Goal: Task Accomplishment & Management: Complete application form

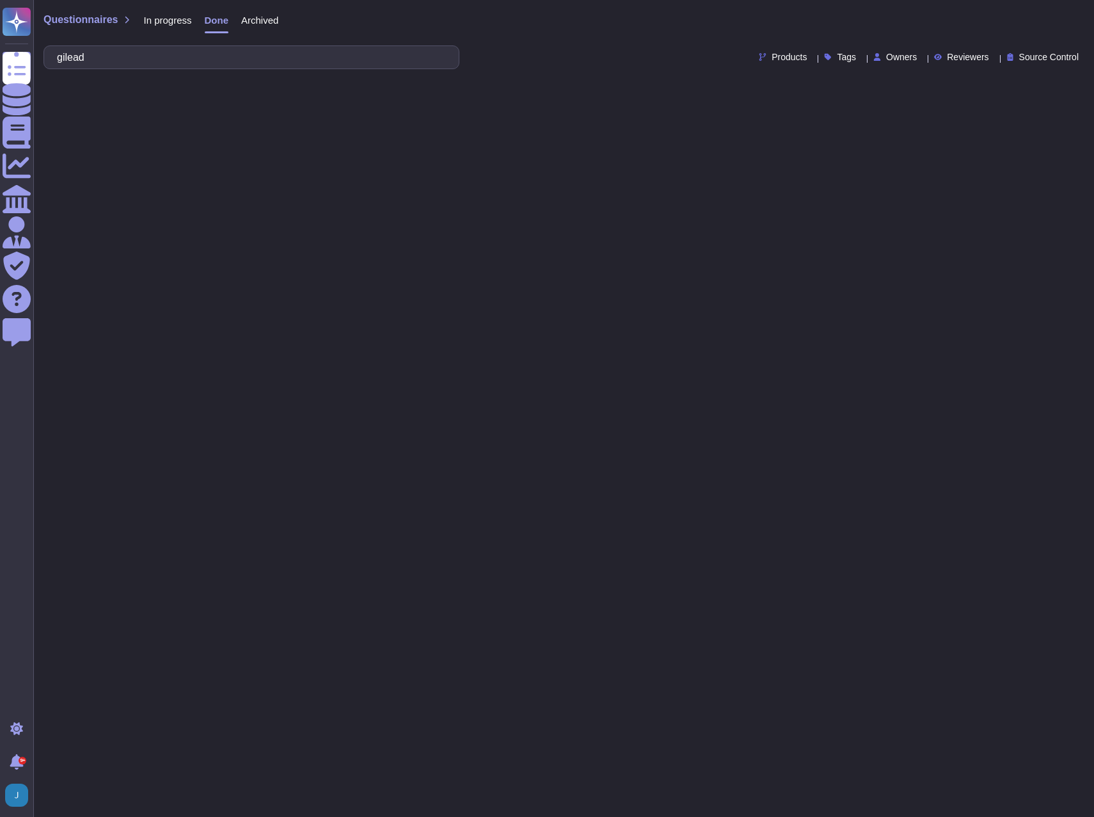
click at [156, 25] on span "In progress" at bounding box center [167, 20] width 48 height 10
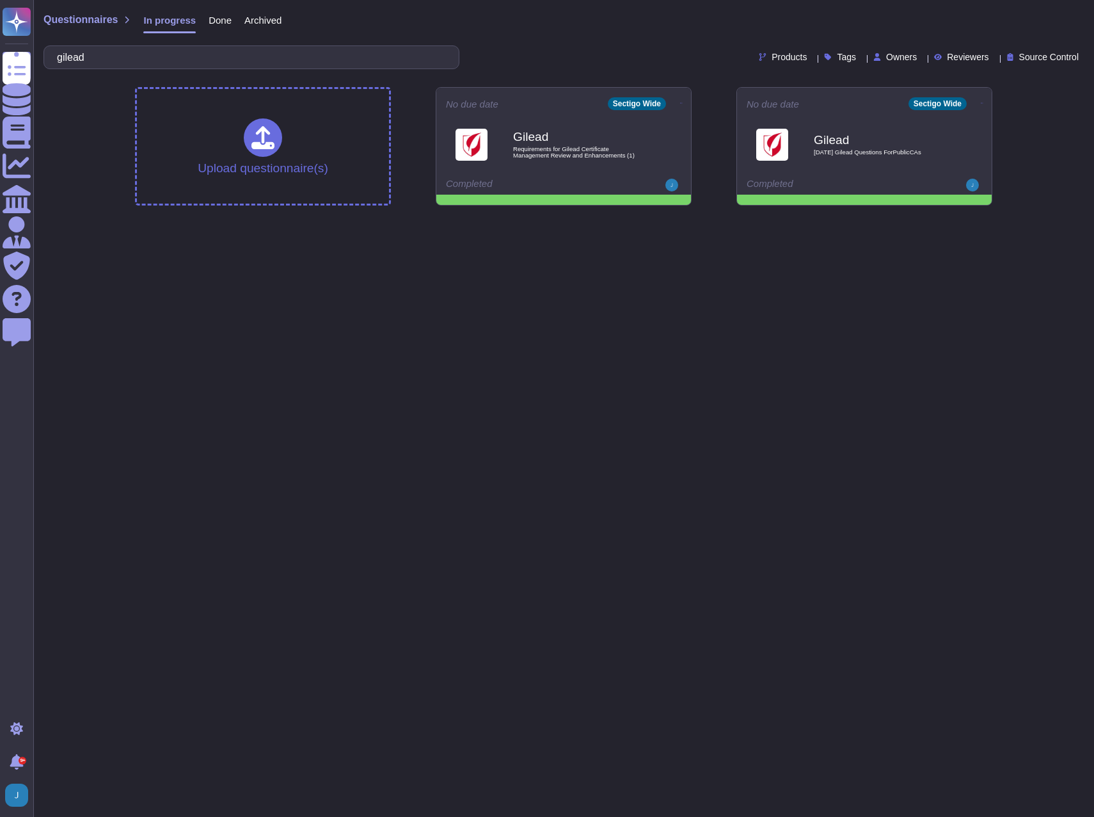
click at [210, 68] on div "gilead" at bounding box center [252, 57] width 416 height 24
type input "g"
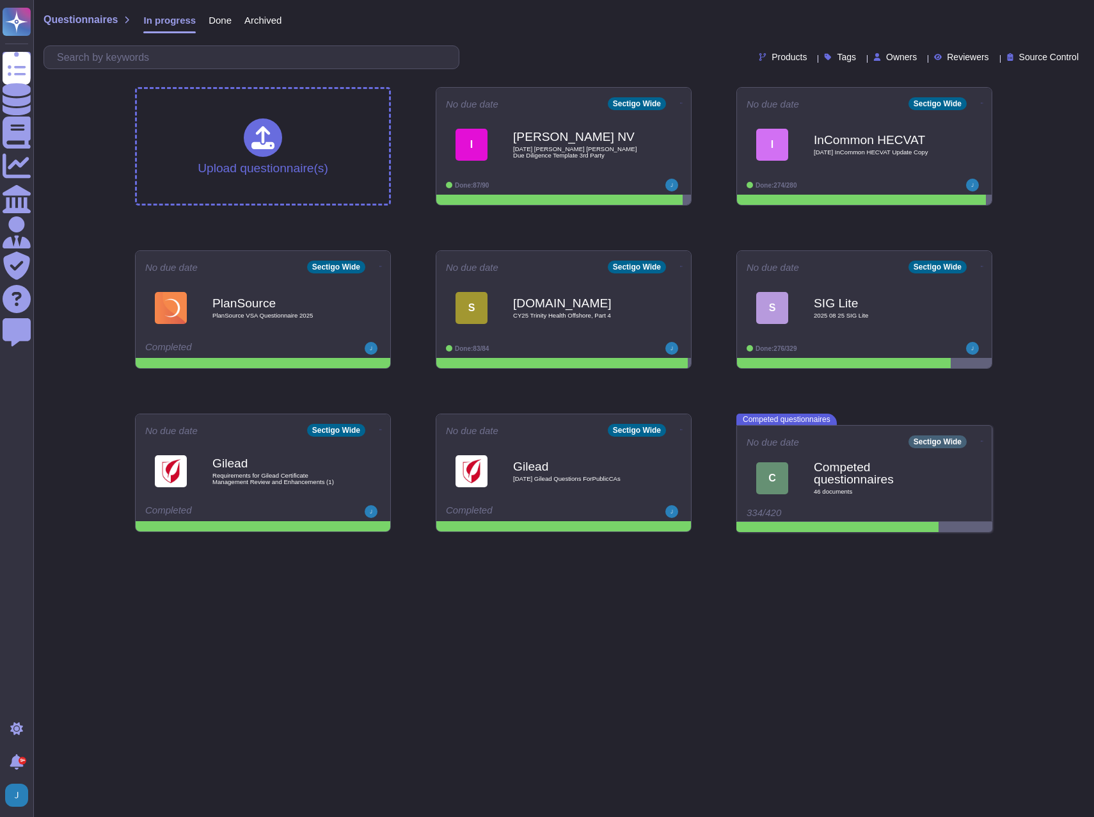
click at [179, 42] on div "Questionnaires In progress Done Archived Products Tags Owners Reviewers Source …" at bounding box center [563, 38] width 1061 height 77
click at [179, 51] on input "text" at bounding box center [255, 57] width 408 height 22
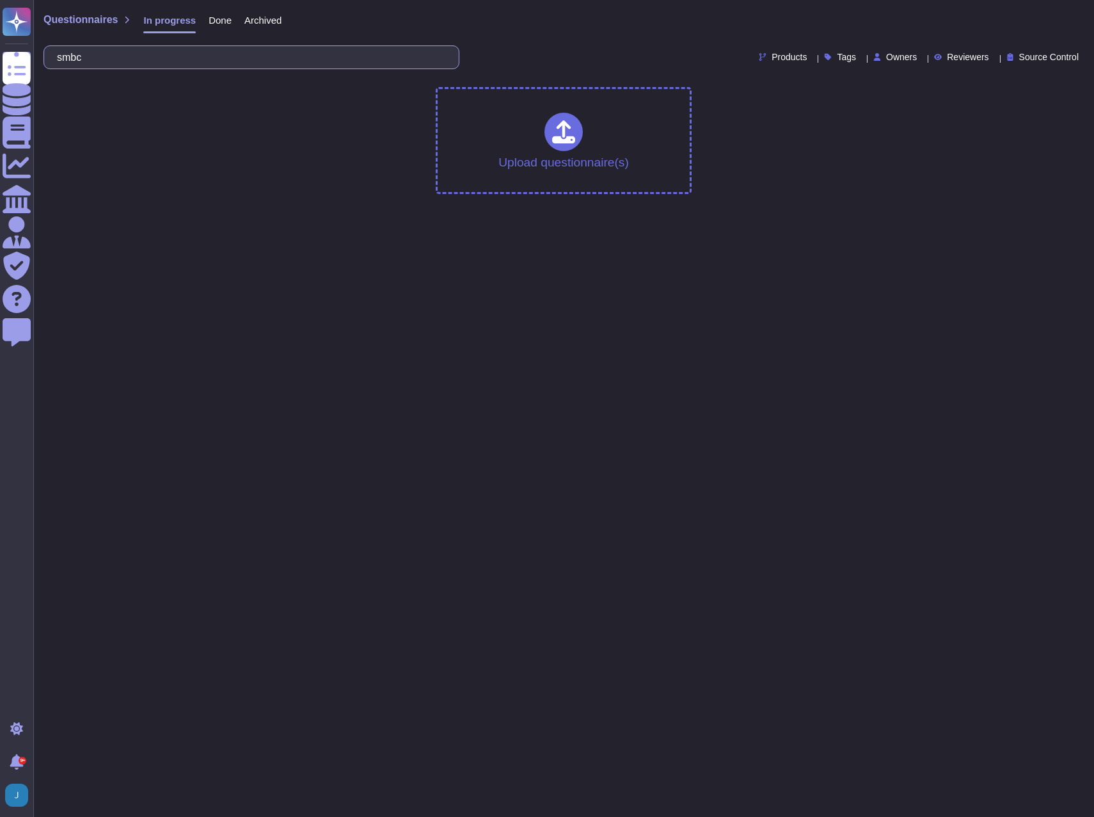
type input "smbc"
click at [216, 19] on span "Done" at bounding box center [220, 20] width 23 height 10
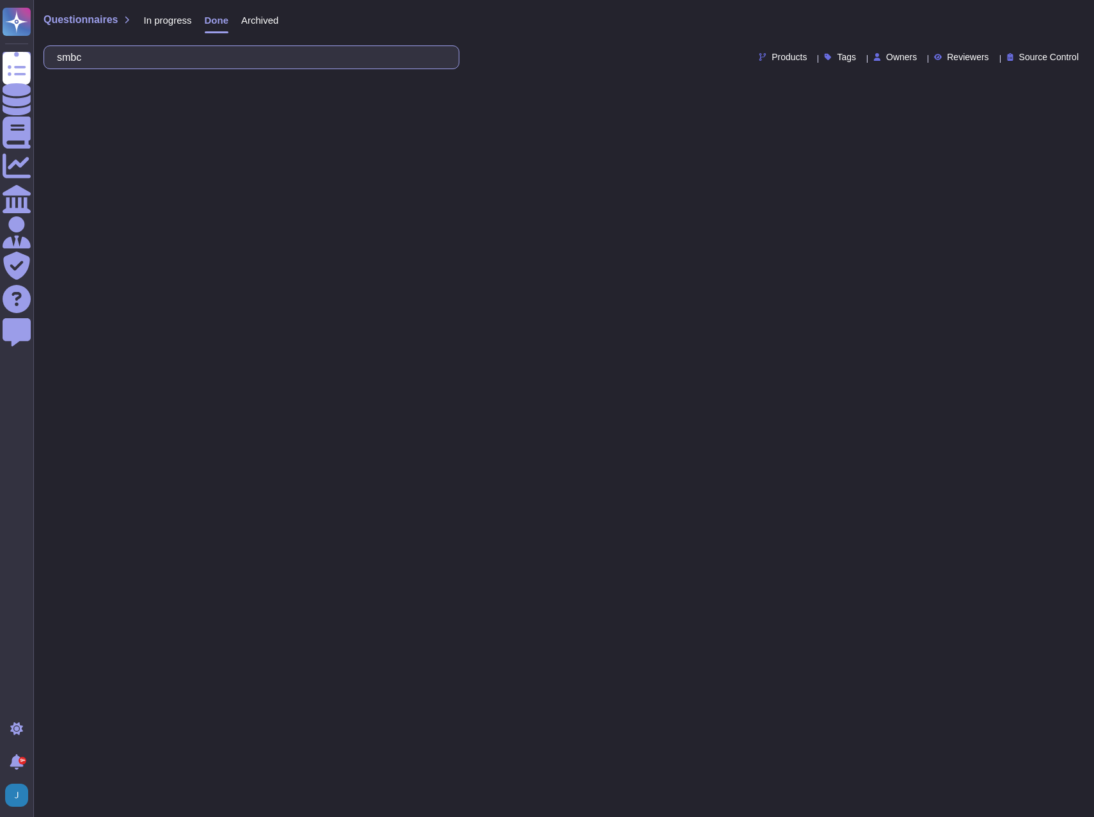
click at [149, 60] on input "smbc" at bounding box center [249, 57] width 396 height 22
click at [253, 20] on span "Archived" at bounding box center [259, 20] width 37 height 10
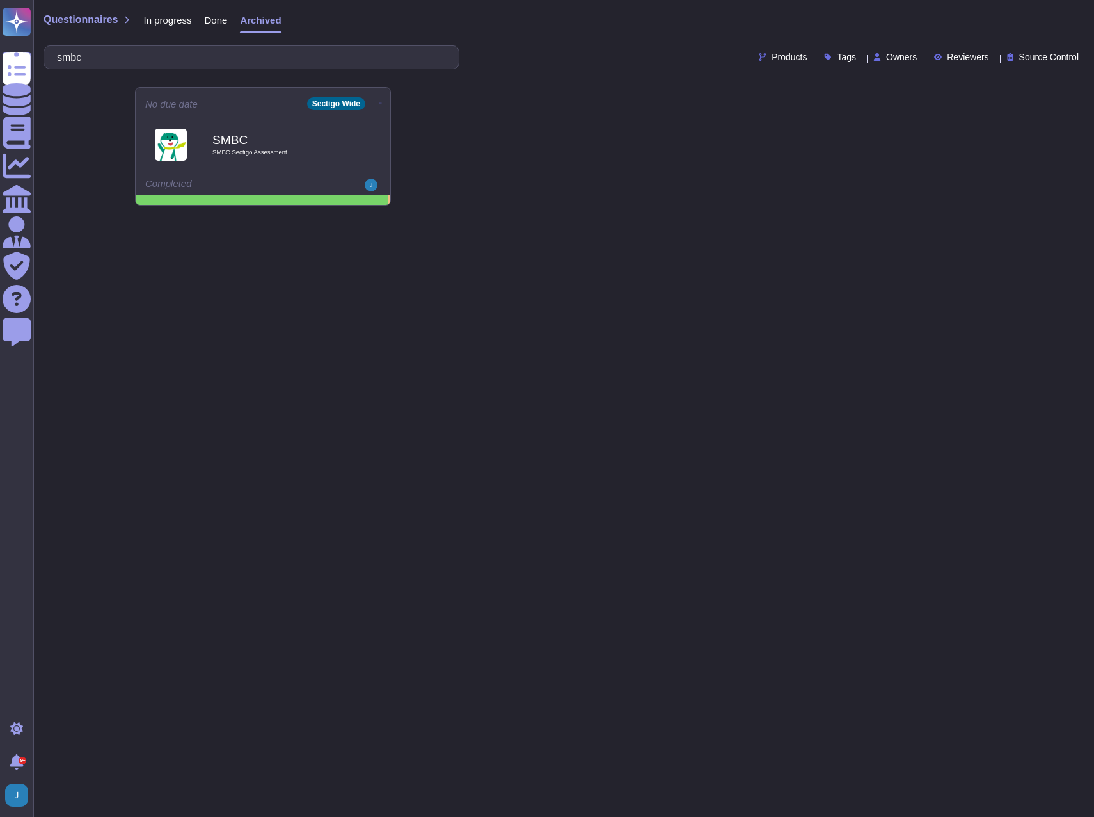
click at [156, 18] on span "In progress" at bounding box center [167, 20] width 48 height 10
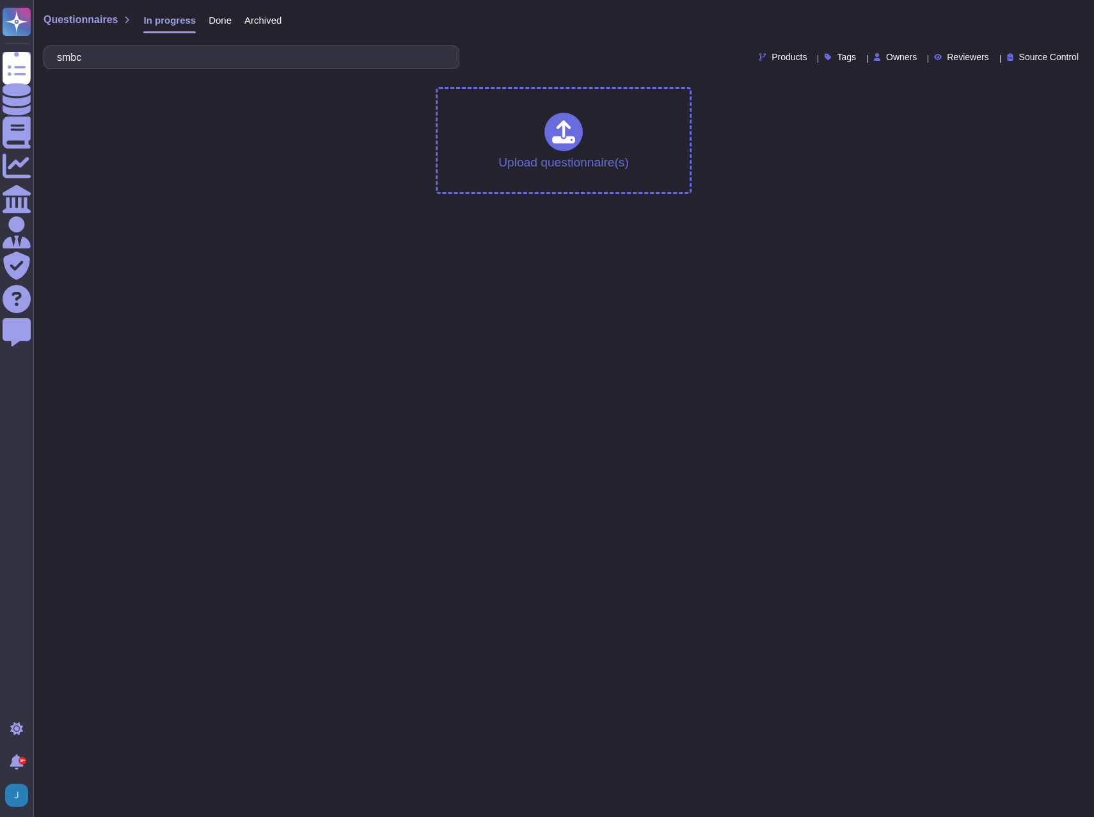
click at [253, 17] on span "Archived" at bounding box center [262, 20] width 37 height 10
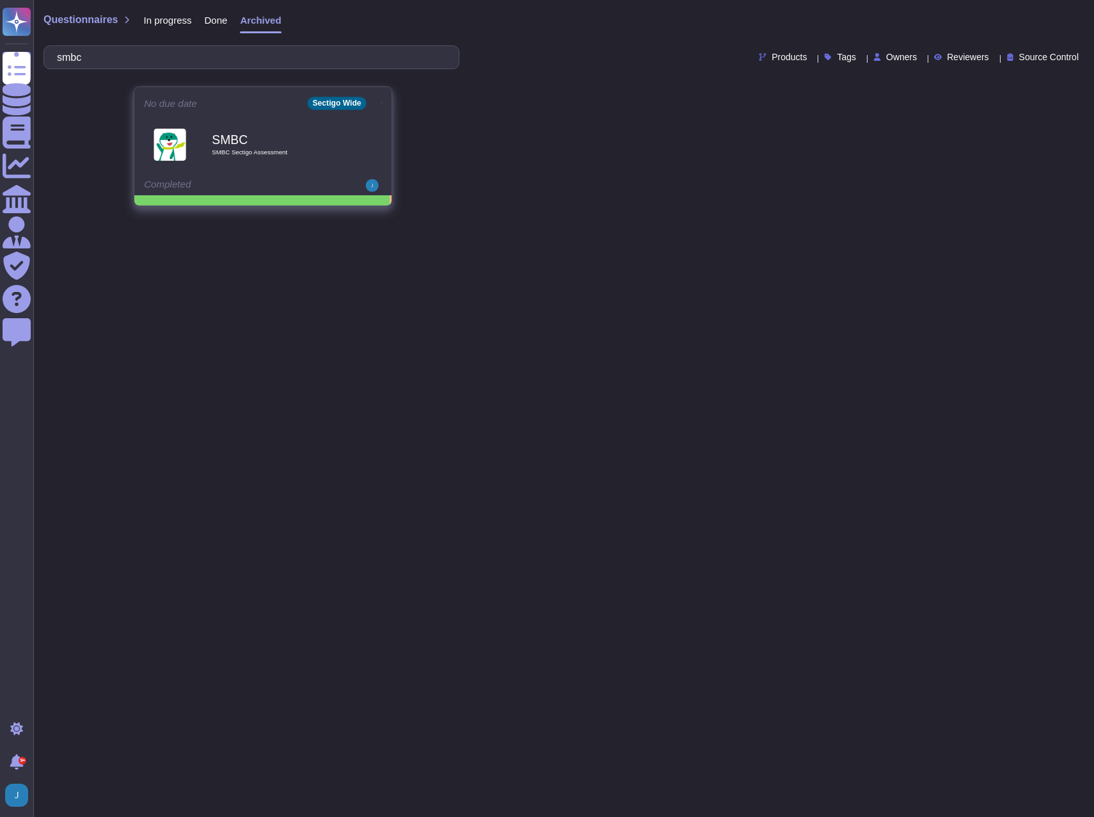
click at [381, 104] on icon at bounding box center [382, 102] width 3 height 3
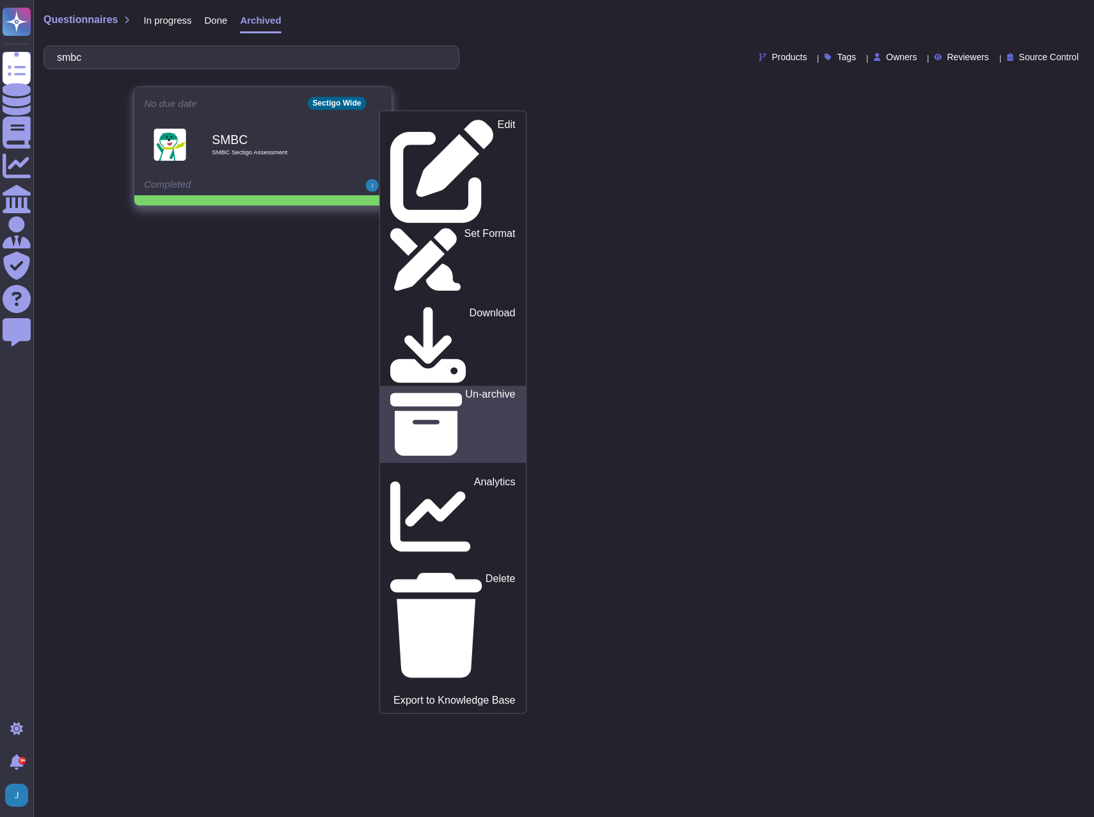
click at [465, 389] on p "Un-archive" at bounding box center [490, 424] width 50 height 71
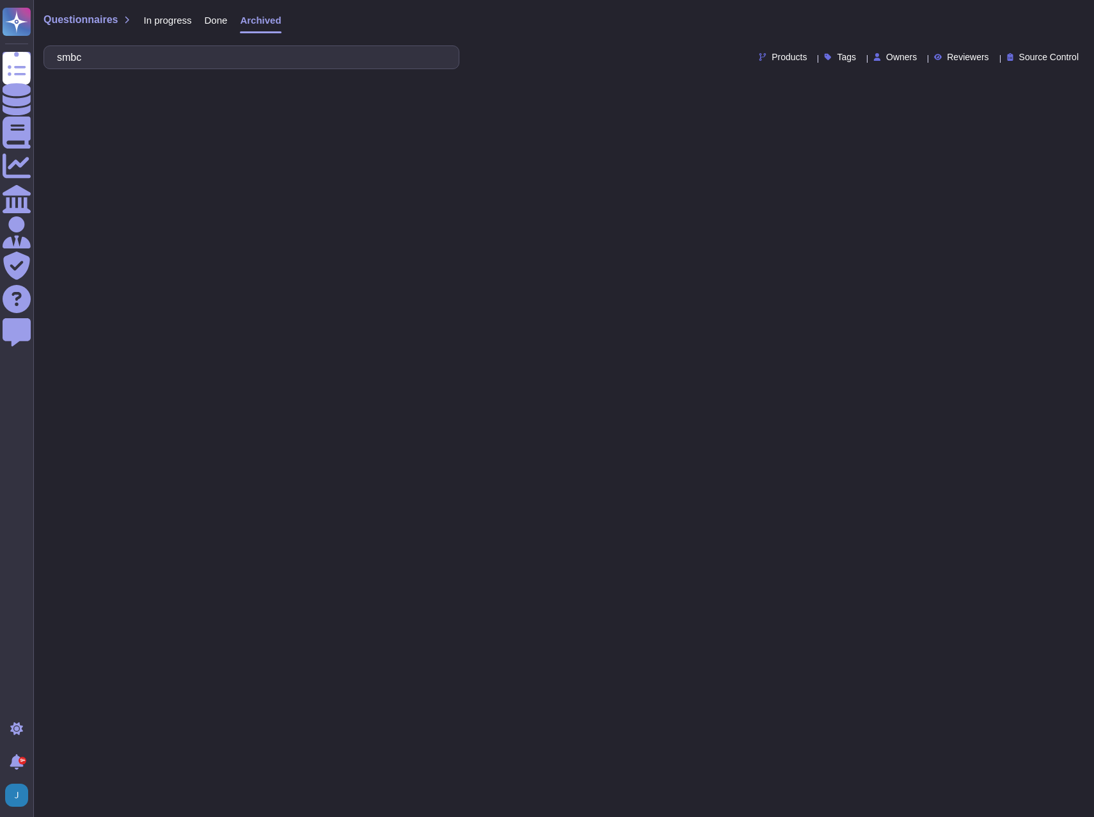
click at [207, 19] on span "Done" at bounding box center [216, 20] width 23 height 10
click at [217, 17] on span "Done" at bounding box center [217, 20] width 24 height 10
click at [217, 22] on span "Done" at bounding box center [217, 20] width 24 height 10
click at [168, 15] on span "In progress" at bounding box center [167, 20] width 48 height 10
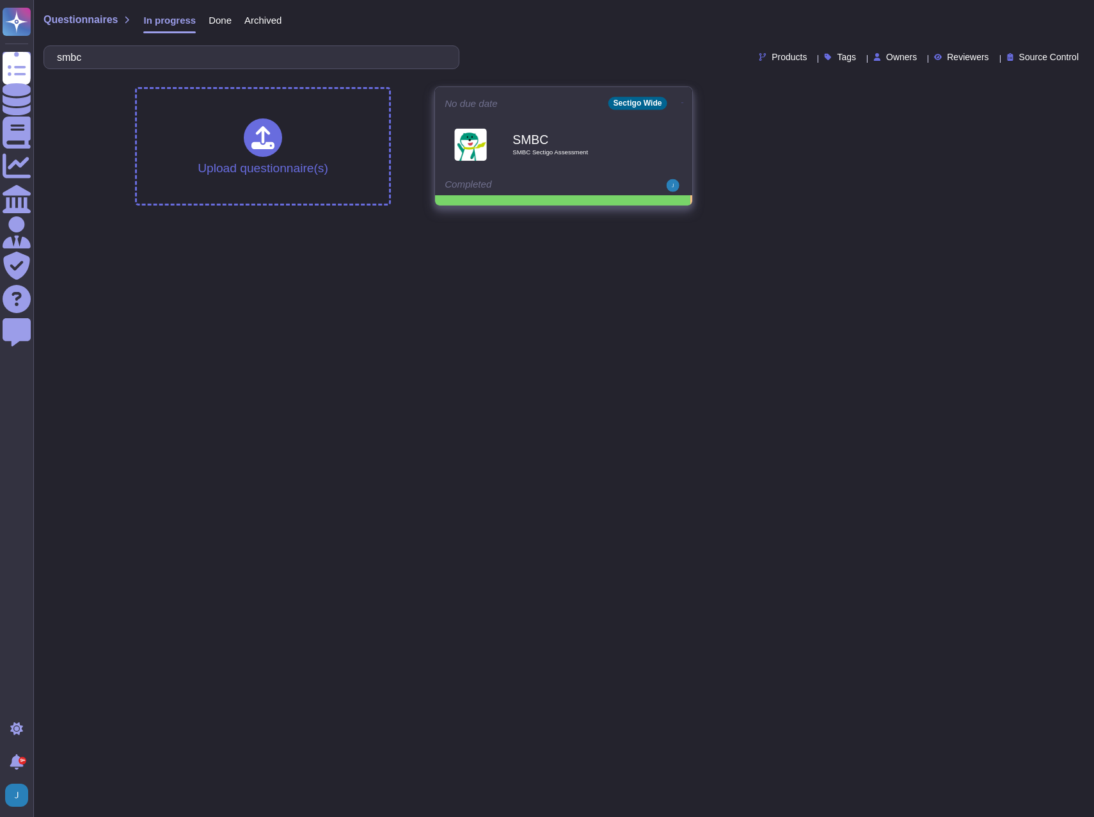
click at [595, 122] on div "SMBC SMBC Sectigo Assessment" at bounding box center [577, 144] width 129 height 52
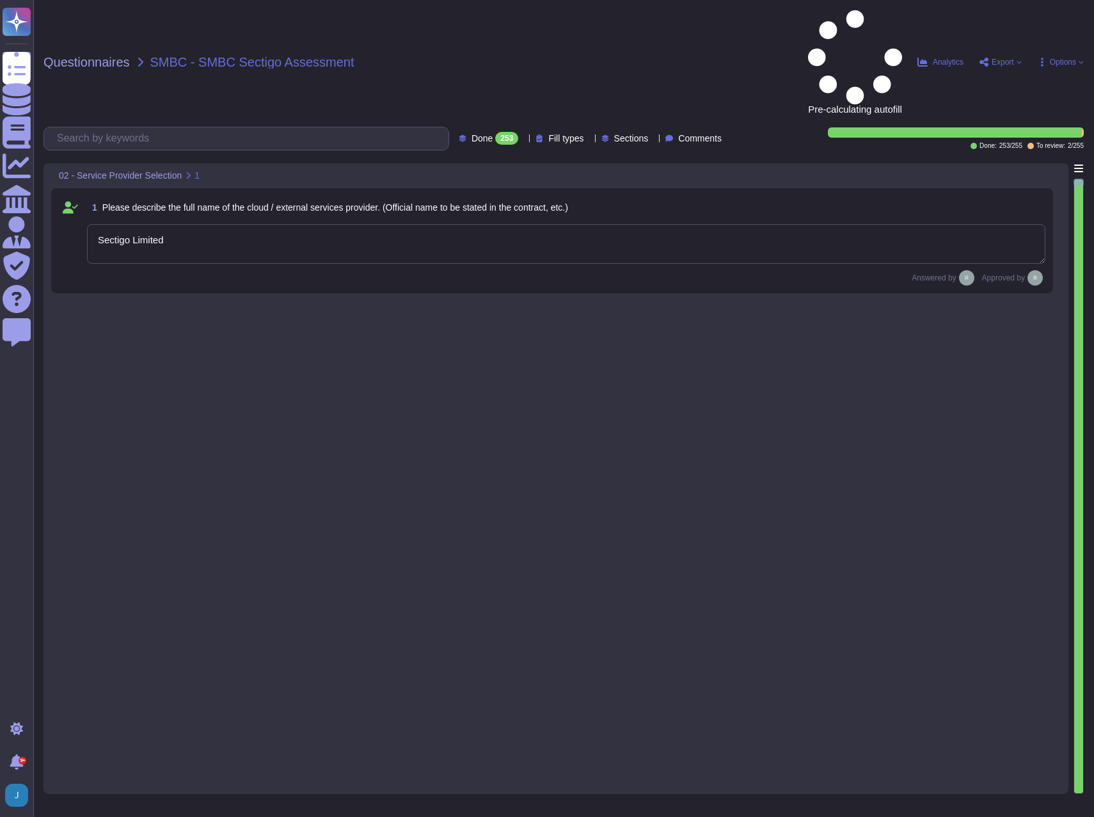
type textarea "Sectigo Limited"
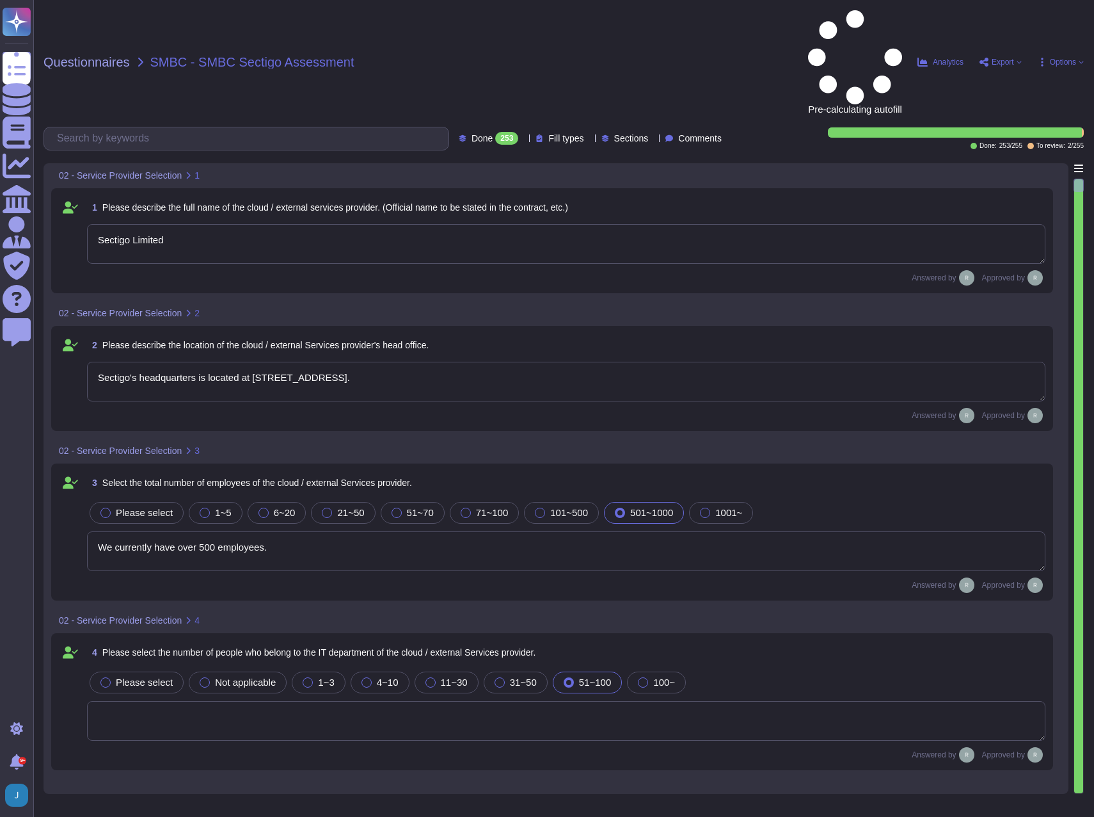
type textarea "Sectigo's headquarters is located at 8800 E. Raintree Drive, Suite 110, Scottsd…"
type textarea "We currently have over 500 employees."
type textarea "The service to be provided is "Sectigo Certificate Manager," which offers digit…"
type textarea "The service provided is SaaS."
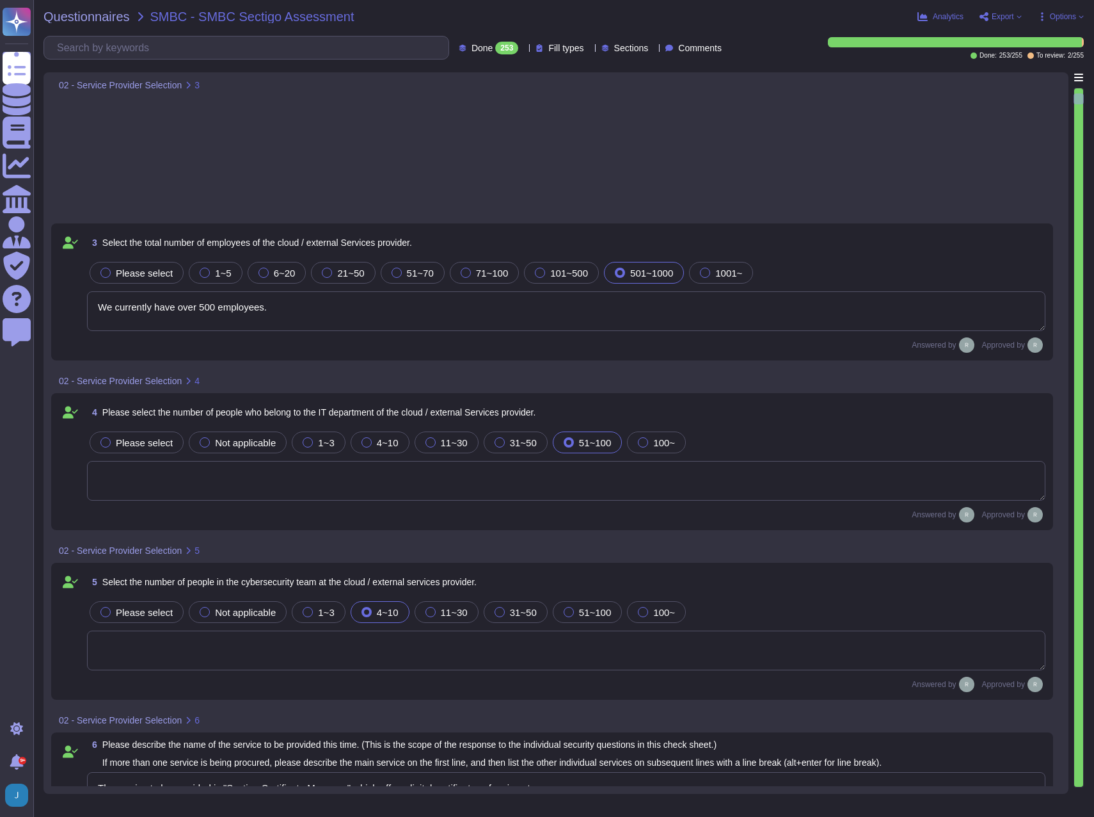
type textarea "Yes, our organization holds several security-related certifications, including …"
type textarea "Yes, Sectigo has a dedicated Information Security team that is part of its orga…"
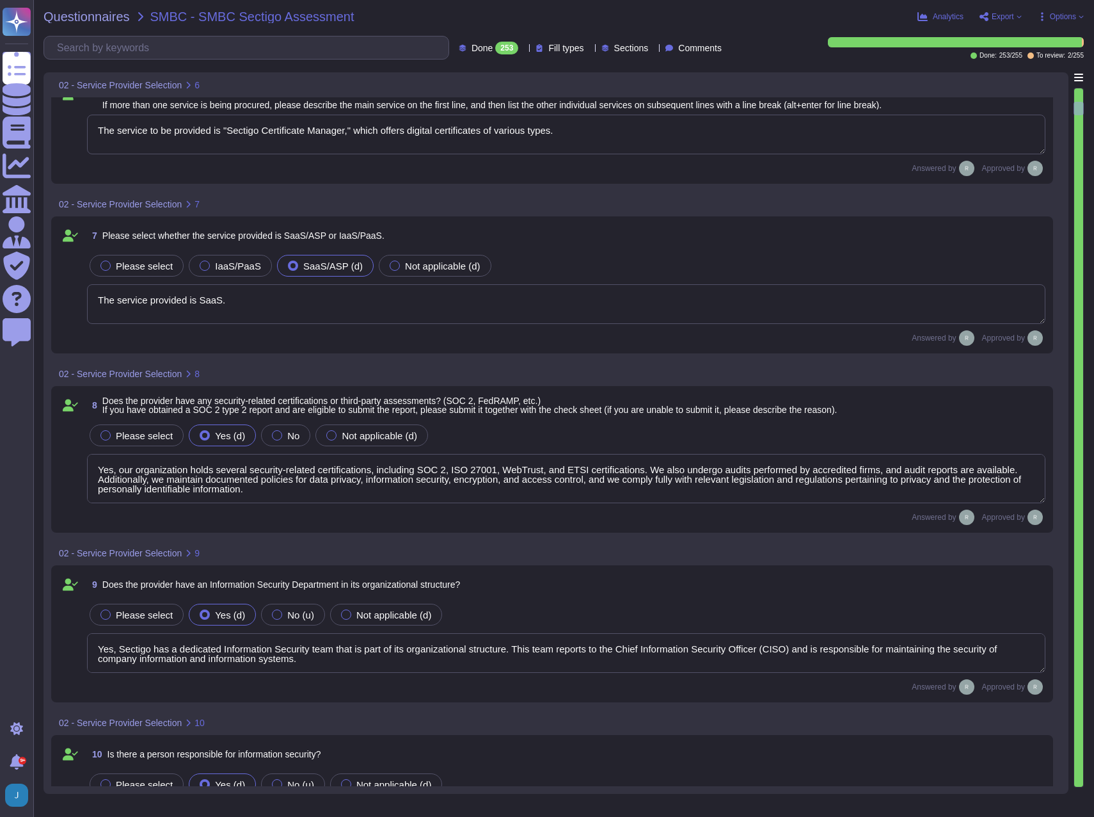
type textarea "Yes, there is a person responsible for information security, specifically the C…"
type textarea "The information security team is composed of qualified IT security staff who re…"
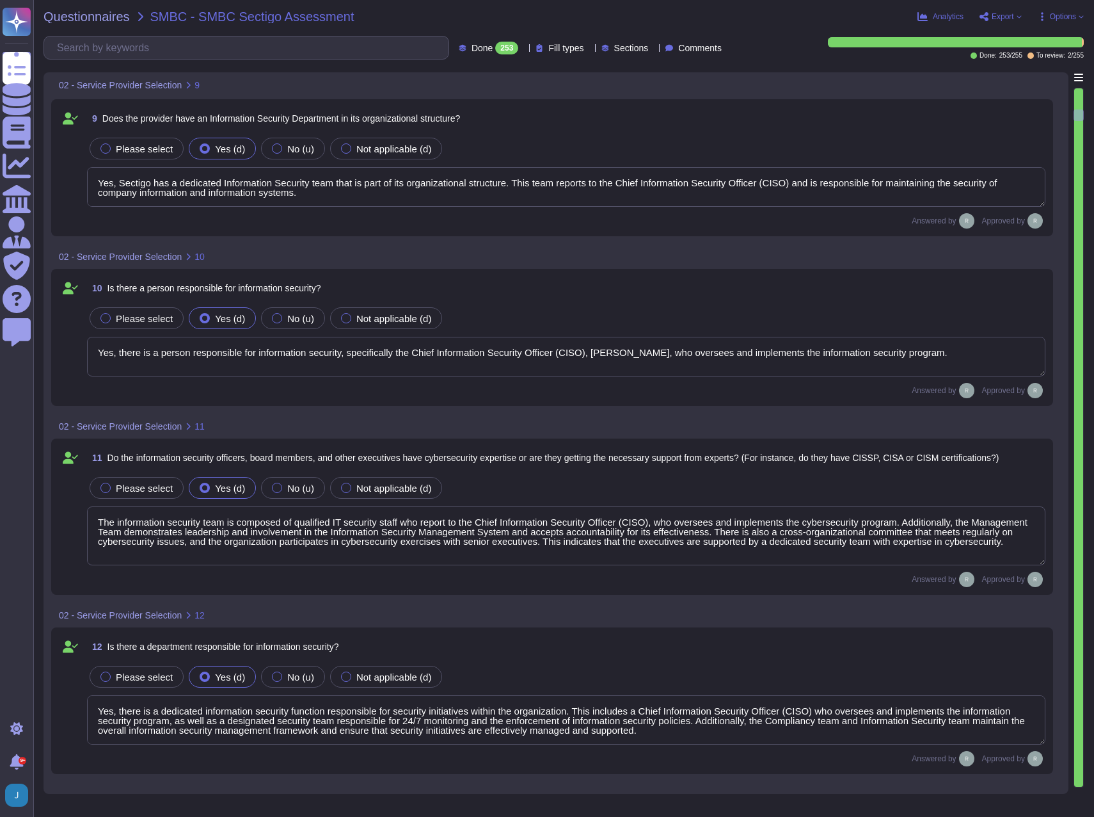
type textarea "Yes, there is a dedicated information security function responsible for securit…"
type textarea "Yes, we have an internal incident response team that is overseen by our Chief I…"
type textarea "Yes, we have documented and approved information security policies, standards, …"
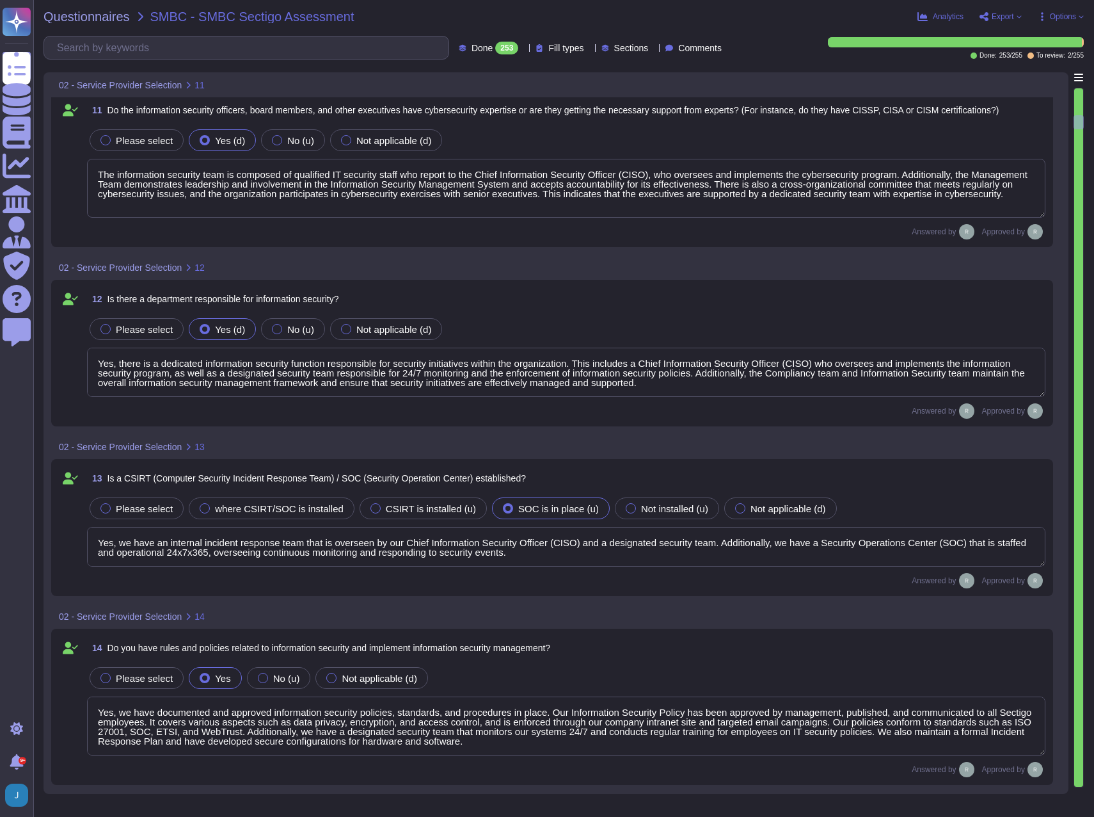
type textarea "Yes, we have a Supplier & Third-Party Relationship Policy as part of our third-…"
type textarea "Yes, we conduct information security training for employees at least once a yea…"
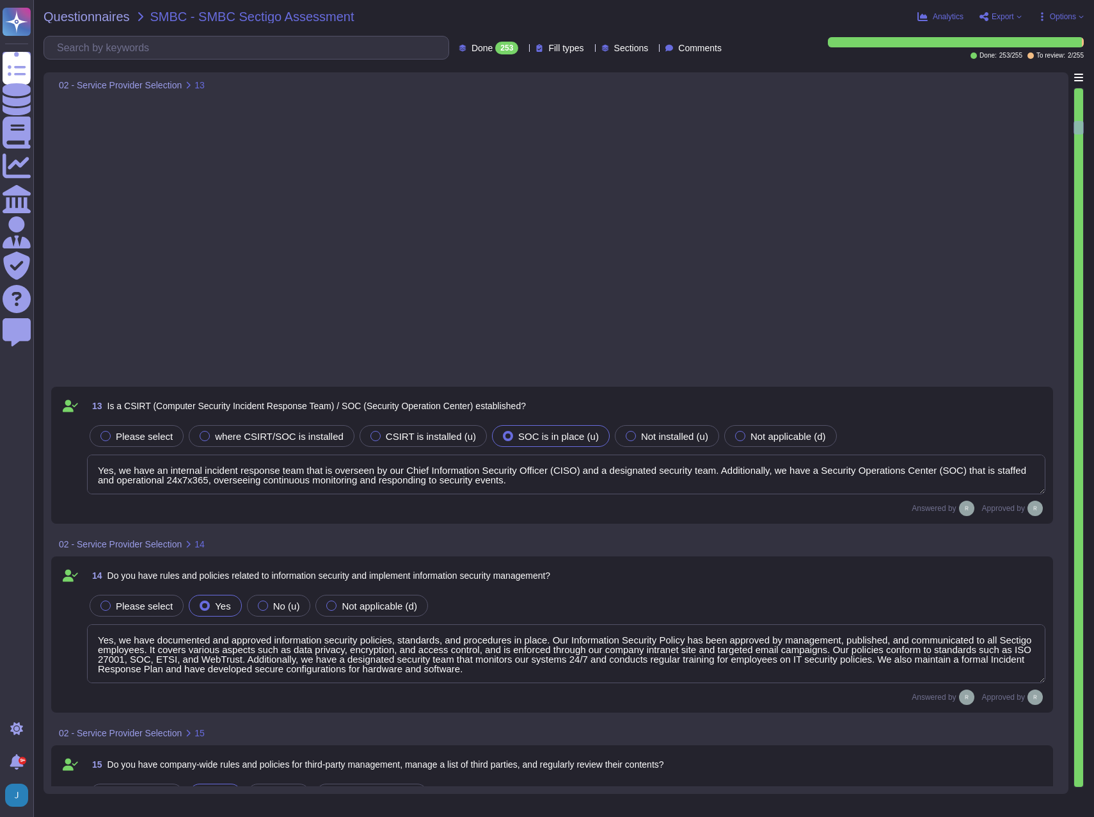
type textarea "Your Enterprise Sales representative will share."
type textarea "Yes, SLAs are clearly defined in their terms of service, including specific upt…"
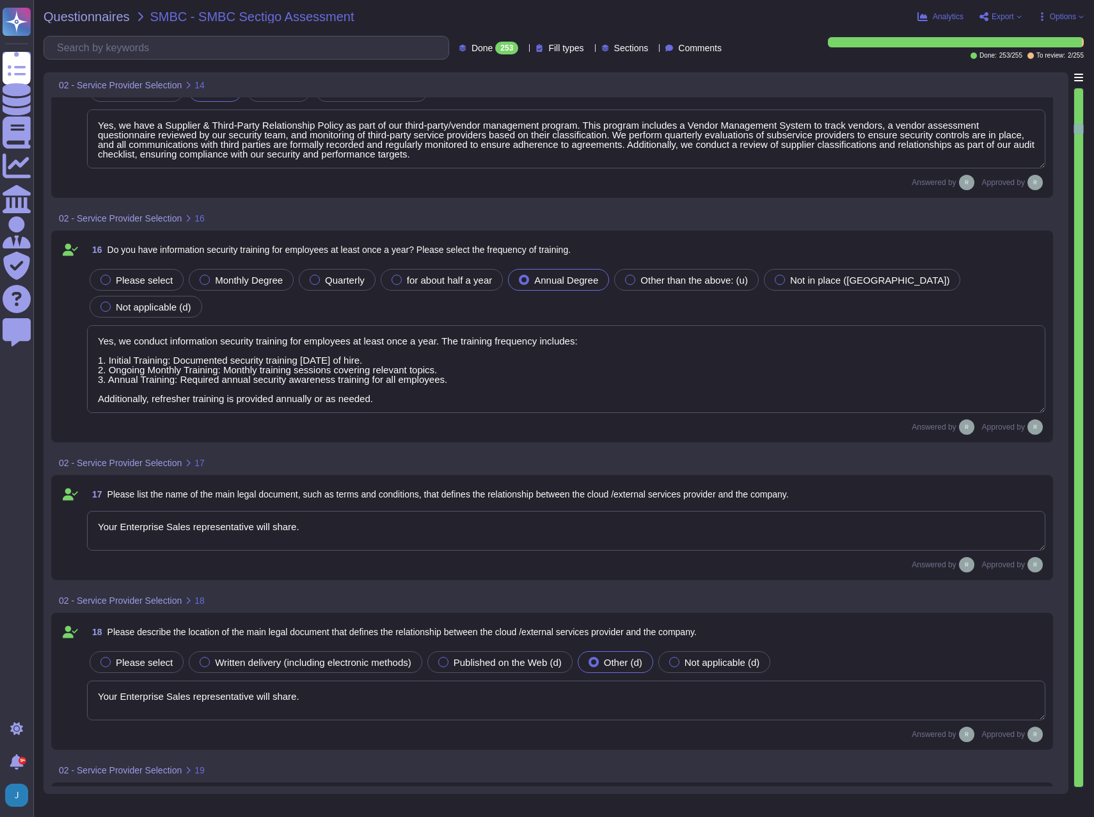
scroll to position [2624, 0]
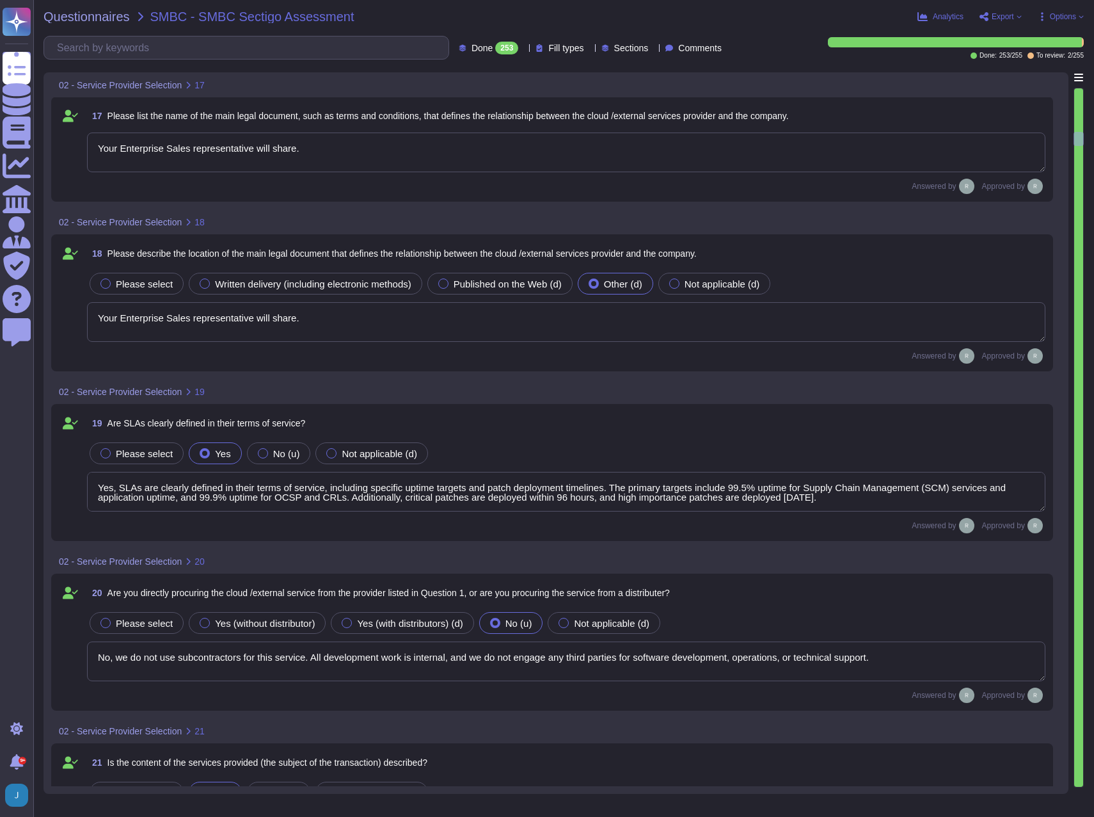
type textarea "No, we do not use subcontractors for this service. All development work is inte…"
type textarea "Yes, the services provided include digital identity solutions, publicly trusted…"
type textarea "Yes, there is a standard scheduled maintenance window for service, which occurs…"
type textarea "You can discuss this with your enterprise sales representative."
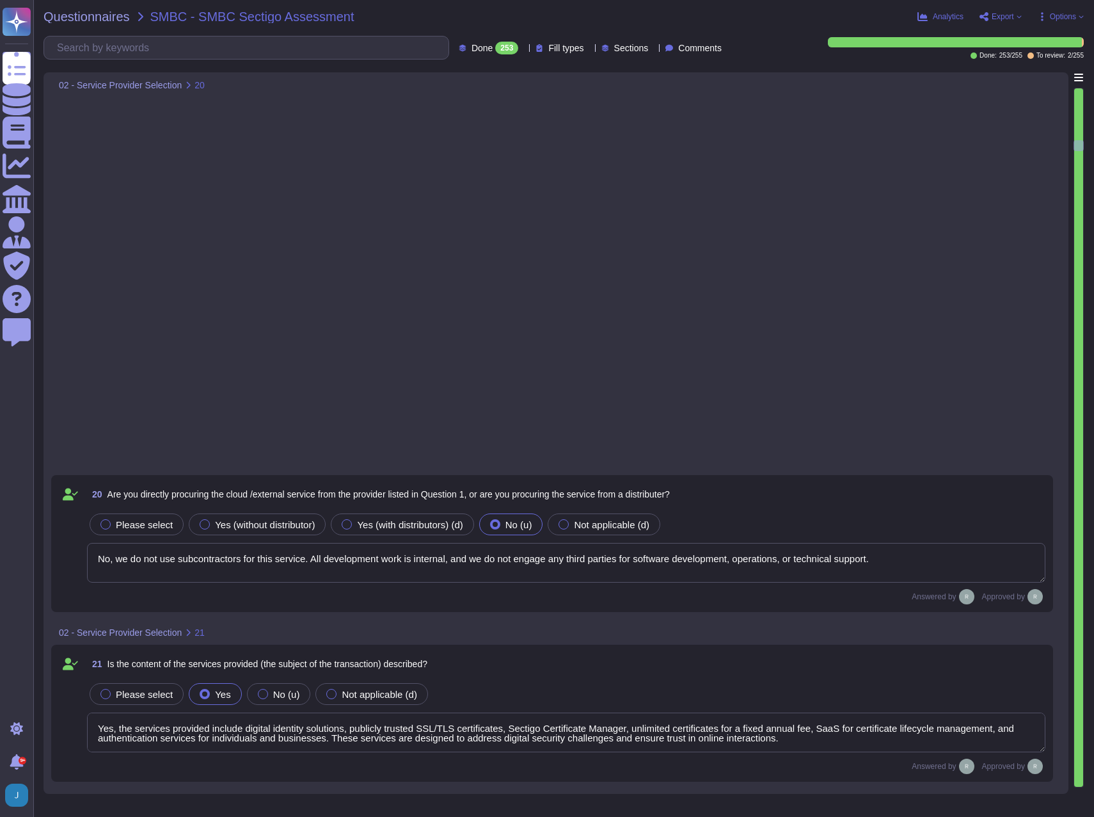
type textarea "You can discuss this with your enterprise sales representative."
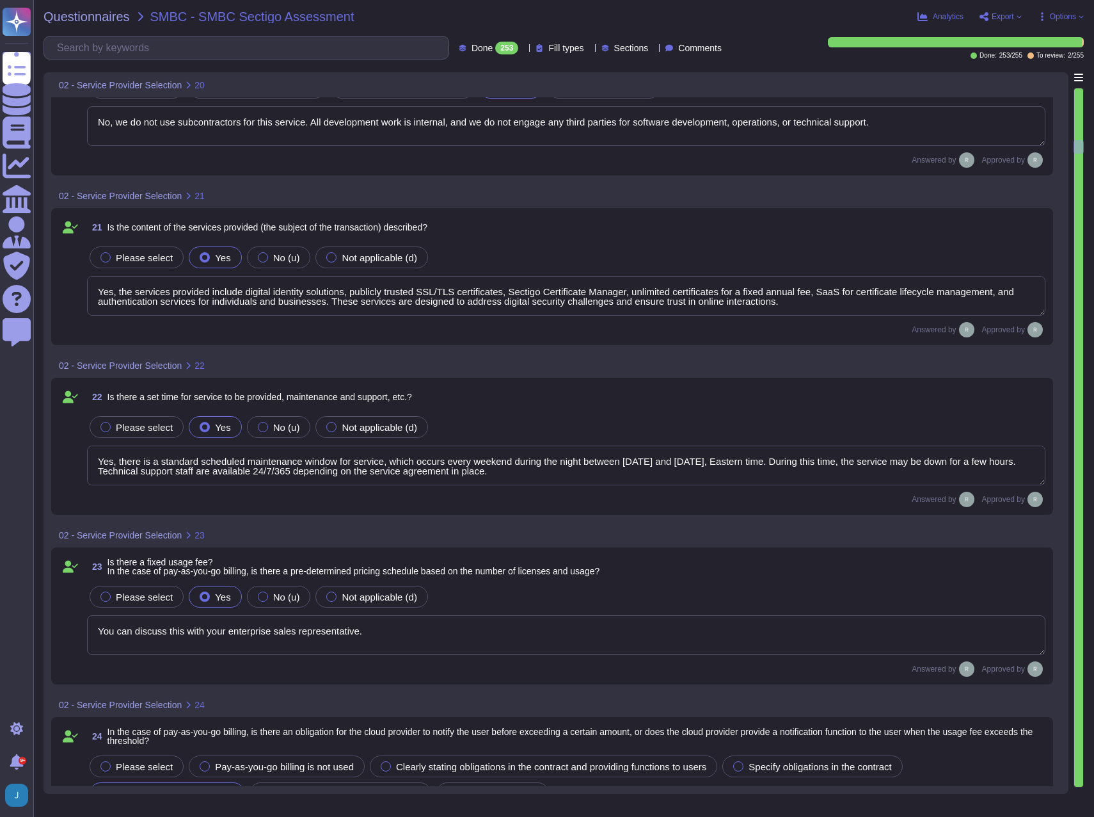
type textarea "Sectigo is committed to compliance with all relevant legal, statutory, regulato…"
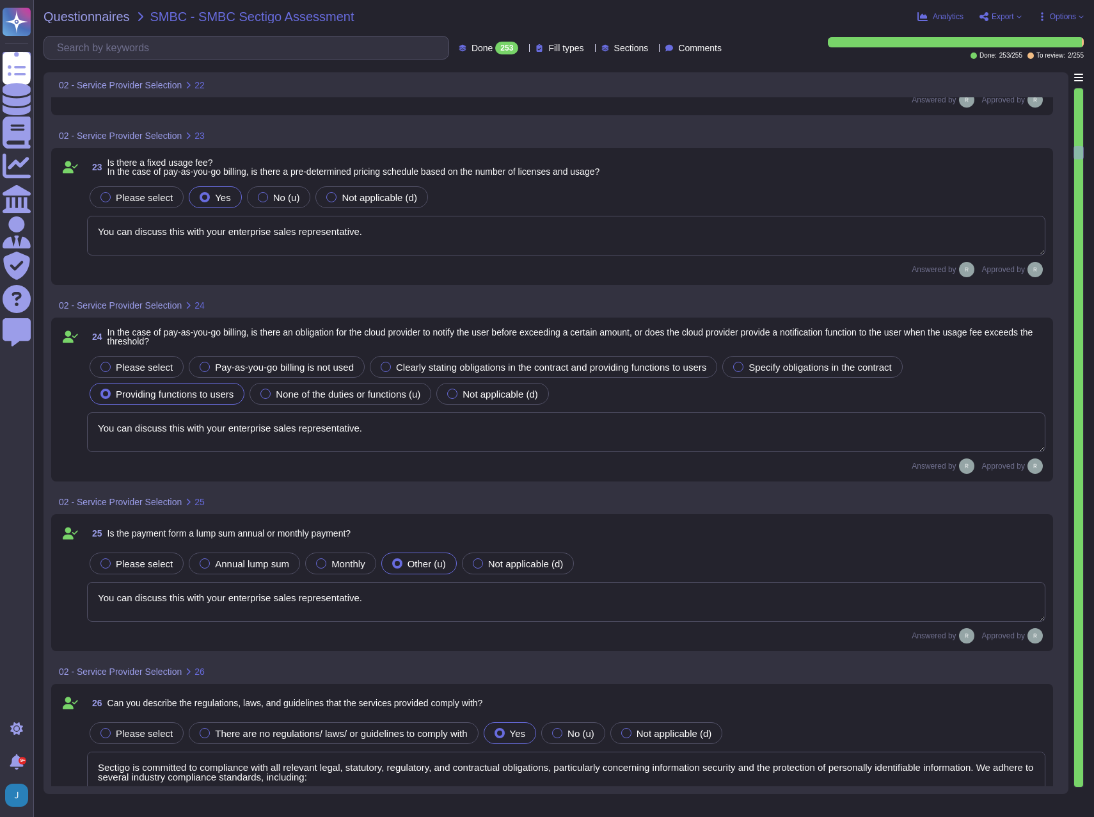
type textarea "The governing law is the law of the jurisdiction where the personnel are locate…"
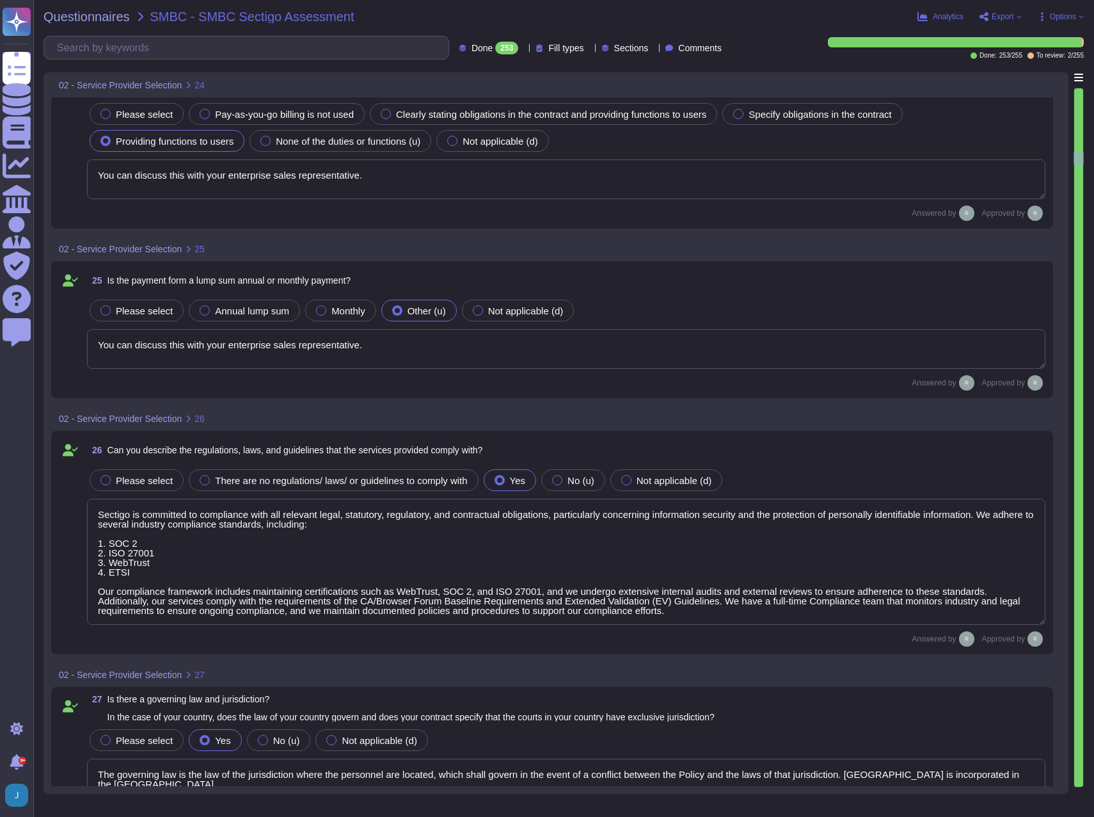
type textarea "Yes. Our SCM is a SaaS offering which can be accessed through popular browsers …"
type textarea "Yes, there is a defined scope of responsibility for the management of the user.…"
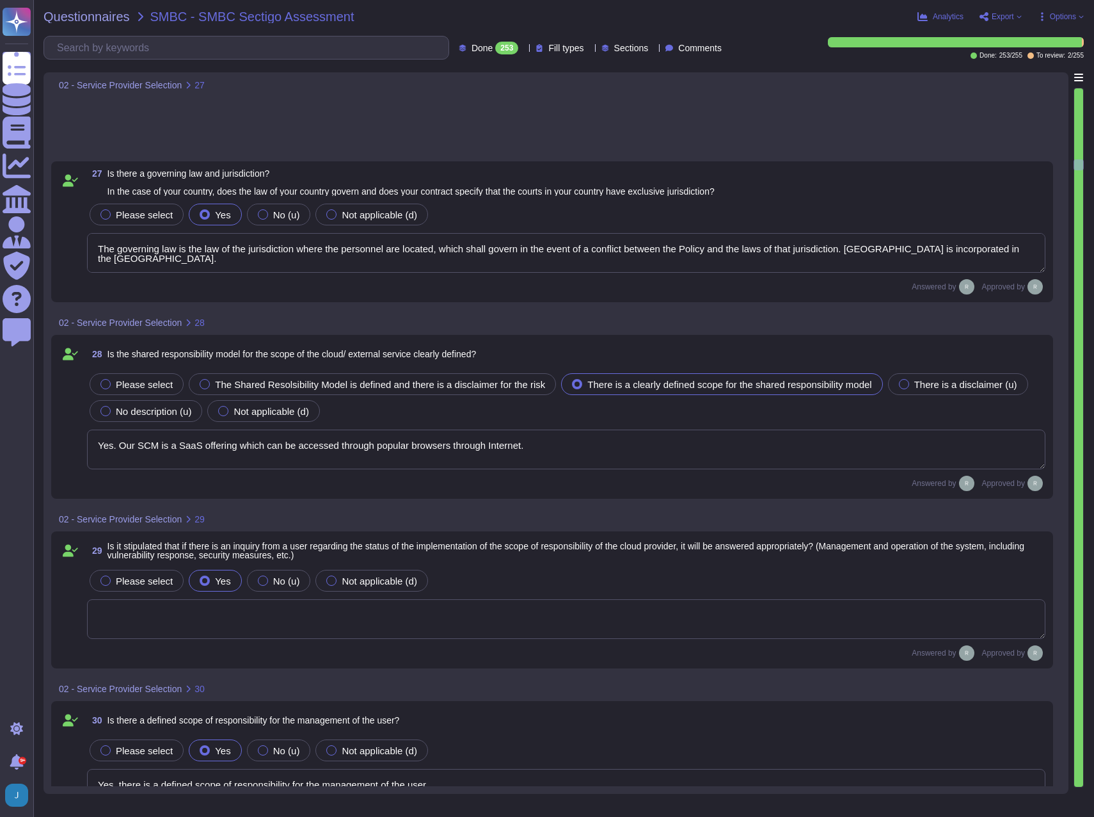
type textarea "Yes. Data is stored in colocation centers in USA or UK."
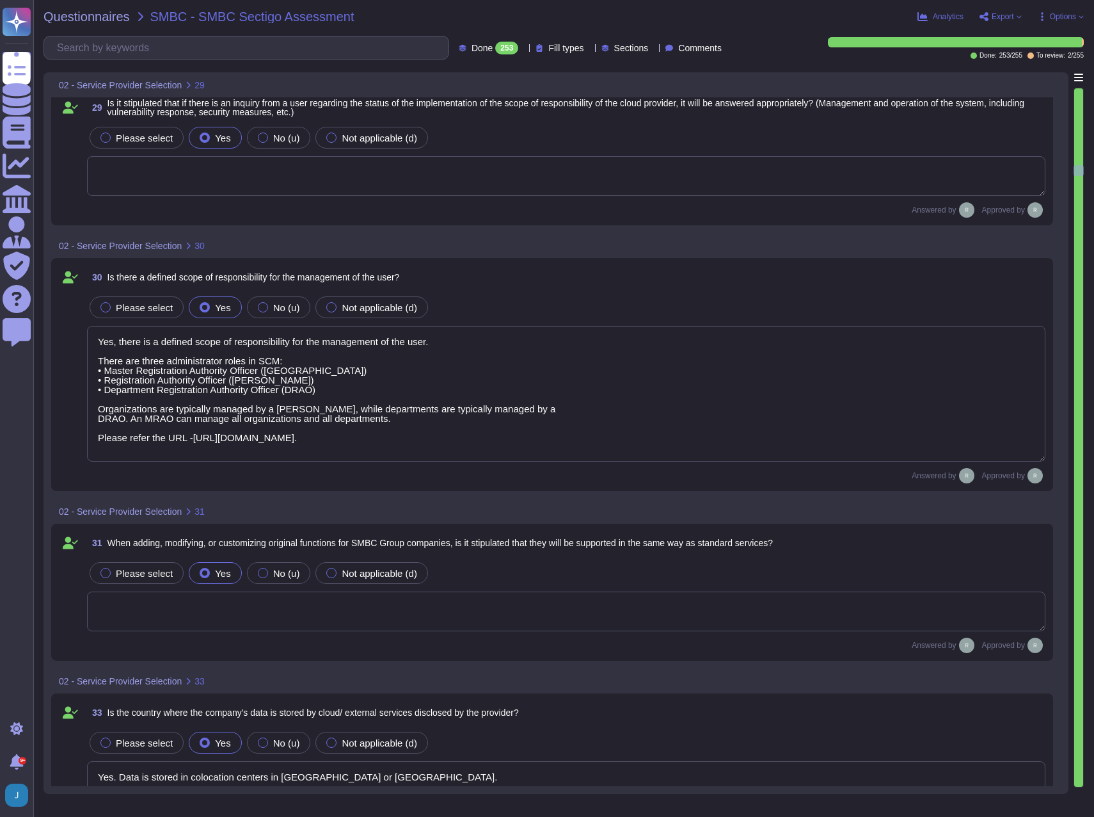
type textarea "Access to the data stored on the cloud or external service is governed by speci…"
type textarea "Yes, we maintain documented policies for data privacy, information security, en…"
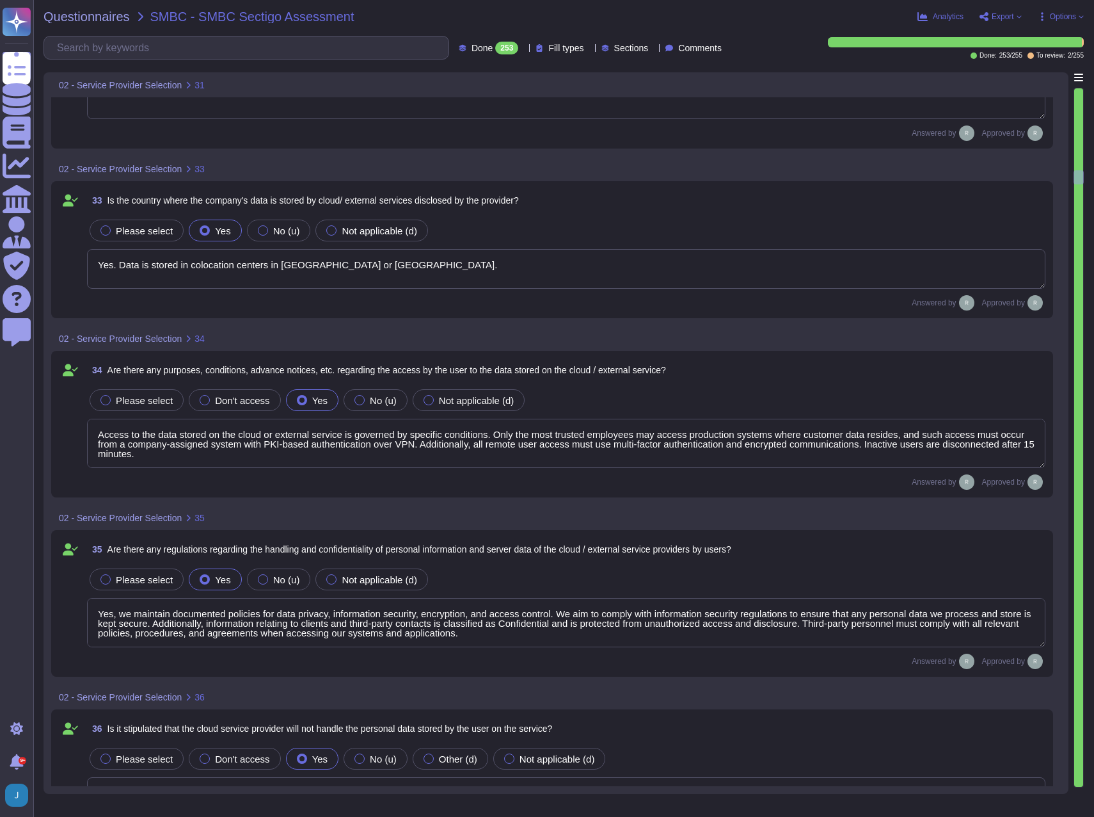
type textarea "The only personally identifiable information (PII) our system has access to inc…"
type textarea "No. We do not use subcontractors for this service."
type textarea "No, we do not use subcontractors for this service."
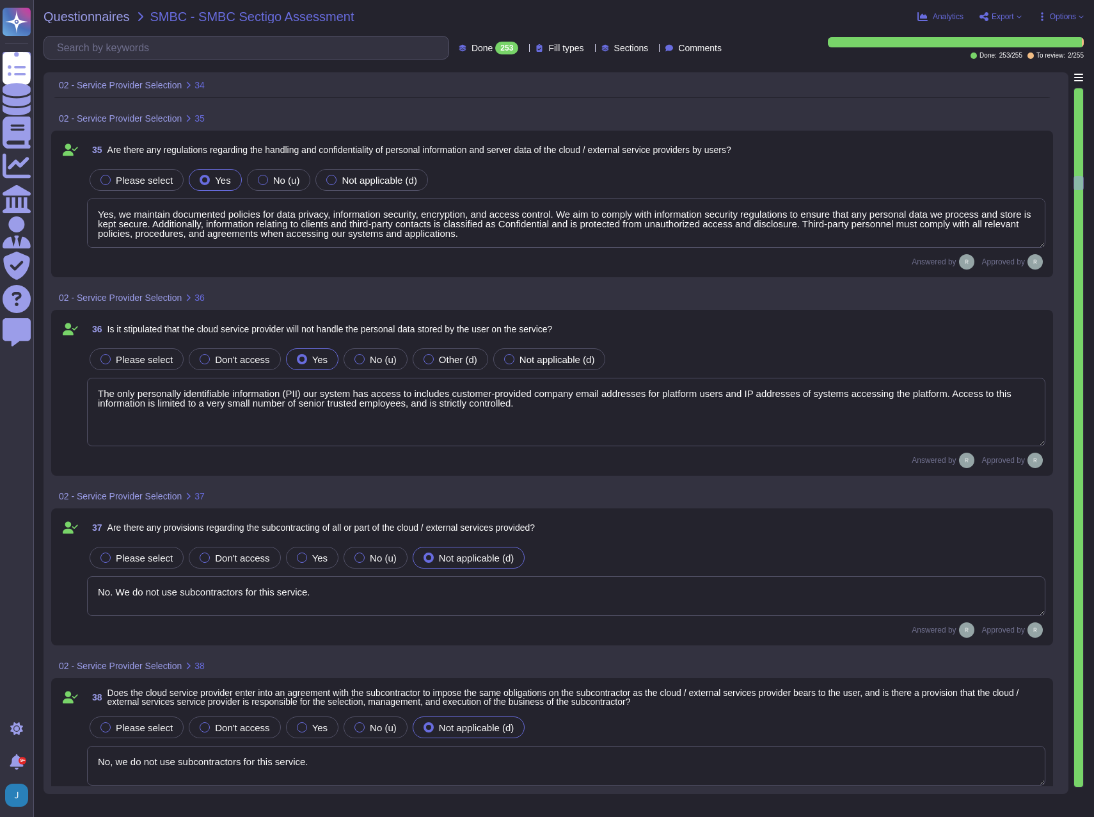
type textarea "We do not permit customers to perform their own audits. Upon request we can sup…"
type textarea "Customers manage their own accounts and permissions in the SCM. User accounts a…"
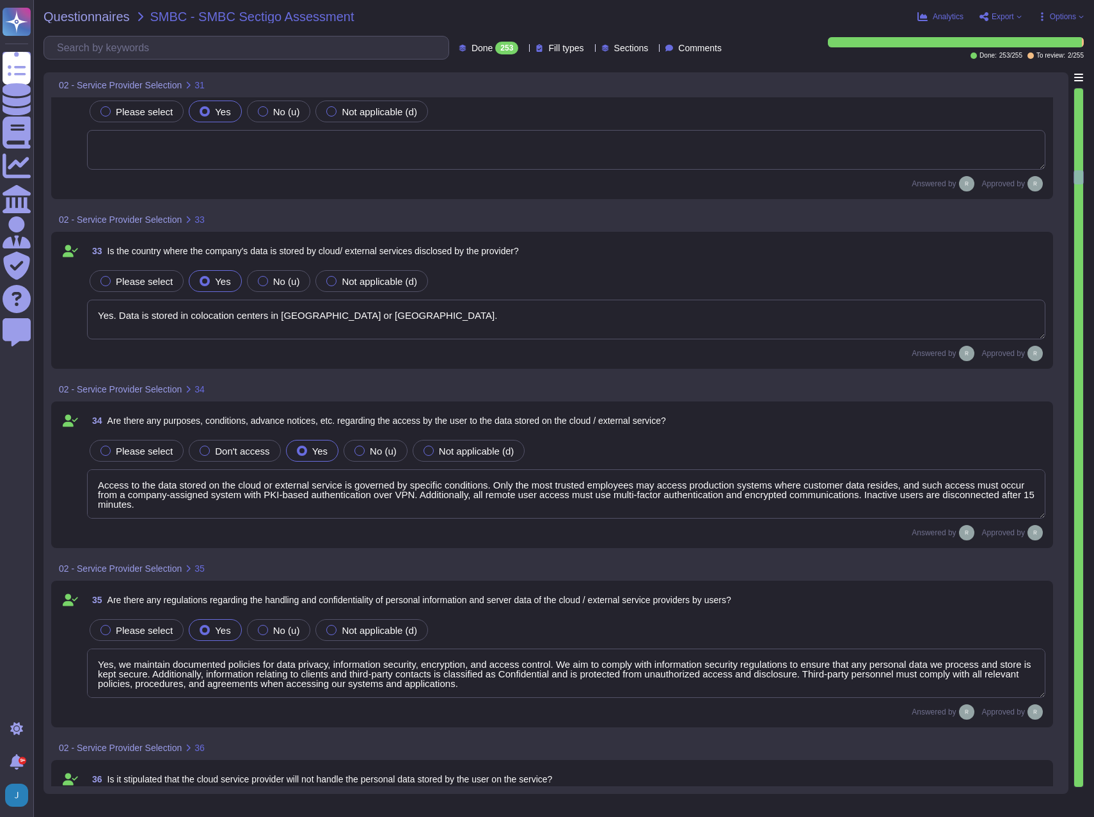
type textarea "Yes. Data is stored in colocation centers in USA or UK."
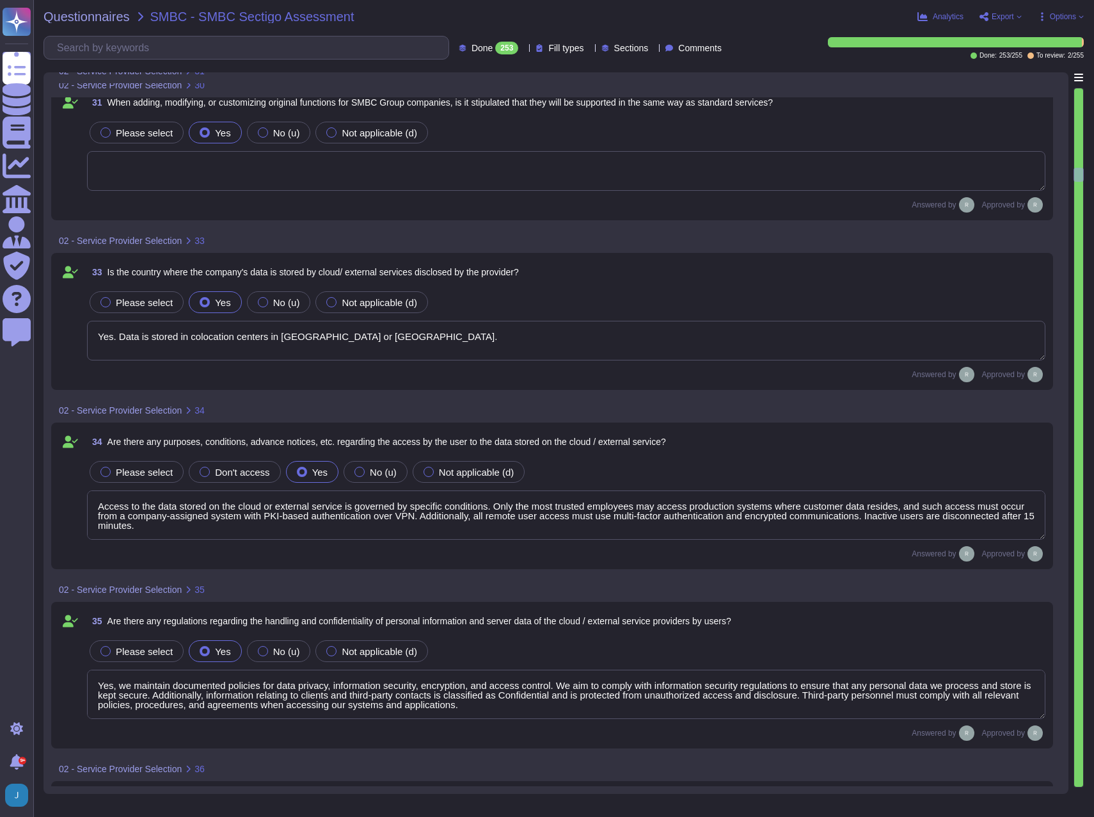
type textarea "Yes, there is a defined scope of responsibility for the management of the user.…"
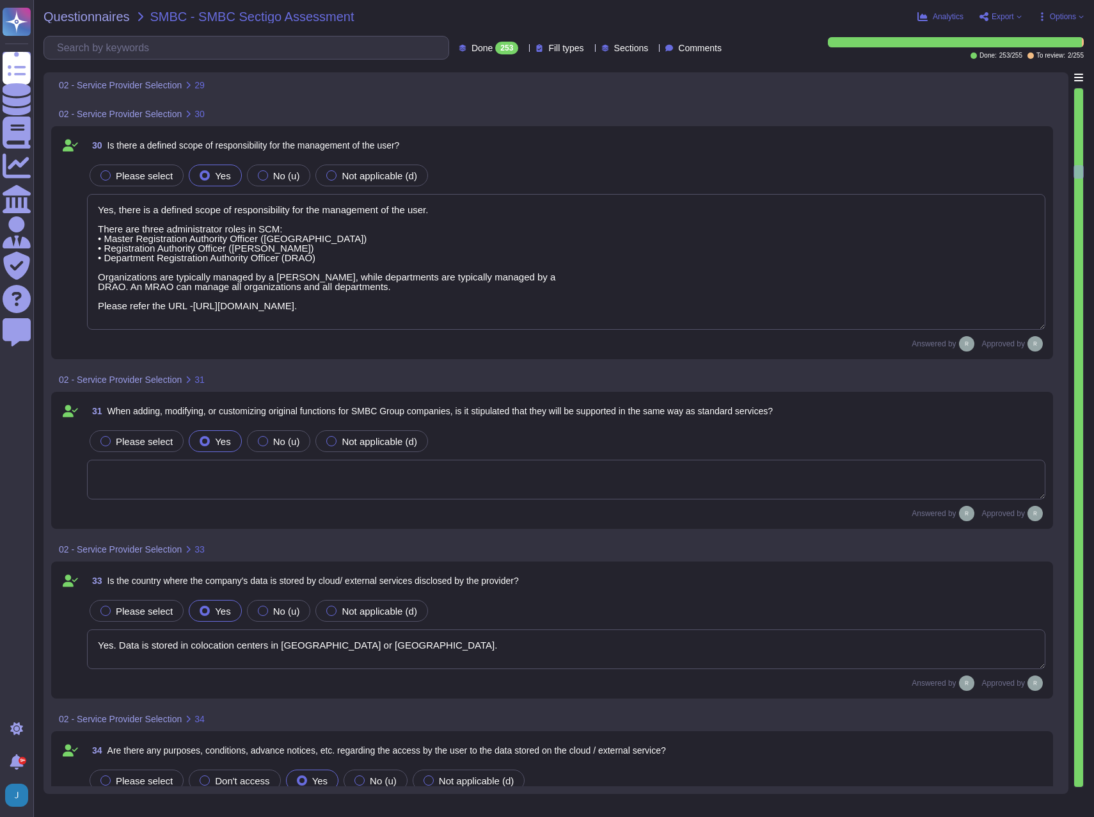
scroll to position [4800, 0]
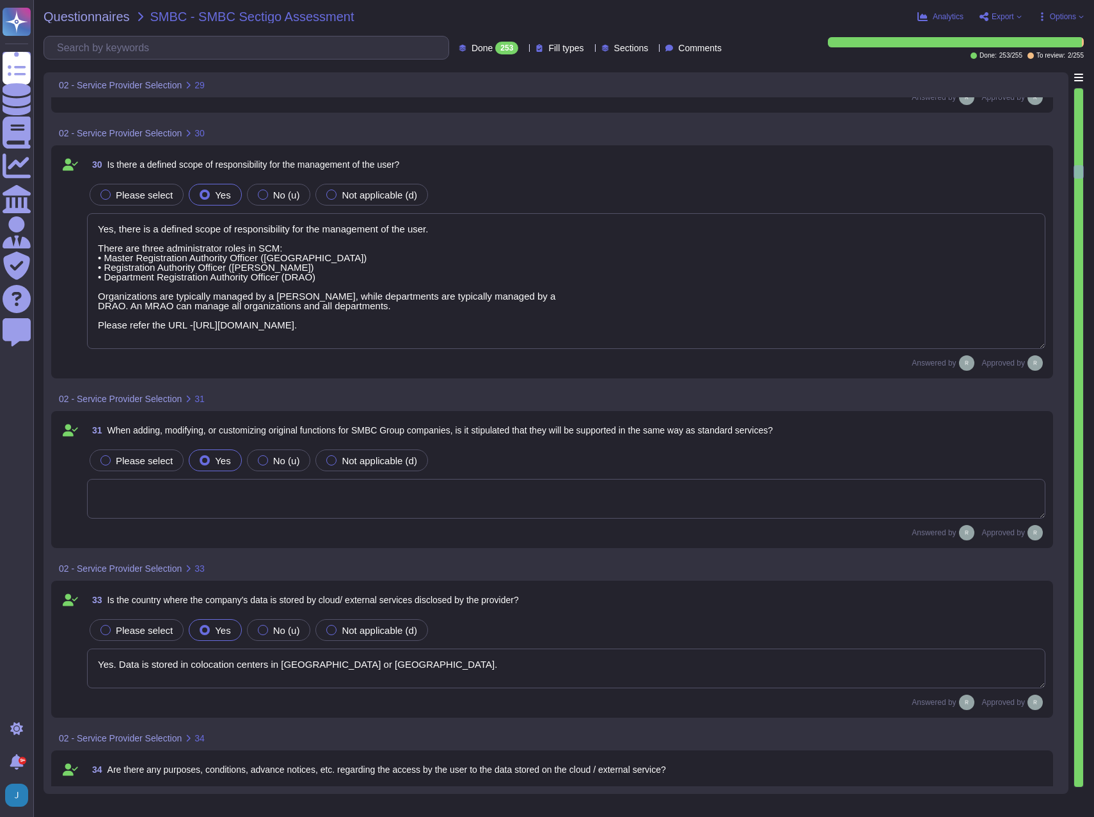
click at [581, 488] on textarea at bounding box center [566, 499] width 959 height 40
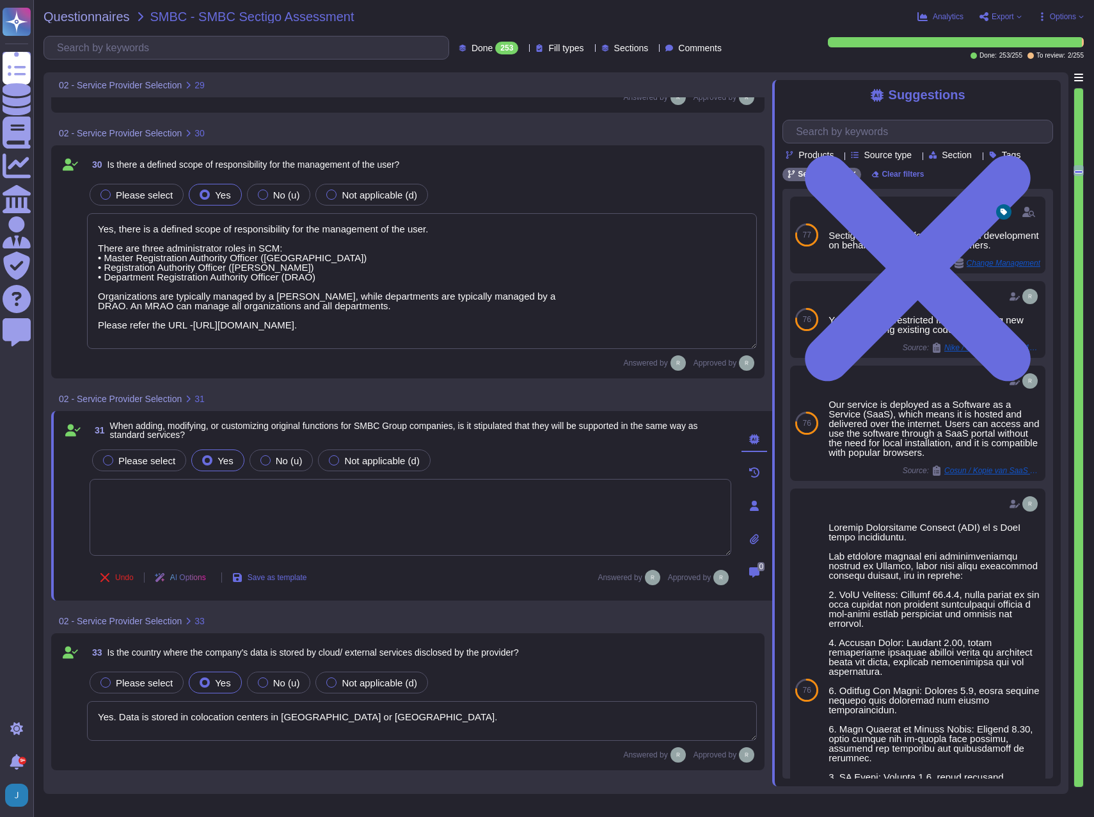
click at [780, 20] on div "Analytics Export Options" at bounding box center [905, 16] width 360 height 13
click at [1015, 23] on div "Questionnaires SMBC - SMBC Sectigo Assessment Analytics Export Options Done 253…" at bounding box center [563, 408] width 1061 height 817
click at [1013, 17] on span "Export" at bounding box center [1003, 17] width 22 height 8
click at [1003, 77] on icon at bounding box center [1006, 93] width 32 height 32
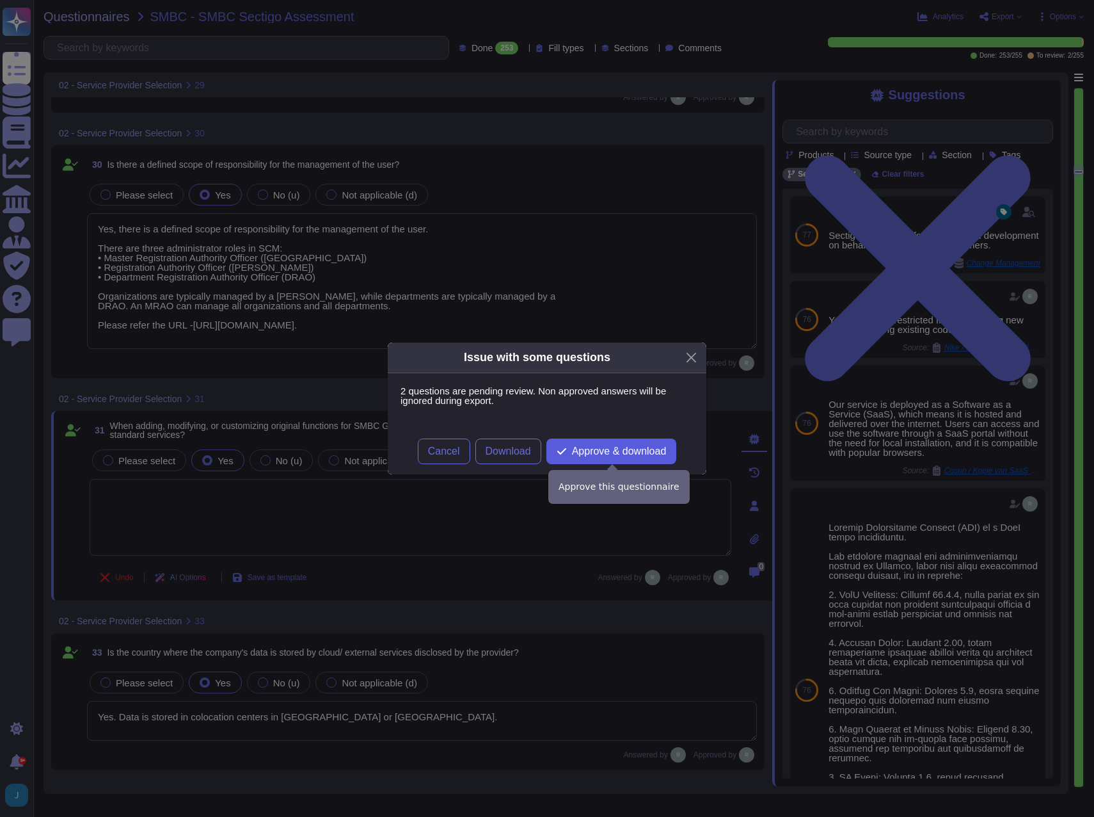
click at [627, 452] on span "Approve & download" at bounding box center [619, 451] width 95 height 10
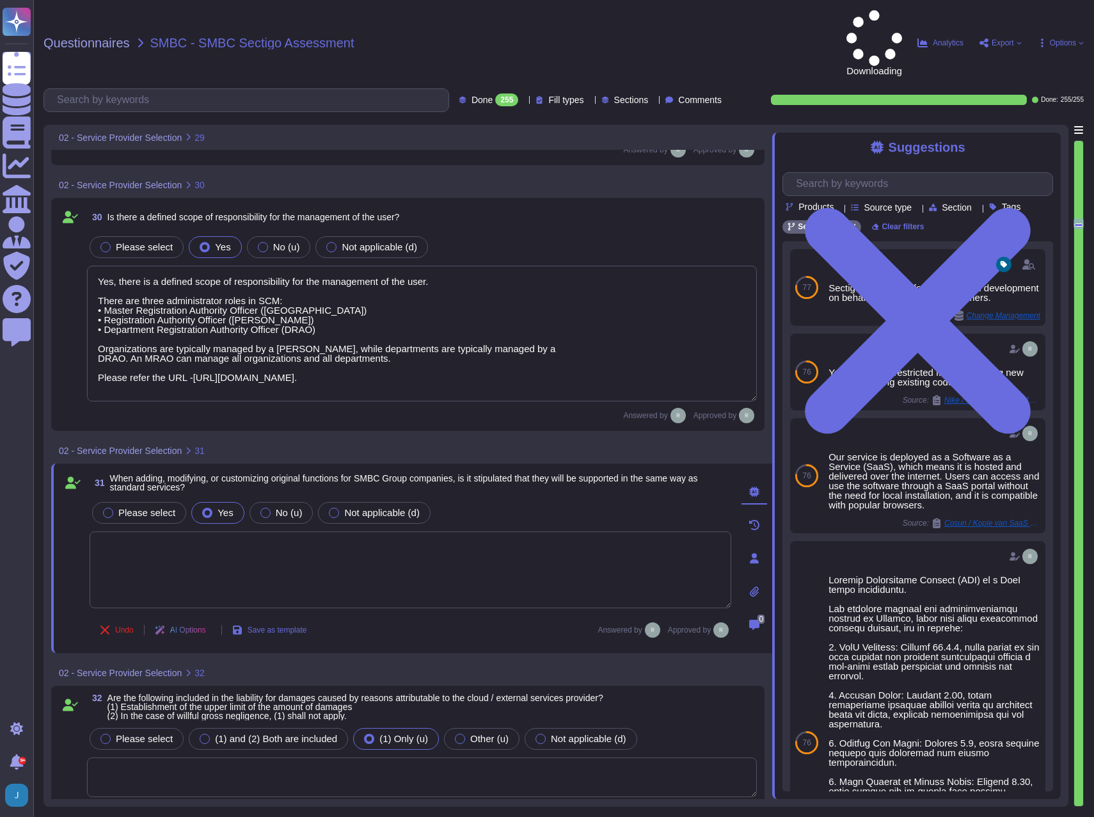
type textarea "Yes. Data is stored in colocation centers in USA or UK."
type textarea "Access to the data stored on the cloud or external service is governed by speci…"
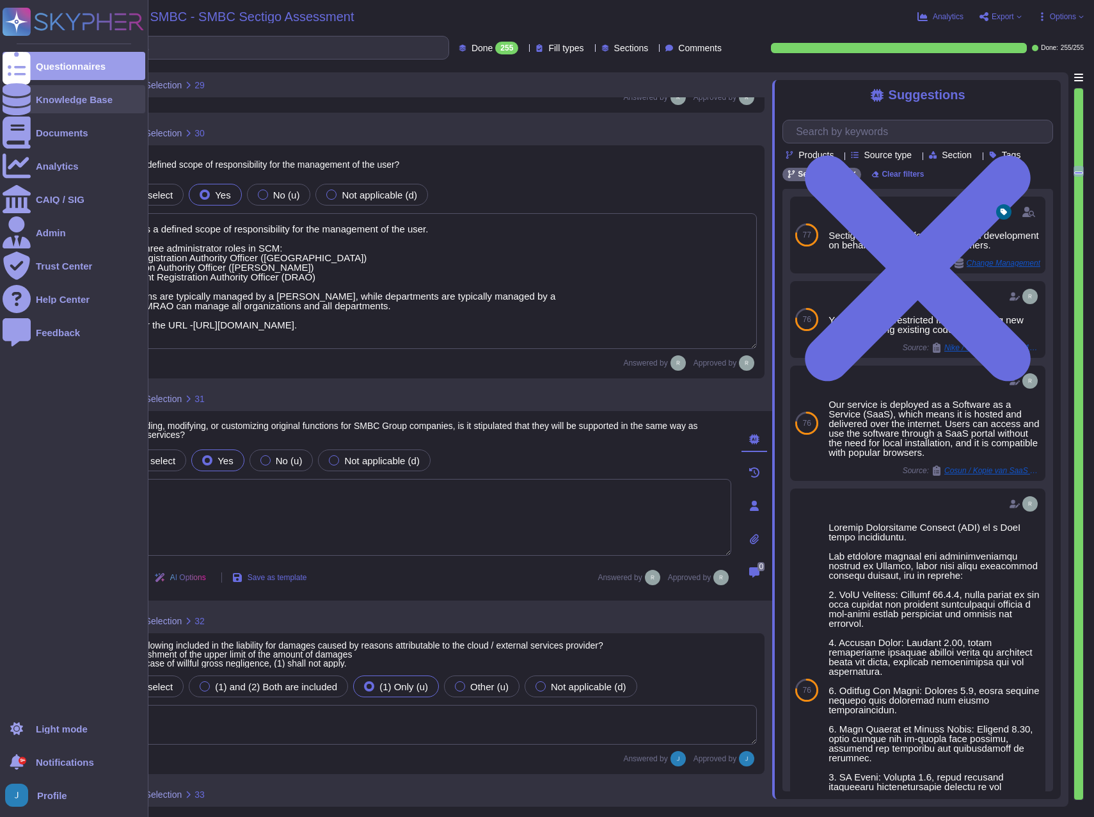
click at [15, 99] on icon at bounding box center [17, 99] width 28 height 32
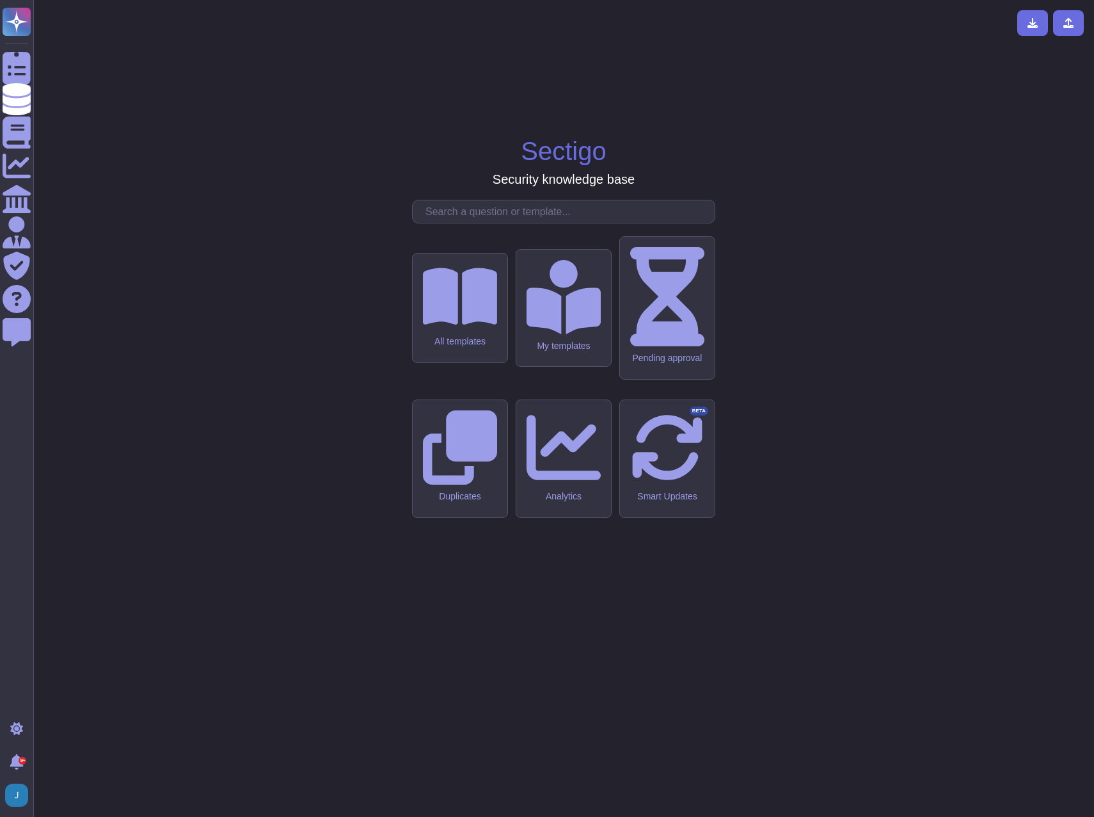
click at [532, 223] on input "text" at bounding box center [567, 211] width 296 height 22
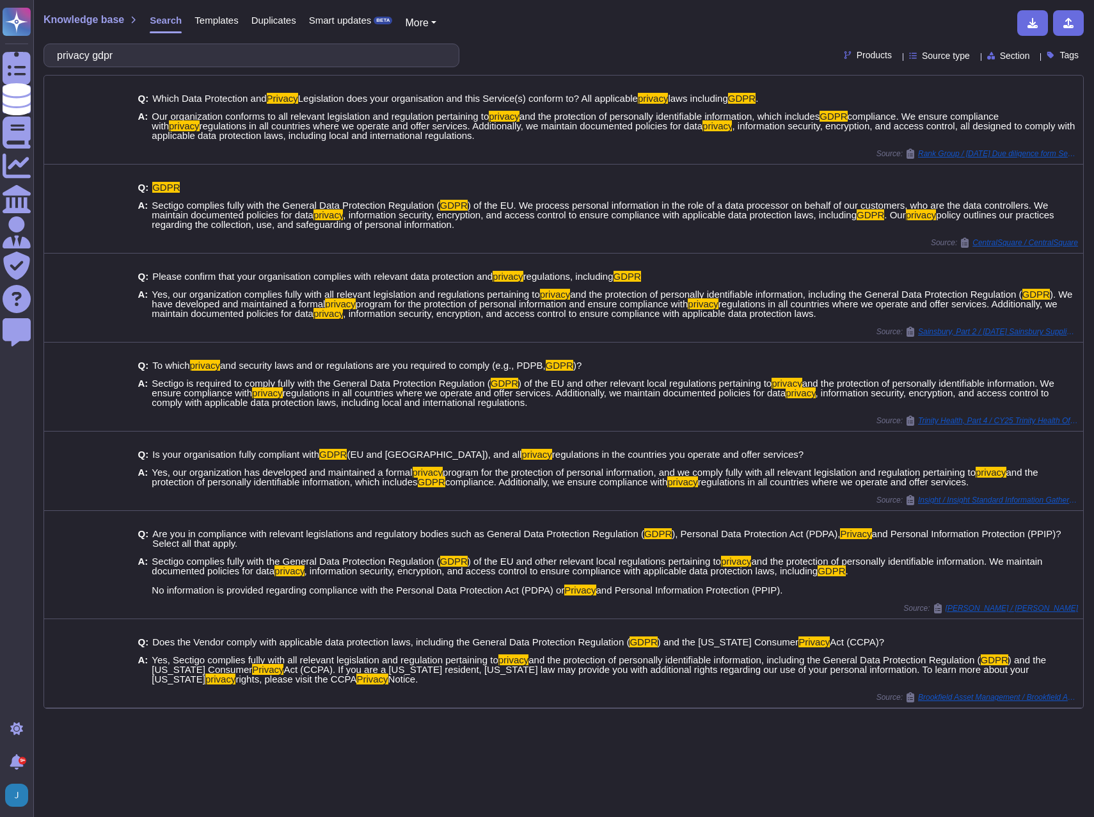
click at [118, 56] on input "privacy gdpr" at bounding box center [249, 55] width 396 height 22
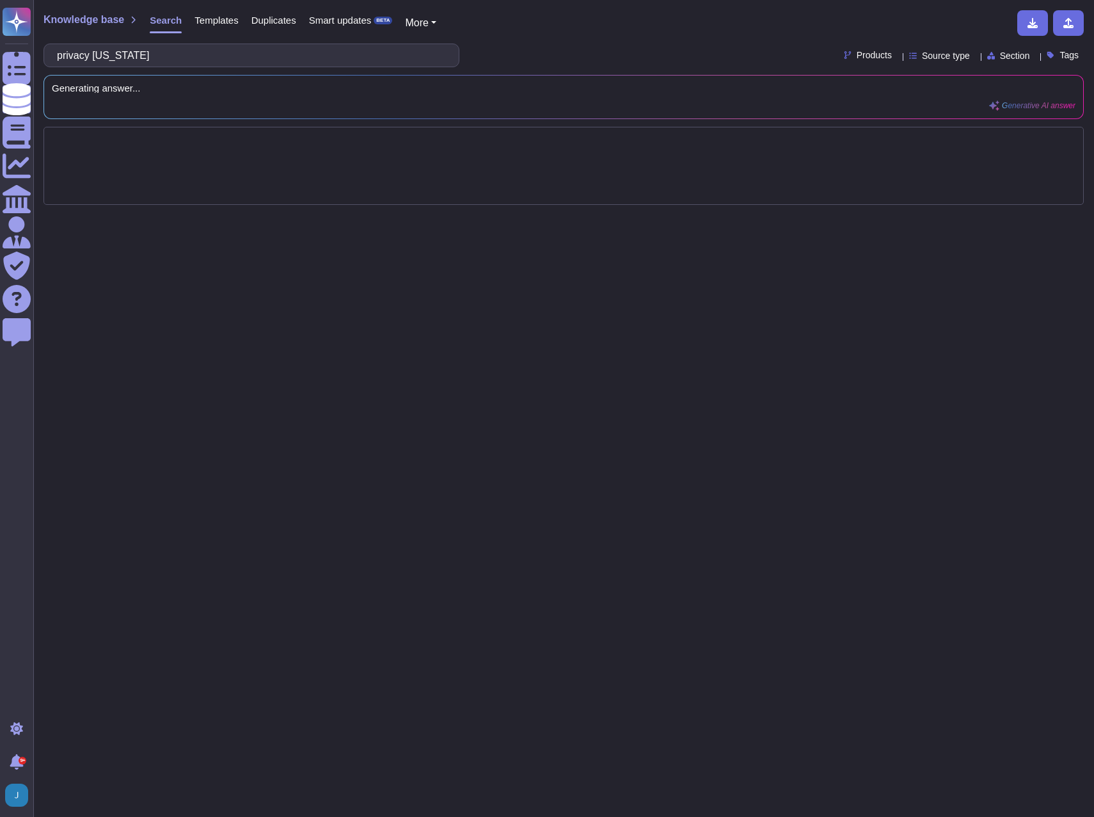
type input "privacy california"
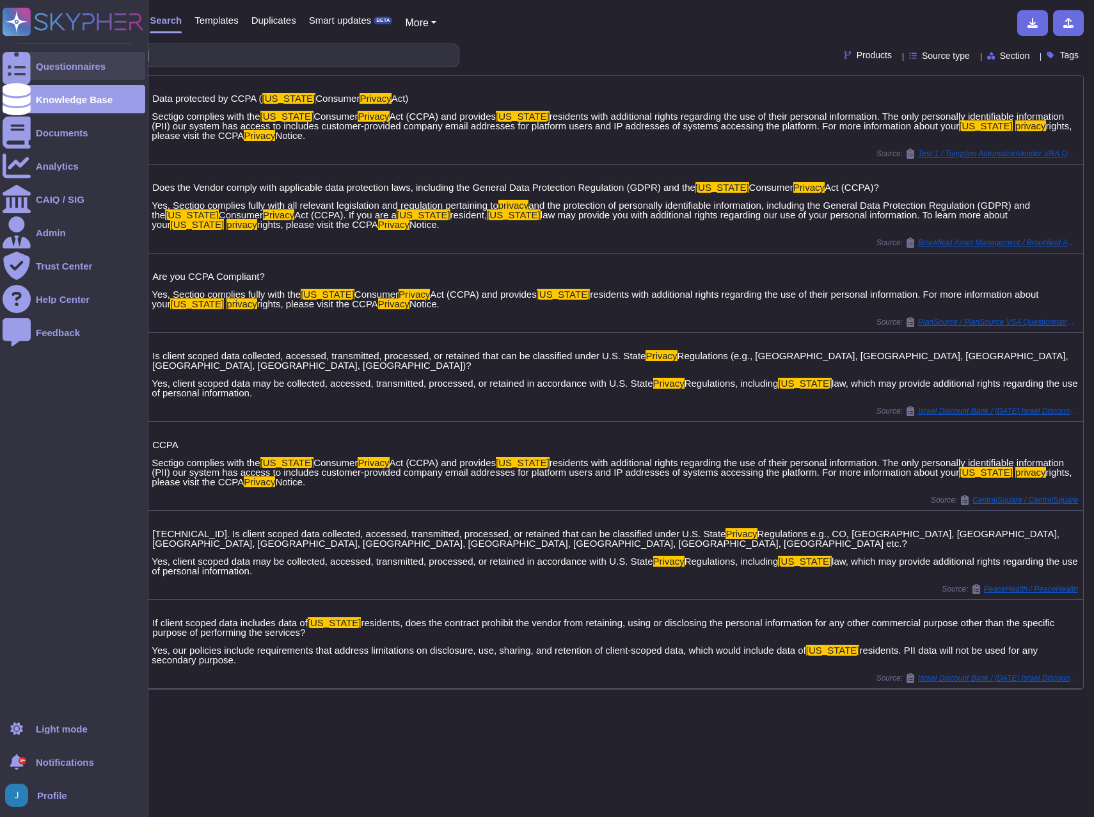
click at [81, 62] on div "Questionnaires" at bounding box center [71, 66] width 70 height 10
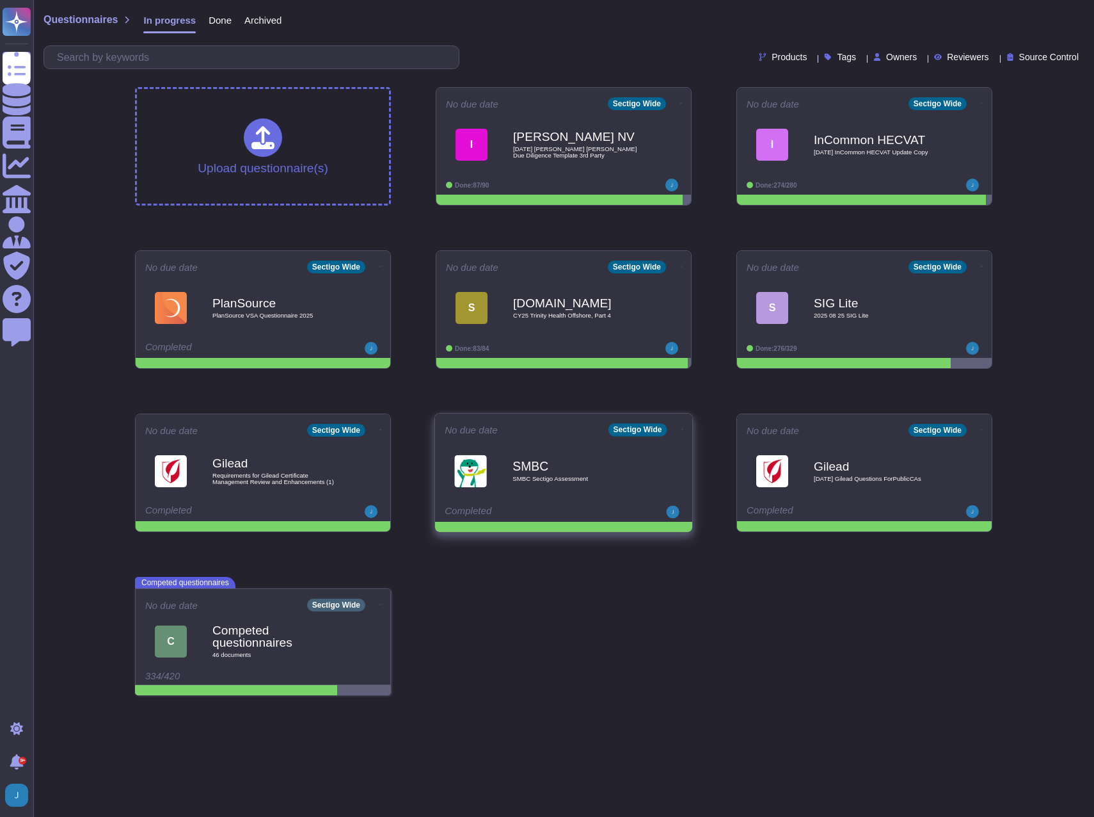
click at [566, 481] on span "SMBC Sectigo Assessment" at bounding box center [577, 479] width 129 height 6
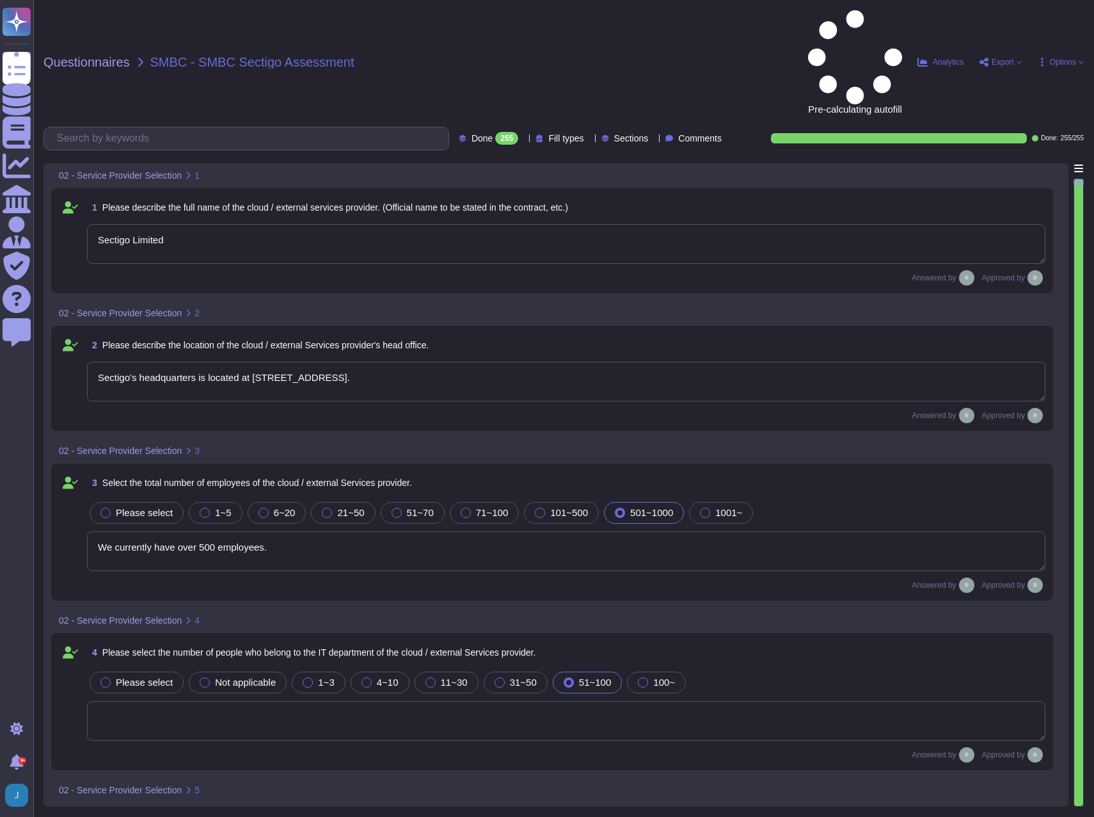
type textarea "Sectigo Limited"
type textarea "Sectigo's headquarters is located at 8800 E. Raintree Drive, Suite 110, Scottsd…"
type textarea "We currently have over 500 employees."
type textarea "The service to be provided is "Sectigo Certificate Manager," which offers digit…"
type textarea "The service provided is SaaS."
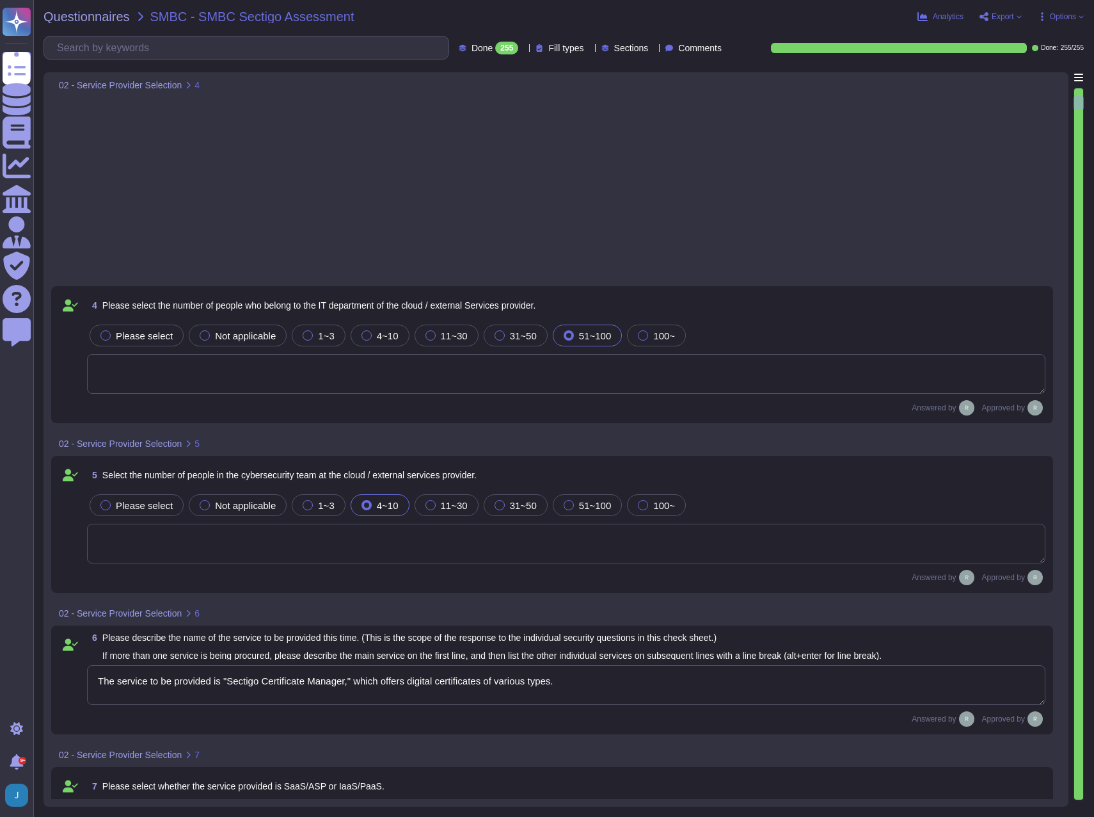
type textarea "Yes, our organization holds several security-related certifications, including …"
type textarea "Yes, Sectigo has a dedicated Information Security team that is part of its orga…"
type textarea "Yes, there is a person responsible for information security, specifically the C…"
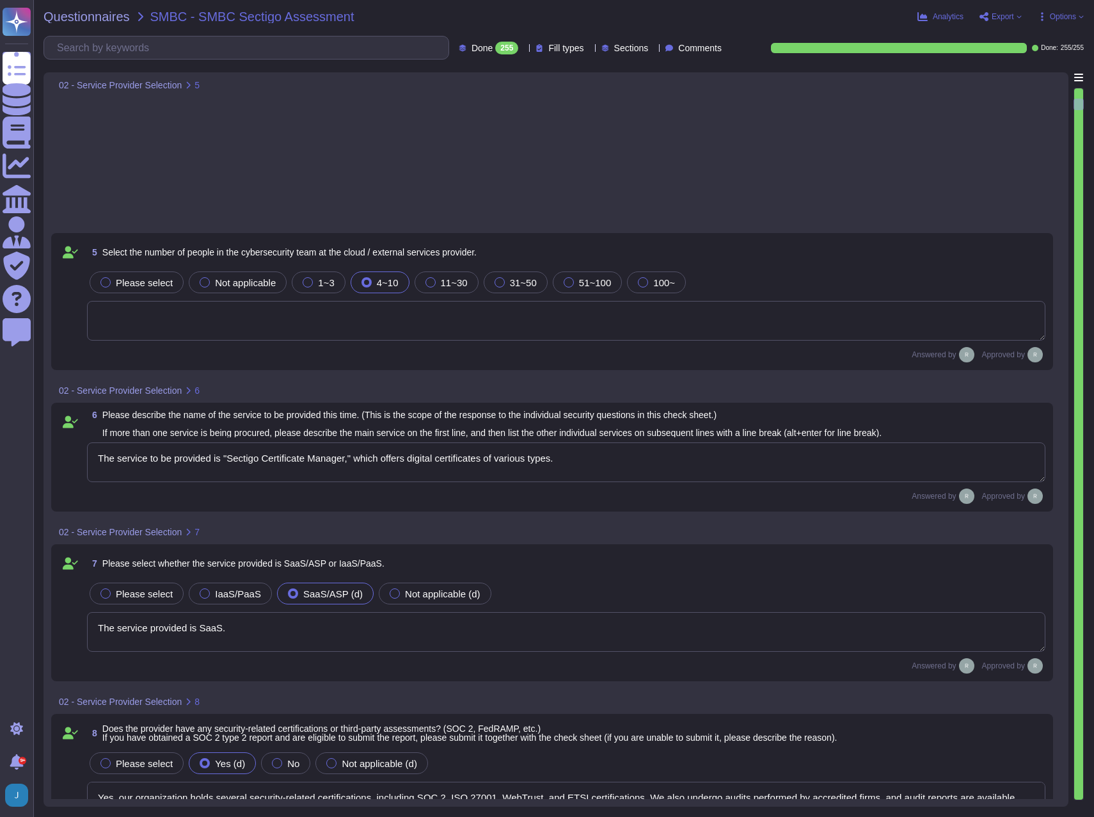
type textarea "The information security team is composed of qualified IT security staff who re…"
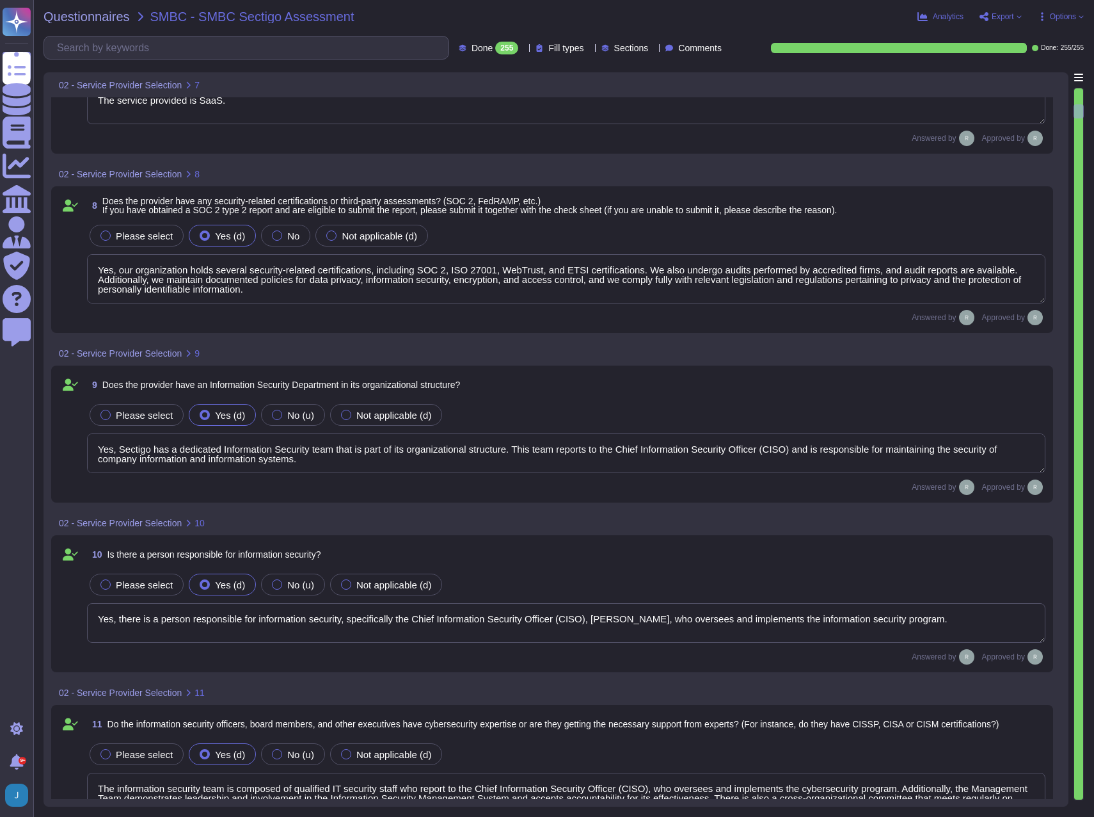
type textarea "Yes, there is a dedicated information security function responsible for securit…"
type textarea "Yes, we have an internal incident response team that is overseen by our Chief I…"
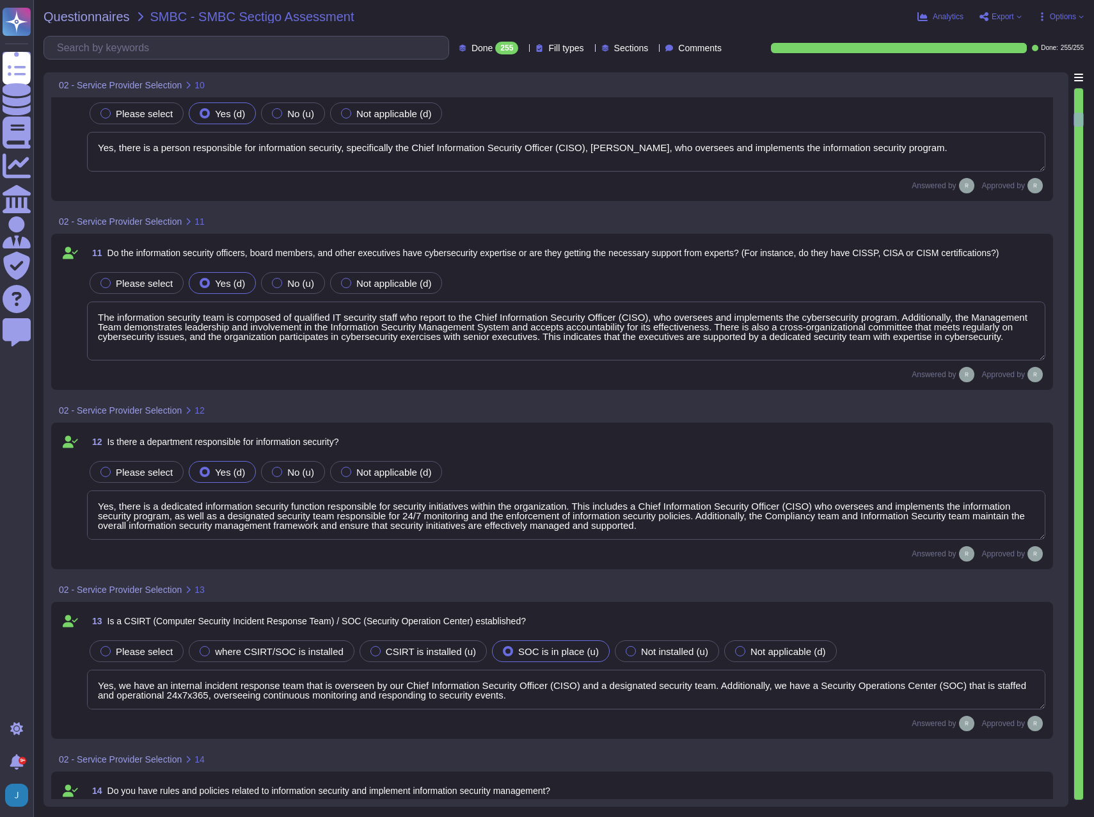
type textarea "Yes, we have documented and approved information security policies, standards, …"
type textarea "Yes, we have a Supplier & Third-Party Relationship Policy as part of our third-…"
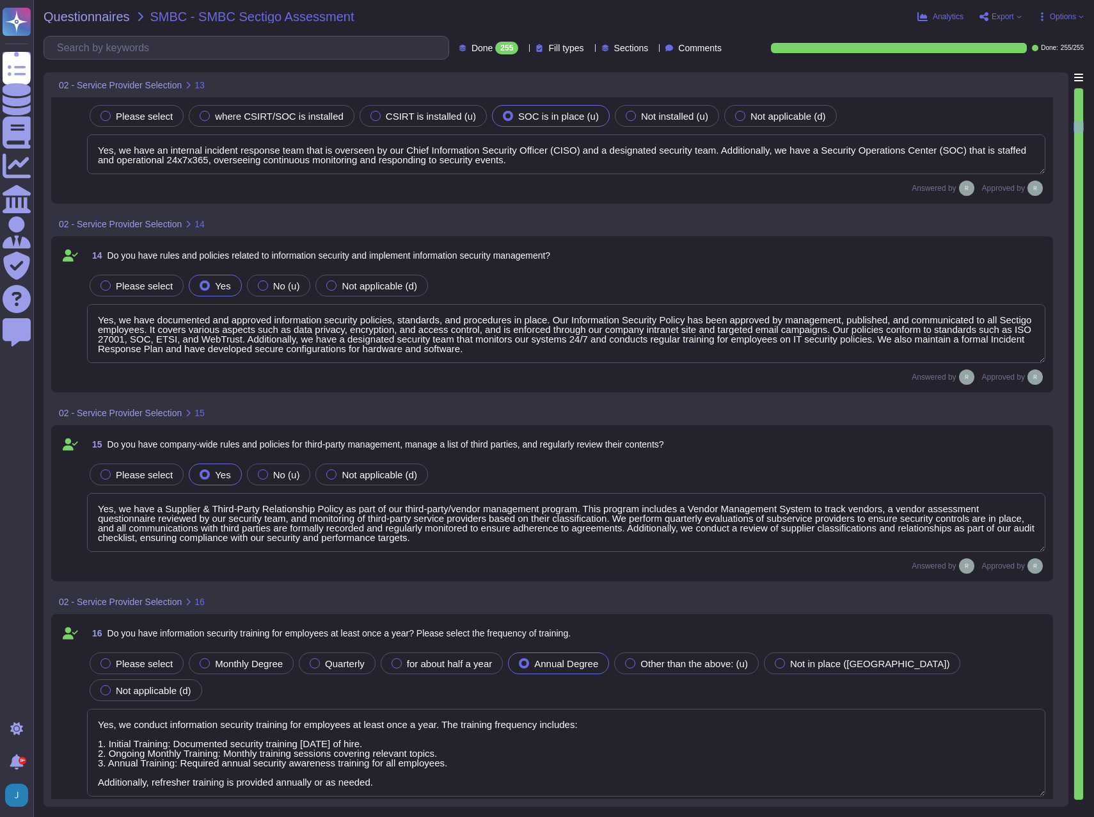
type textarea "Yes, we conduct information security training for employees at least once a yea…"
type textarea "Your Enterprise Sales representative will share."
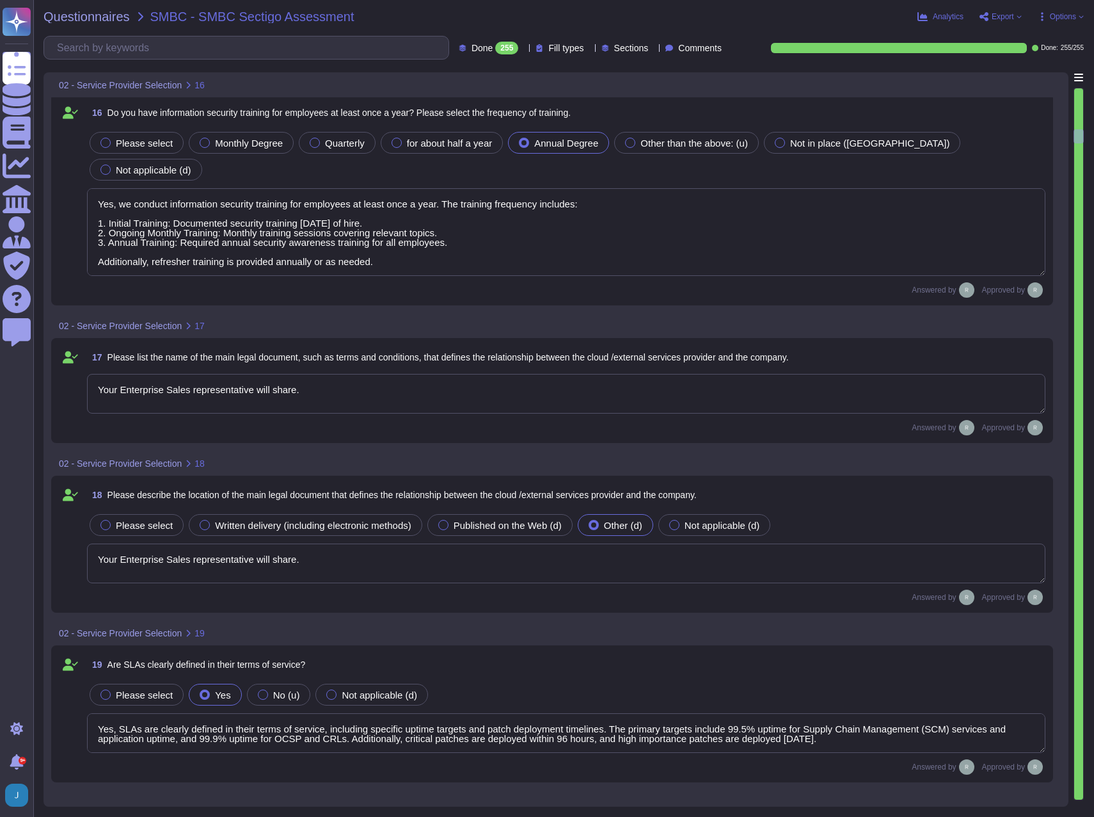
type textarea "Yes, SLAs are clearly defined in their terms of service, including specific upt…"
type textarea "No, we do not use subcontractors for this service. All development work is inte…"
type textarea "Yes, the services provided include digital identity solutions, publicly trusted…"
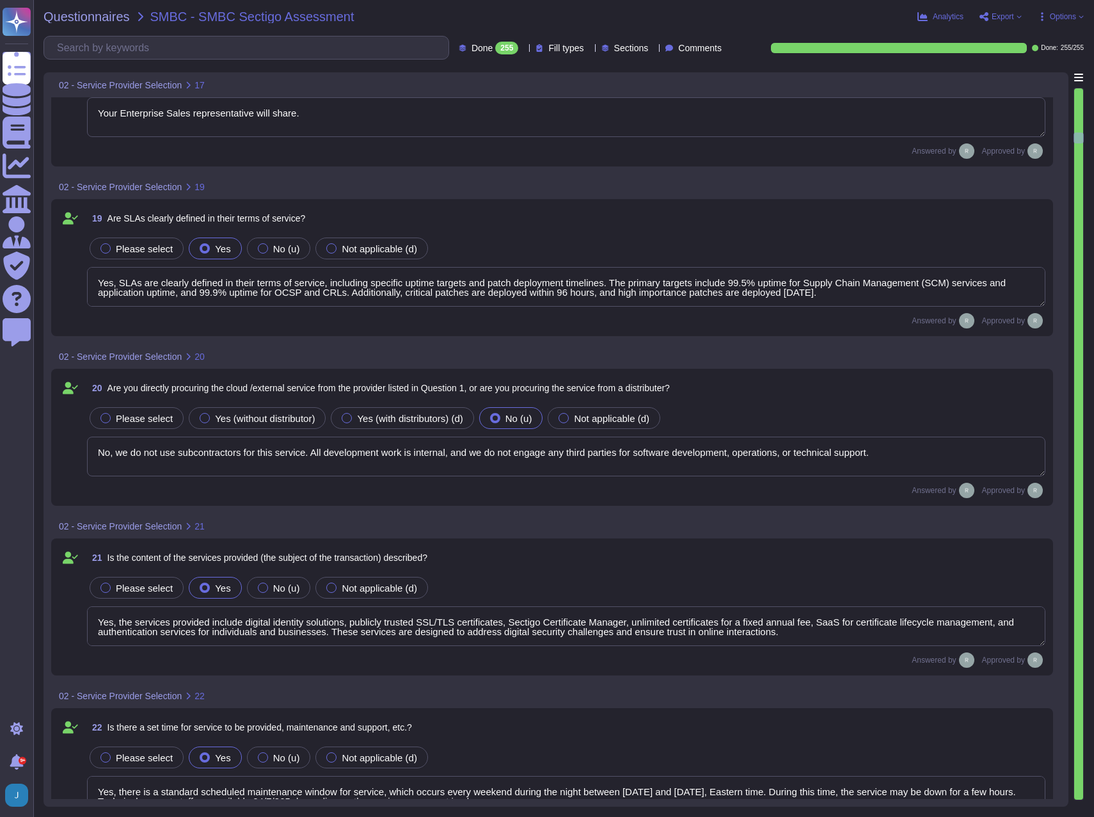
type textarea "Yes, there is a standard scheduled maintenance window for service, which occurs…"
type textarea "You can discuss this with your enterprise sales representative."
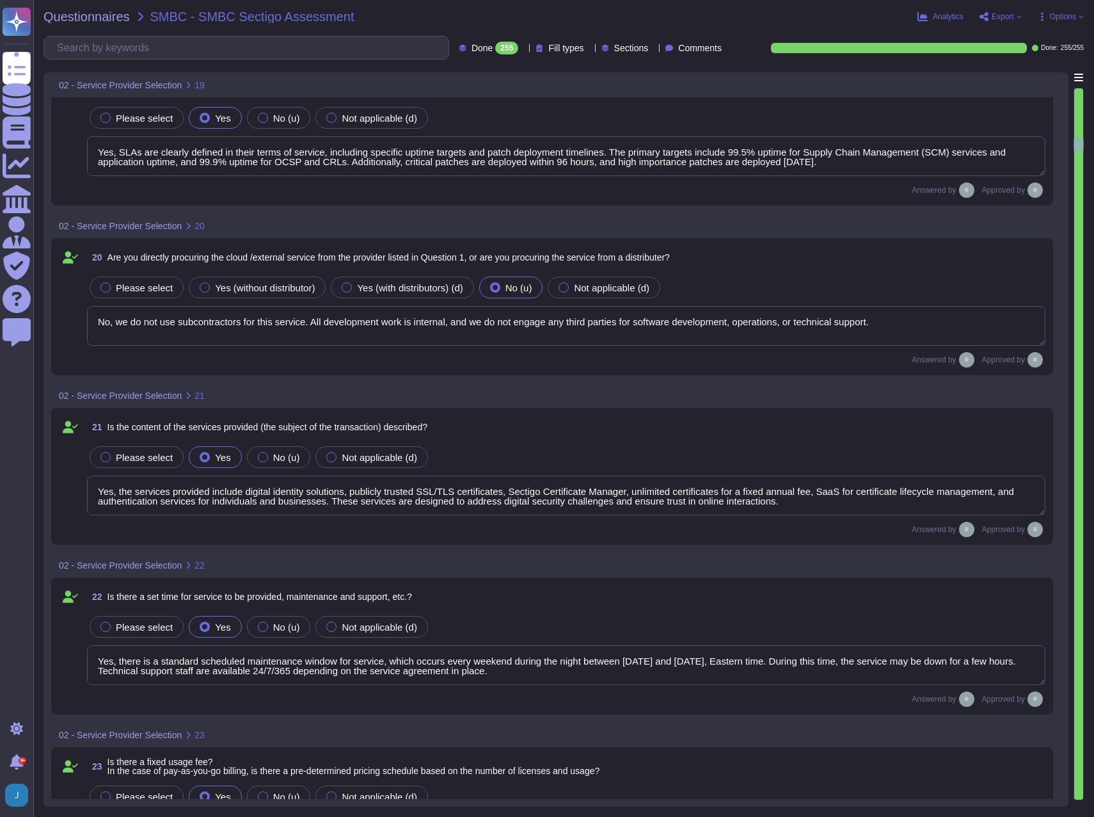
type textarea "You can discuss this with your enterprise sales representative."
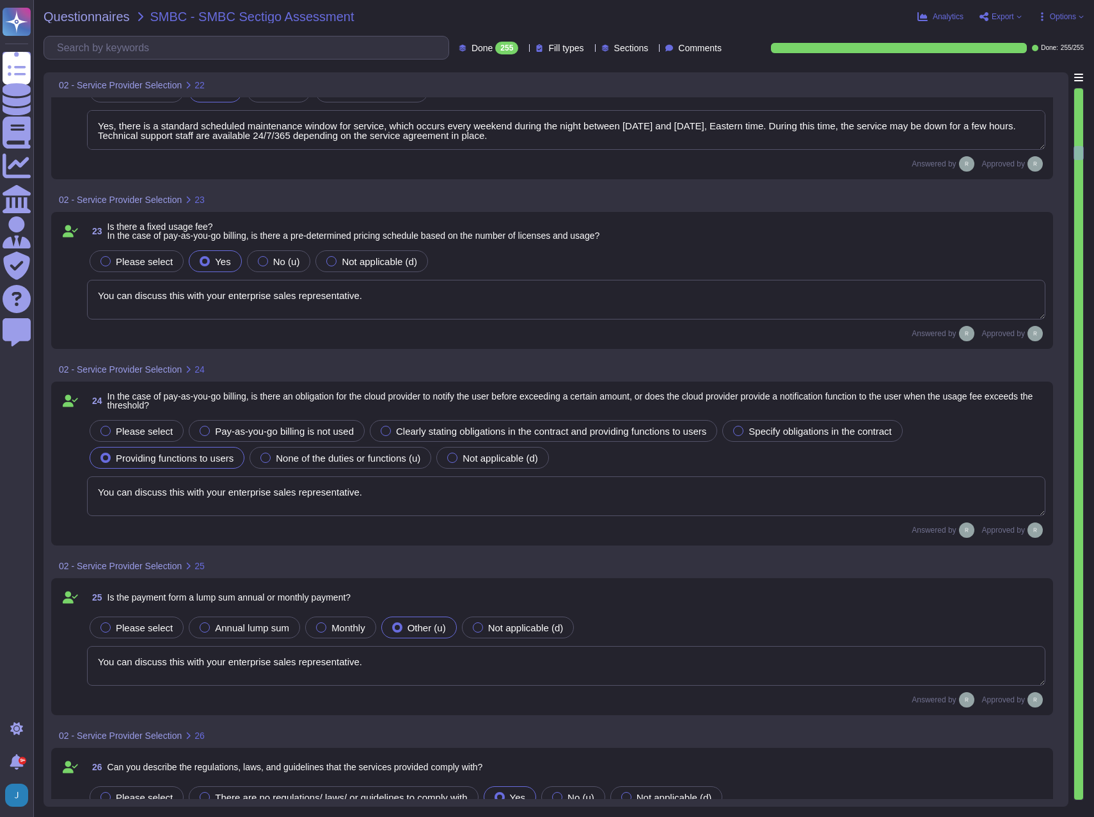
type textarea "You can discuss this with your enterprise sales representative."
type textarea "Sectigo is committed to compliance with all relevant legal, statutory, regulato…"
type textarea "The governing law is the law of the jurisdiction where the personnel are locate…"
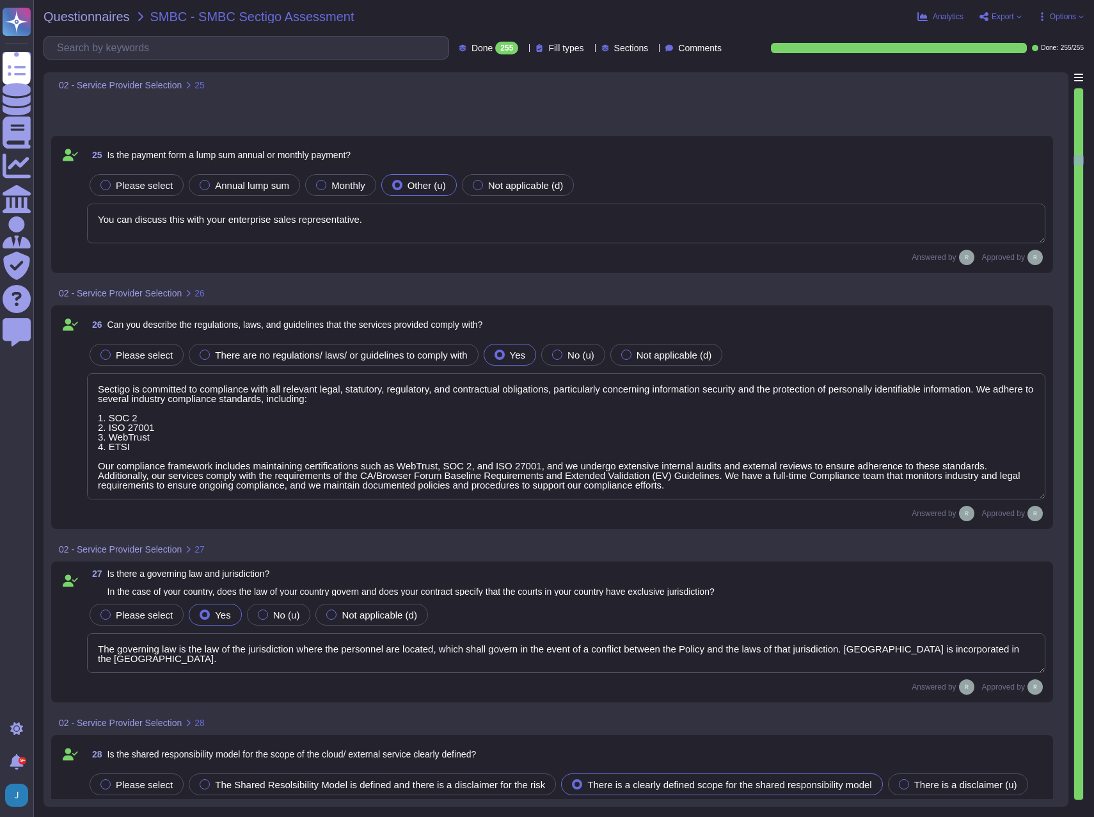
type textarea "Yes. Our SCM is a SaaS offering which can be accessed through popular browsers …"
type textarea "Yes, there is a defined scope of responsibility for the management of the user.…"
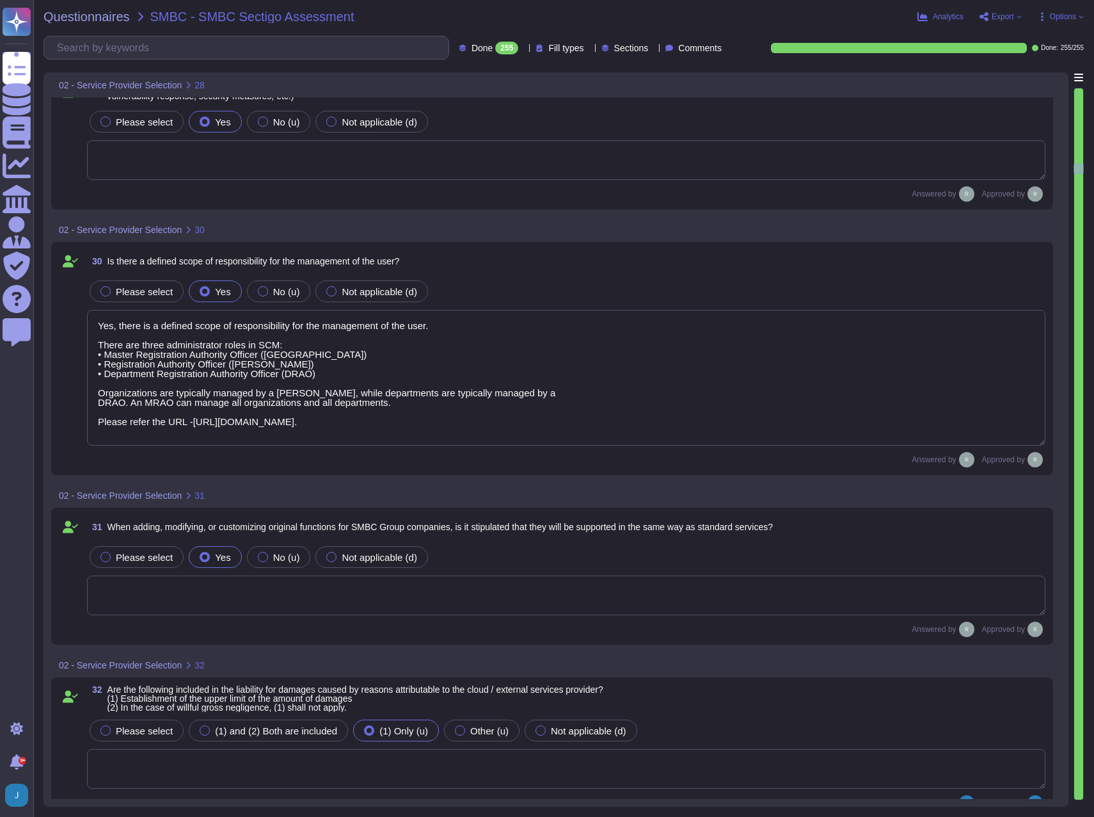
type textarea "Yes. Data is stored in colocation centers in USA or UK."
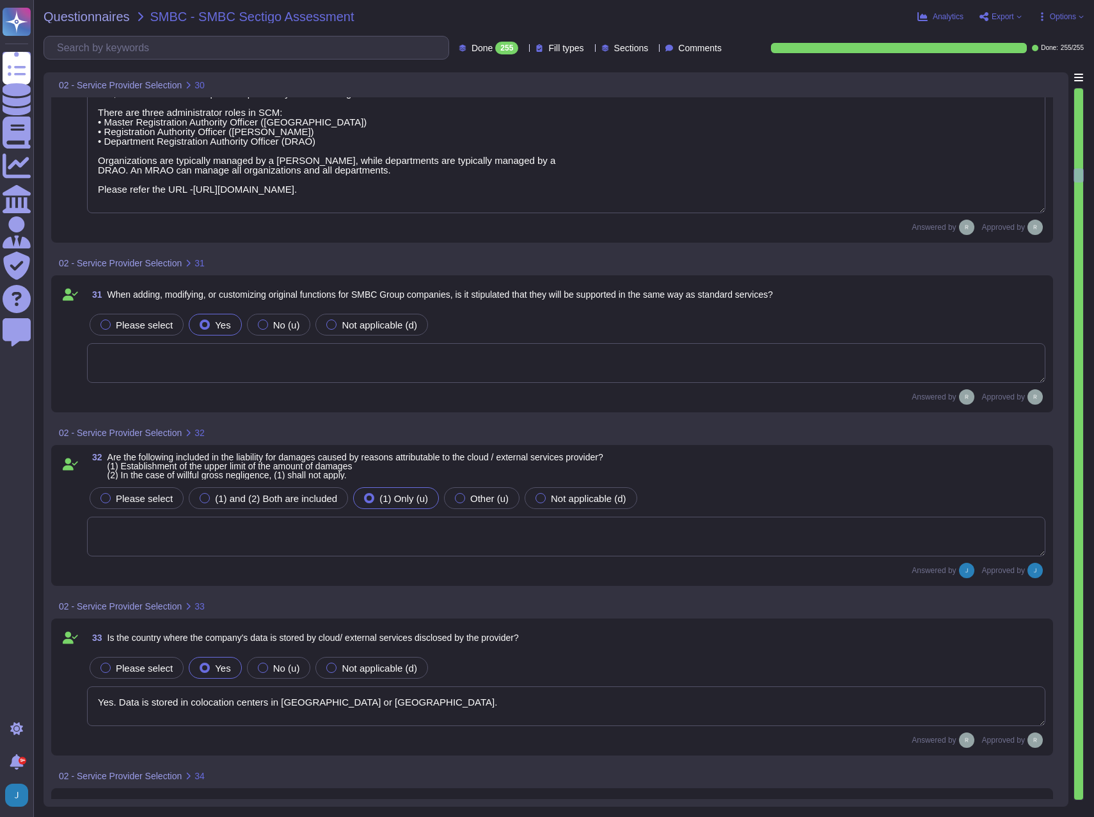
type textarea "Access to the data stored on the cloud or external service is governed by speci…"
type textarea "Yes, we maintain documented policies for data privacy, information security, en…"
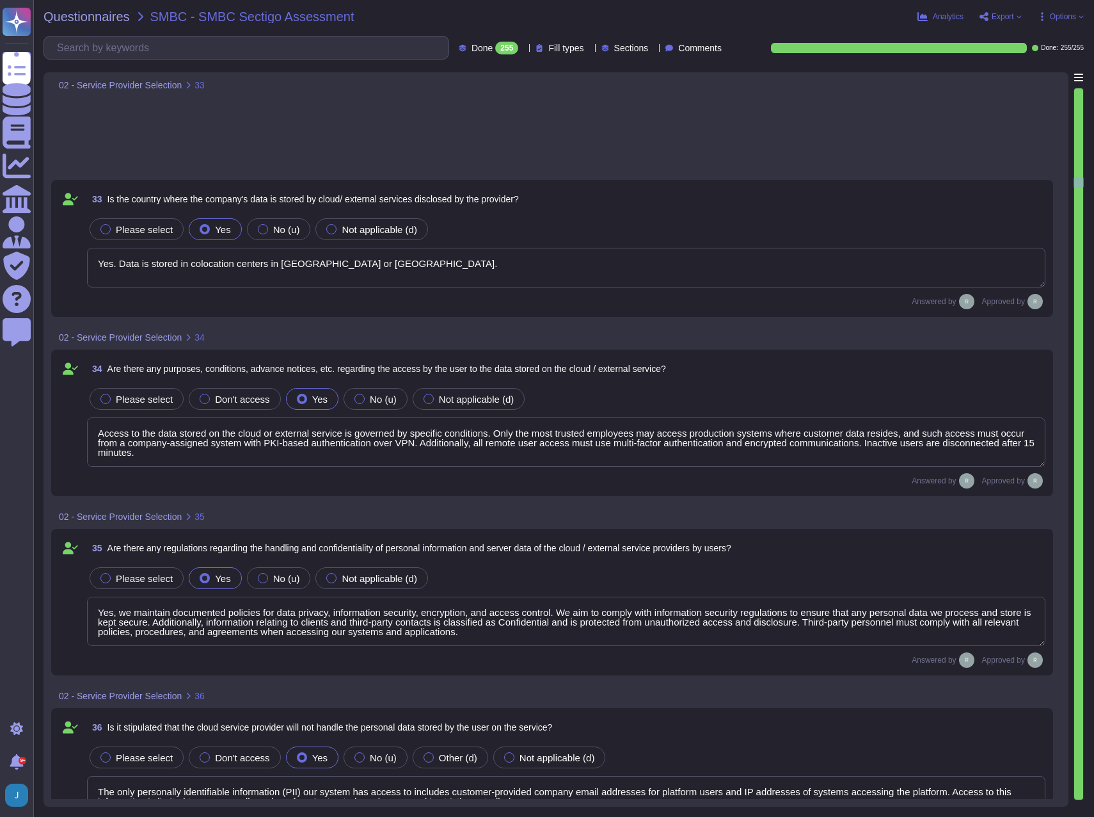
type textarea "The only personally identifiable information (PII) our system has access to inc…"
type textarea "No. We do not use subcontractors for this service."
type textarea "No, we do not use subcontractors for this service."
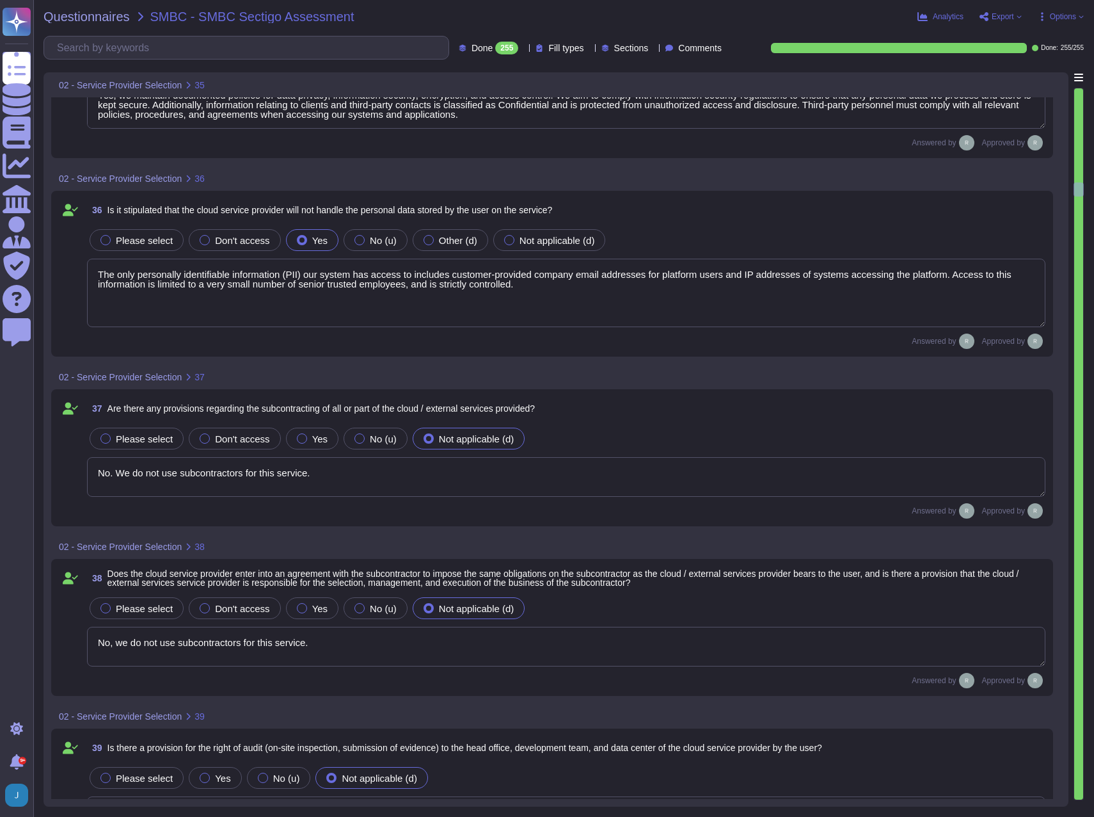
type textarea "We do not permit customers to perform their own audits. Upon request we can sup…"
type textarea "Customers manage their own accounts and permissions in the SCM. User accounts a…"
type textarea "The audit log can be downloaded from Sectigo SCM. There is an Audit API to inte…"
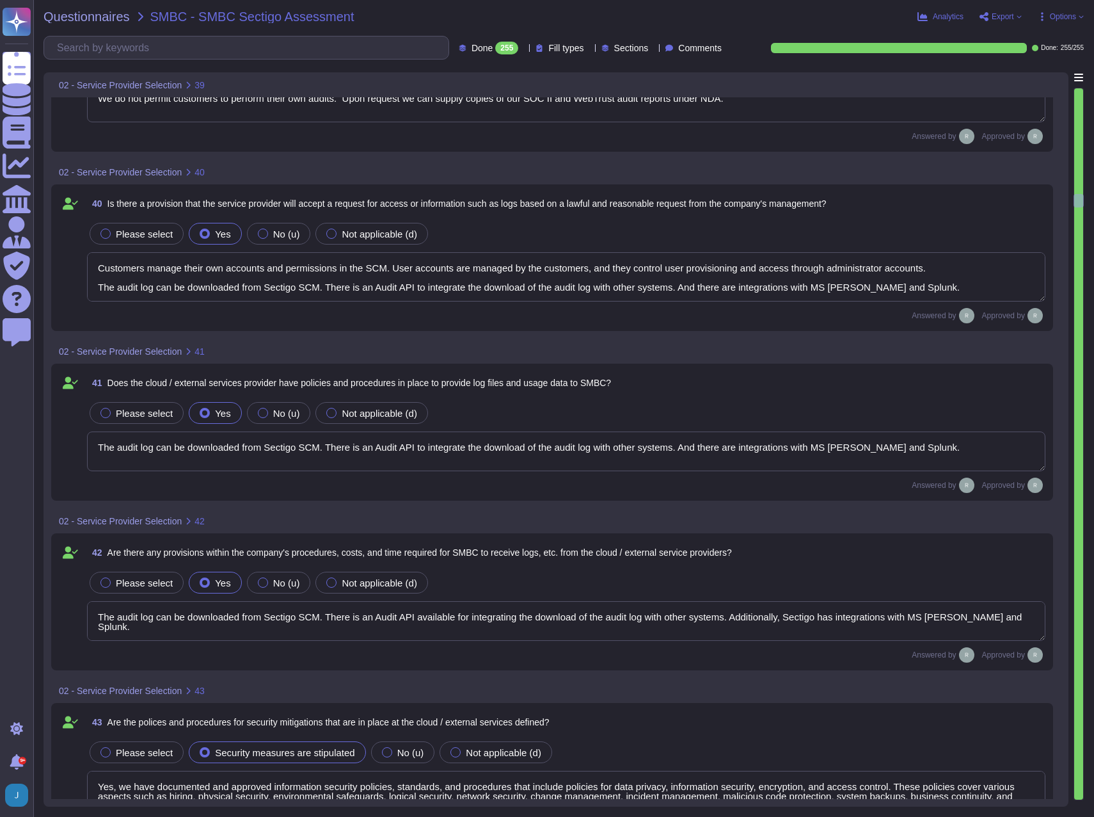
type textarea "The audit log can be downloaded from Sectigo SCM. There is an Audit API availab…"
type textarea "Yes, we have documented and approved information security policies, standards, …"
type textarea "Yes, Sectigo maintains documented policies and procedures for incident manageme…"
type textarea "Yes, there are established policies and procedures for providing information on…"
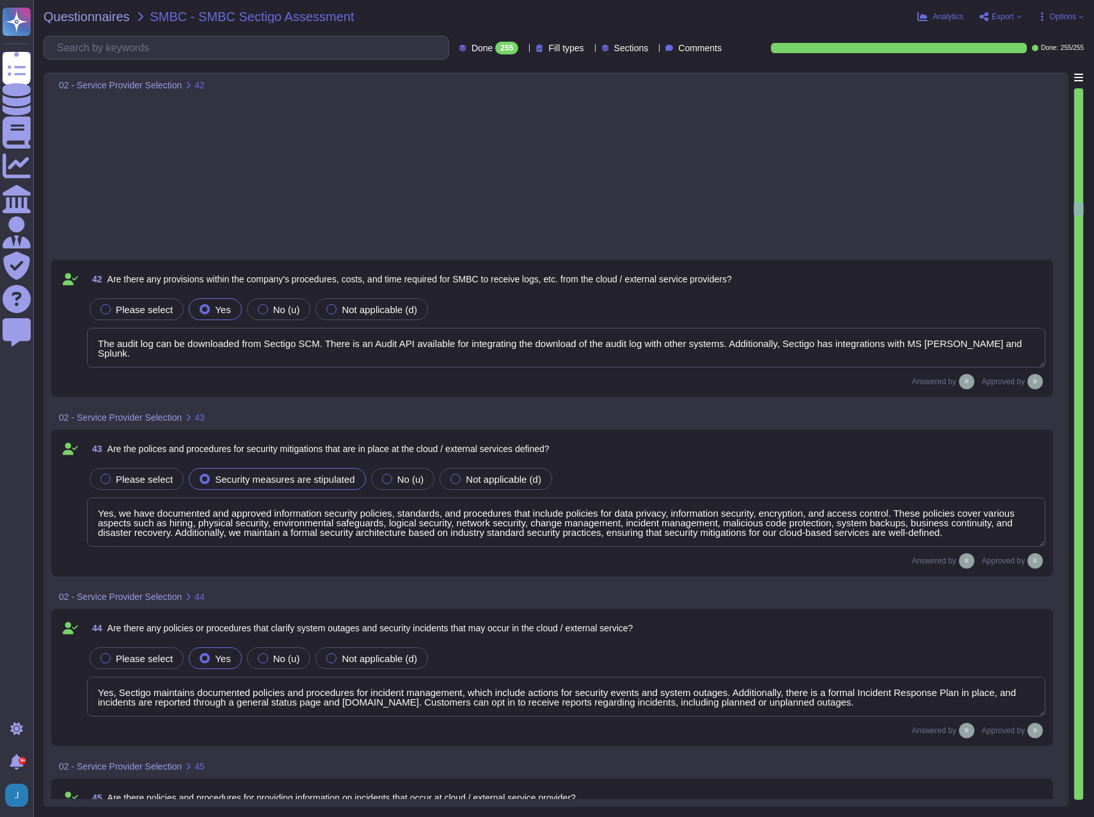
type textarea "The notification plan includes a commitment to respond as soon as reasonably po…"
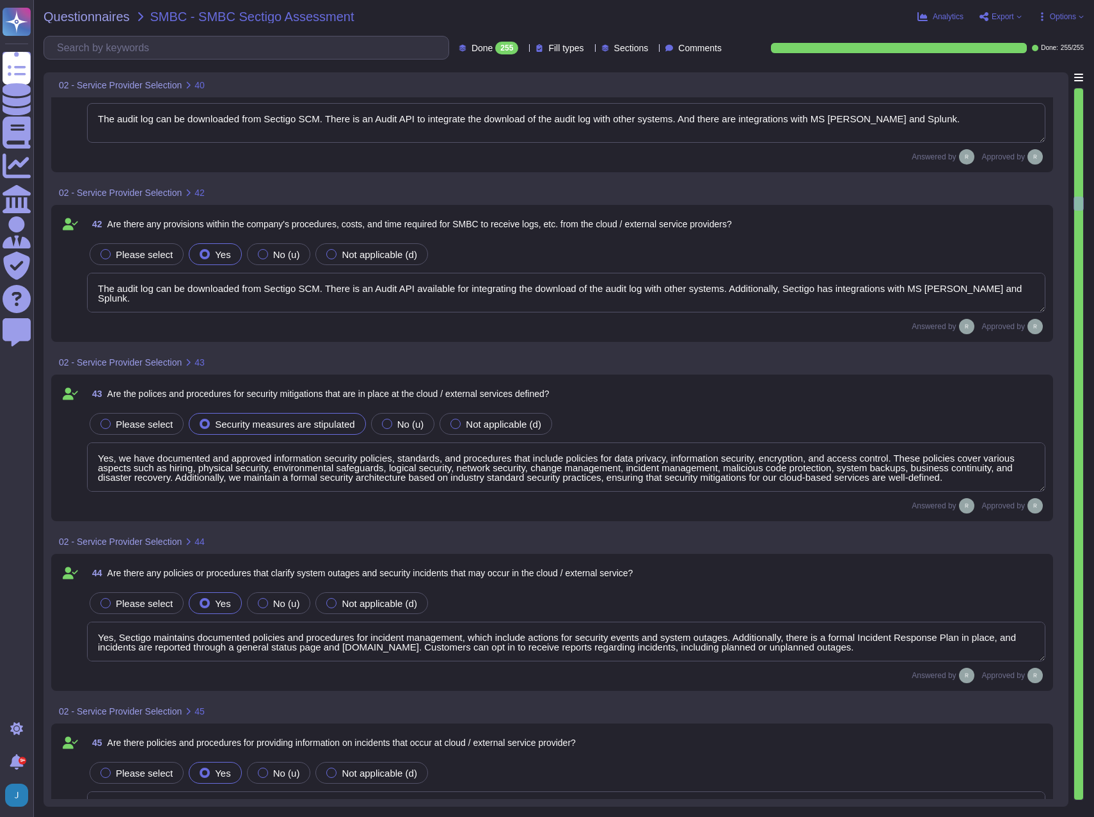
type textarea "Customers manage their own accounts and permissions in the SCM. User accounts a…"
type textarea "The audit log can be downloaded from Sectigo SCM. There is an Audit API to inte…"
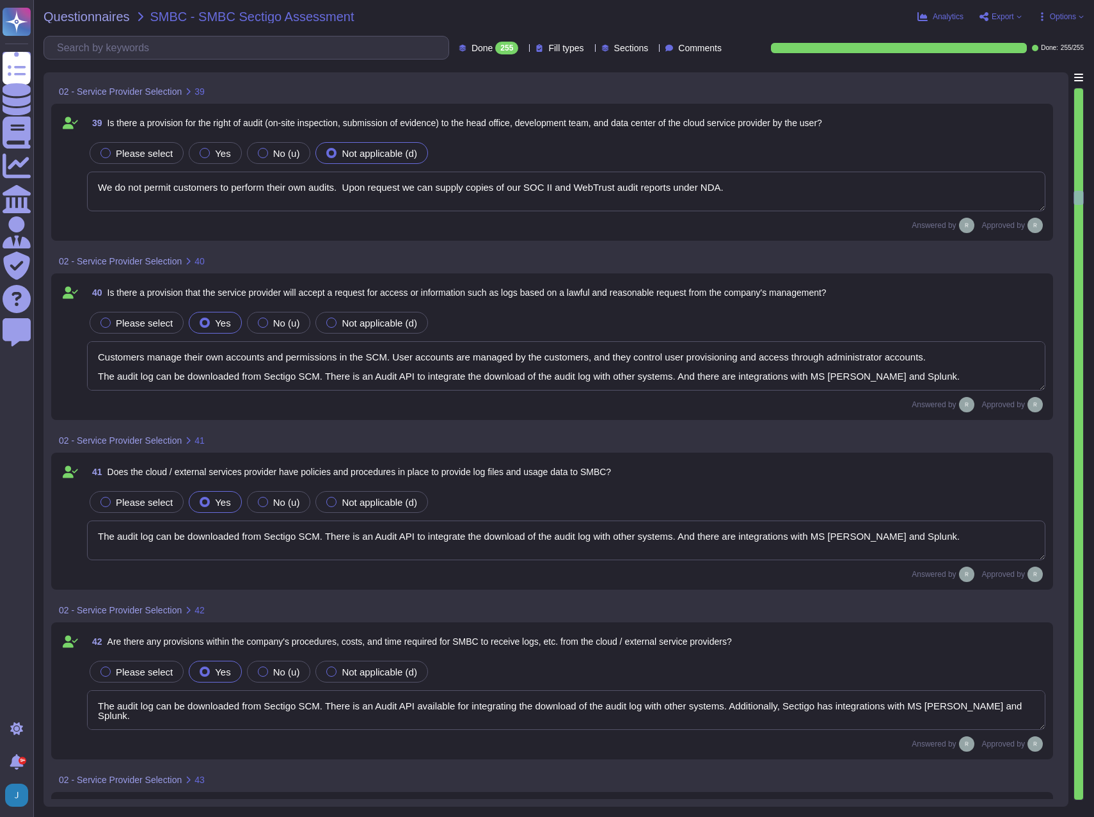
type textarea "No, we do not use subcontractors for this service."
type textarea "We do not permit customers to perform their own audits. Upon request we can sup…"
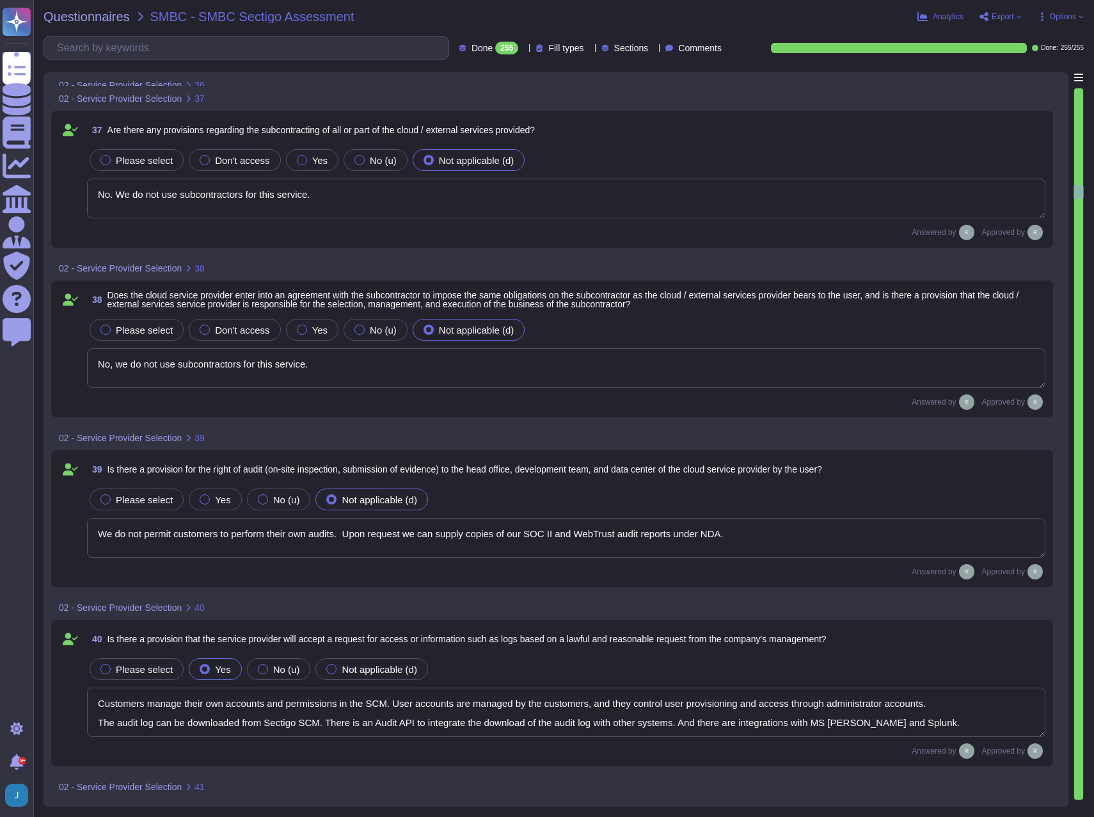
type textarea "The only personally identifiable information (PII) our system has access to inc…"
type textarea "No. We do not use subcontractors for this service."
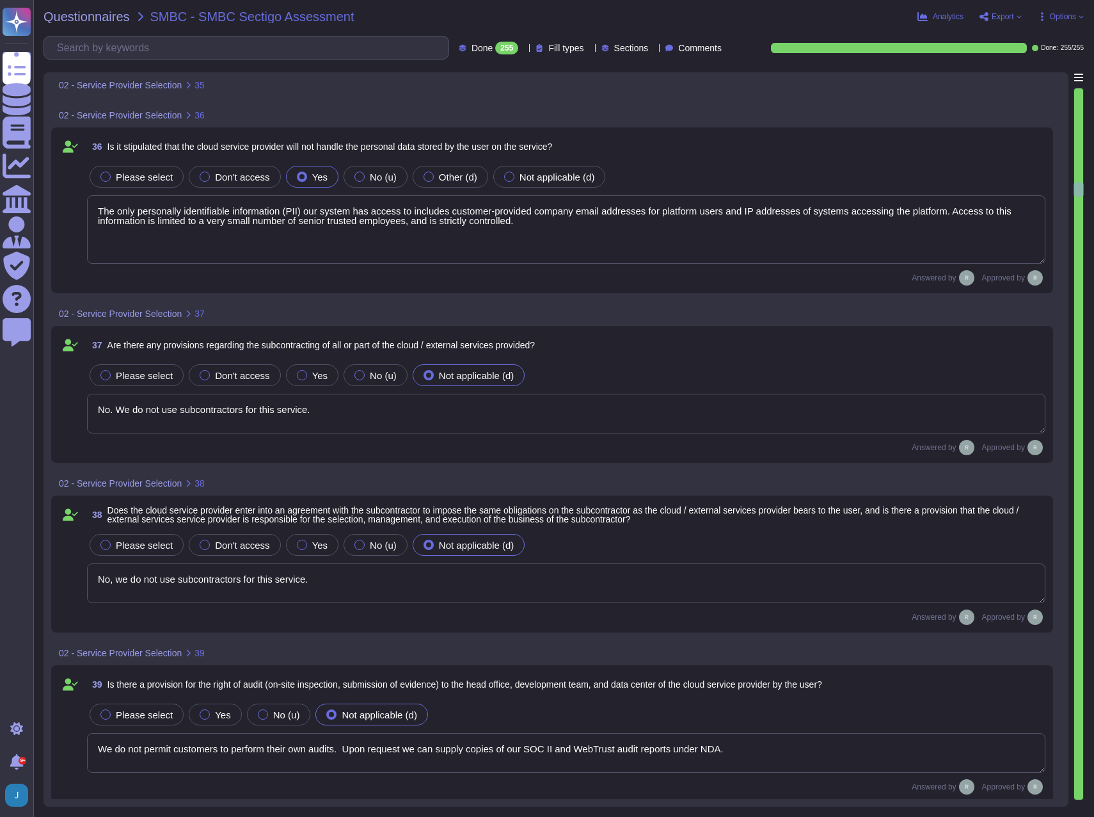
scroll to position [5888, 0]
type textarea "Yes, we maintain documented policies for data privacy, information security, en…"
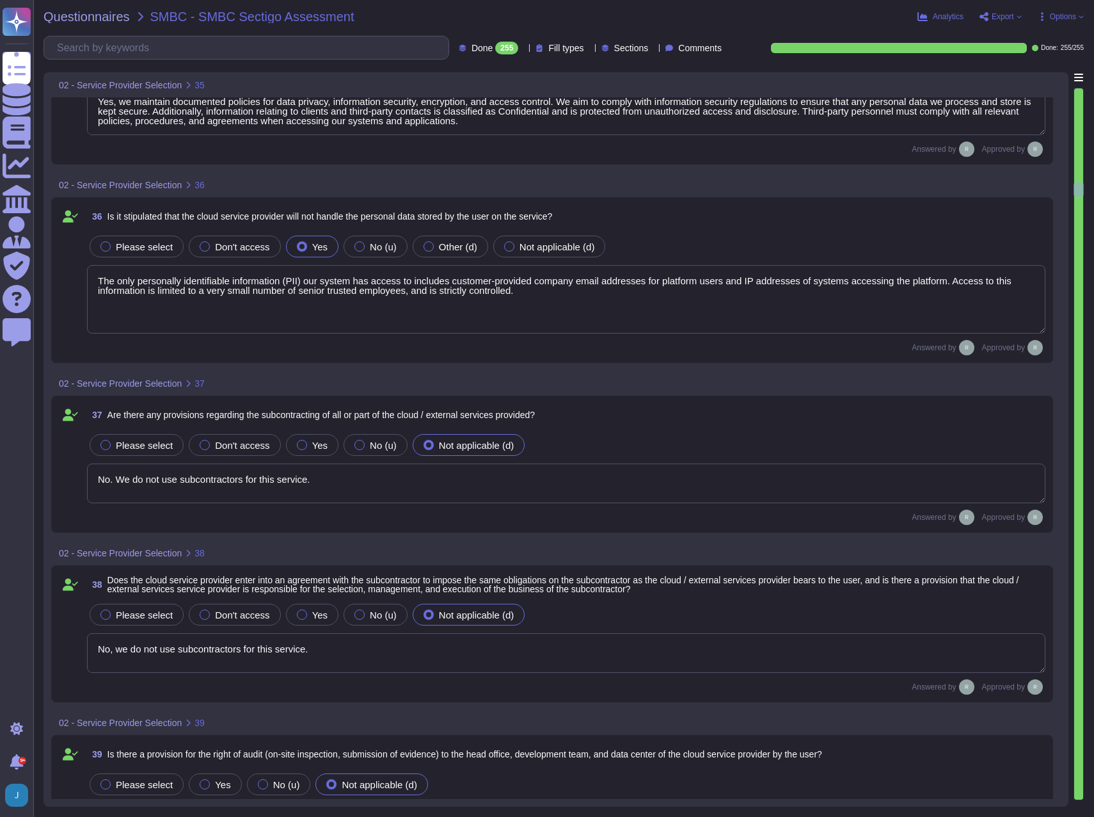
scroll to position [5824, 0]
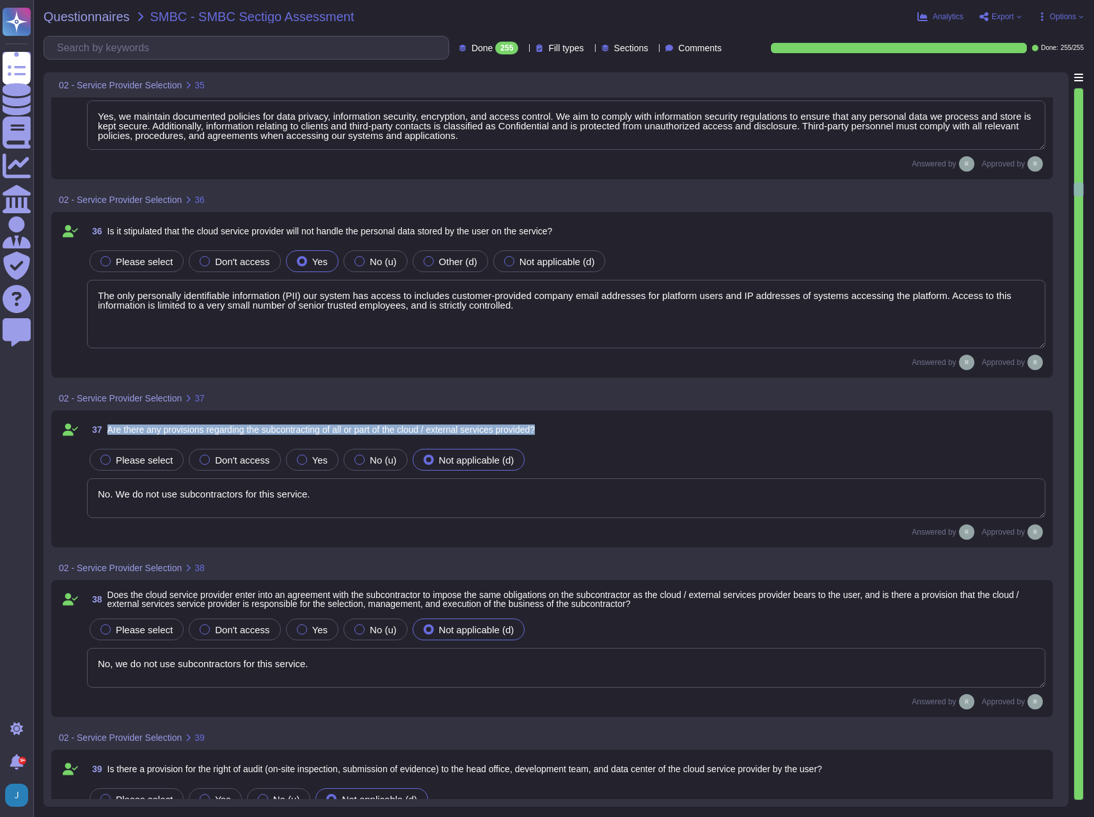
drag, startPoint x: 582, startPoint y: 429, endPoint x: 102, endPoint y: 423, distance: 480.1
click at [102, 423] on div "37 Are there any provisions regarding the subcontracting of all or part of the …" at bounding box center [566, 429] width 959 height 23
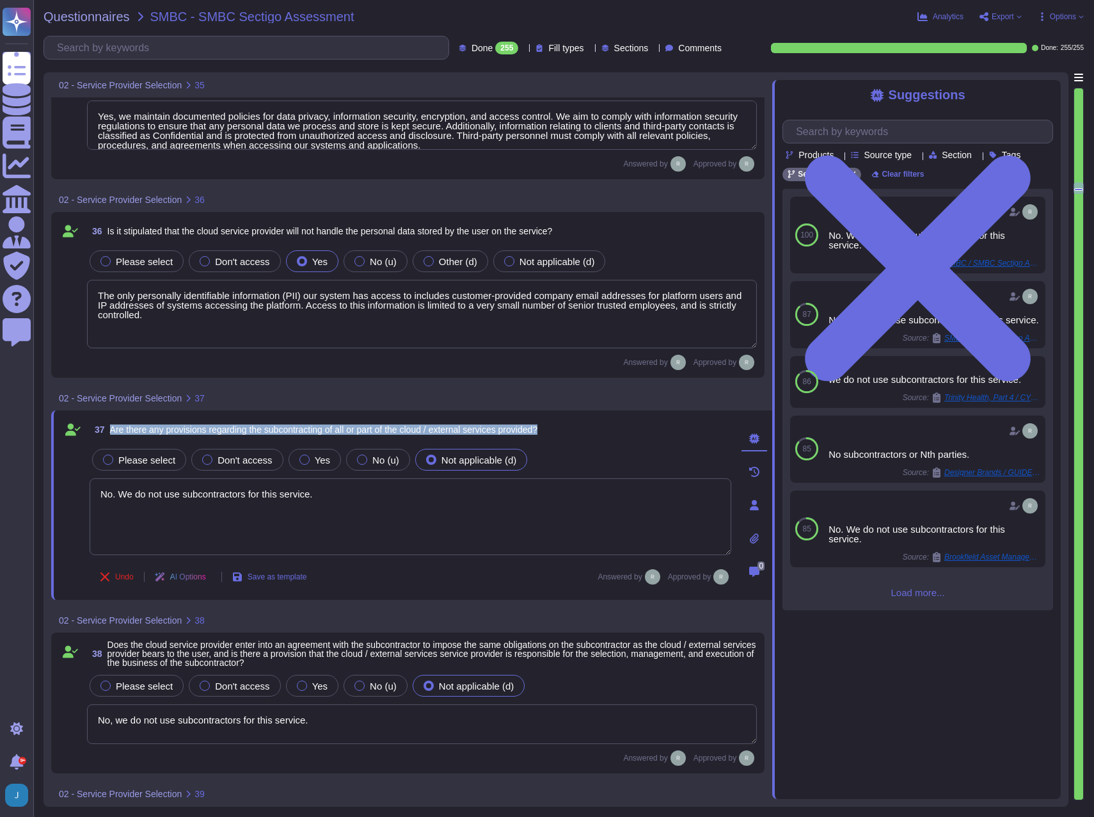
drag, startPoint x: 578, startPoint y: 429, endPoint x: 108, endPoint y: 426, distance: 470.4
click at [108, 426] on div "37 Are there any provisions regarding the subcontracting of all or part of the …" at bounding box center [411, 429] width 642 height 23
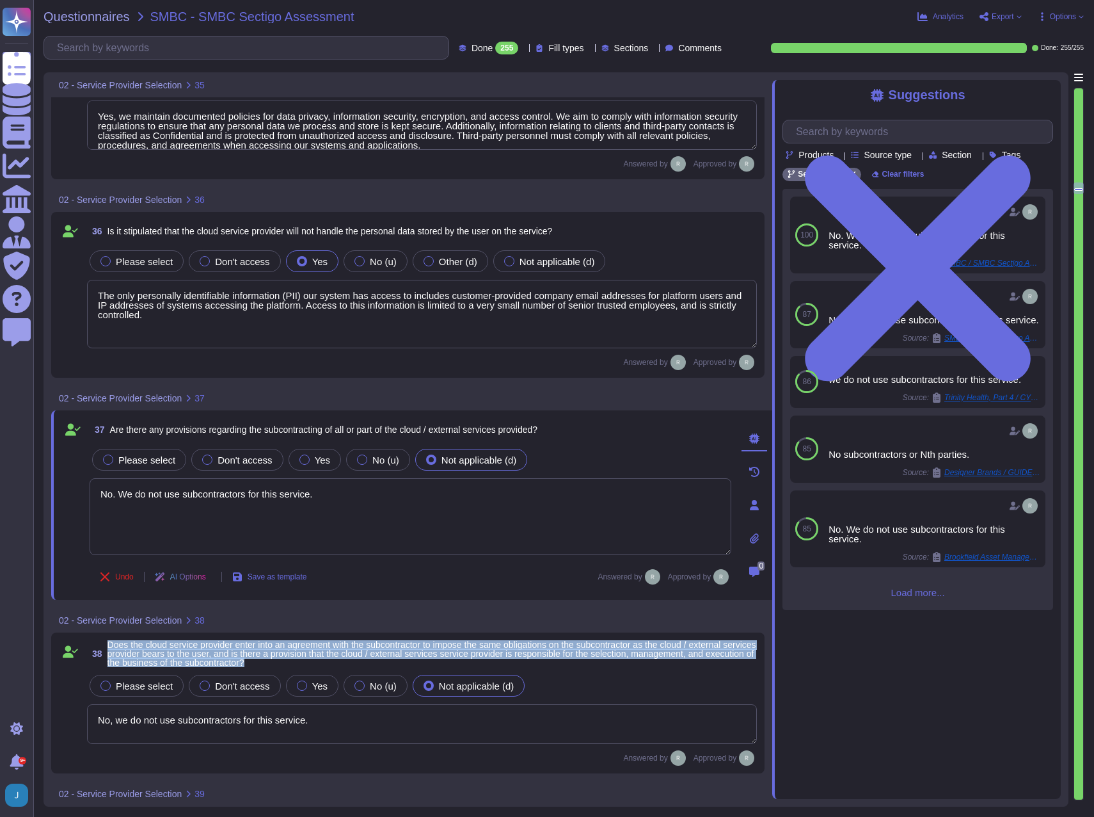
drag, startPoint x: 317, startPoint y: 661, endPoint x: 106, endPoint y: 645, distance: 211.9
click at [106, 645] on span "38 Does the cloud service provider enter into an agreement with the subcontract…" at bounding box center [422, 653] width 670 height 27
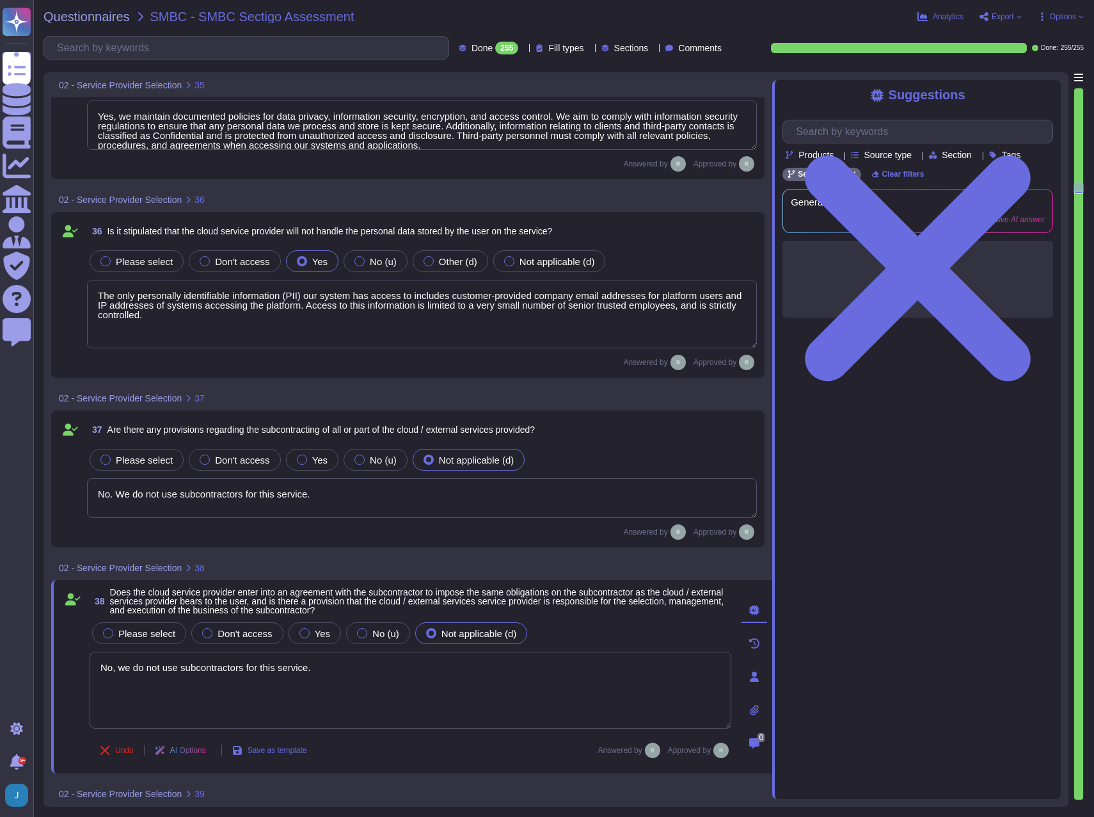
click at [302, 621] on div "Please select Don't access Yes No (u) Not applicable (d)" at bounding box center [411, 633] width 642 height 27
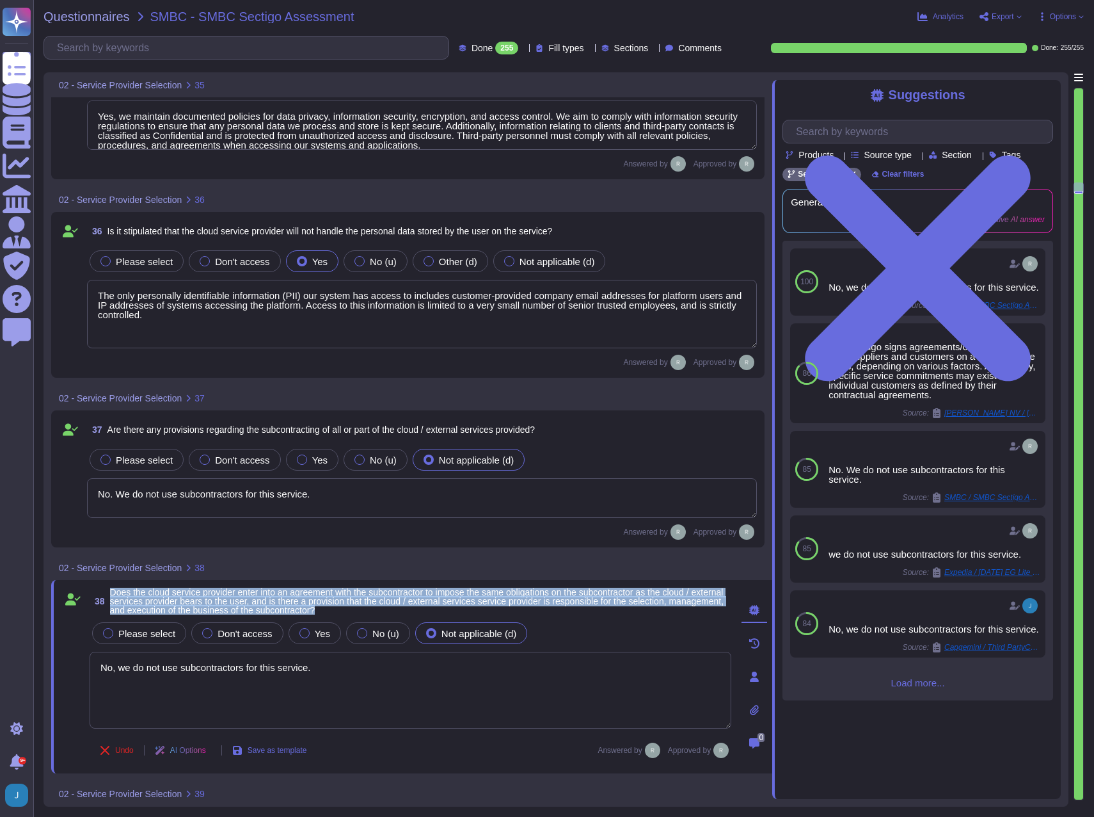
drag, startPoint x: 402, startPoint y: 607, endPoint x: 109, endPoint y: 593, distance: 292.8
click at [109, 593] on span "38 Does the cloud service provider enter into an agreement with the subcontract…" at bounding box center [411, 601] width 642 height 27
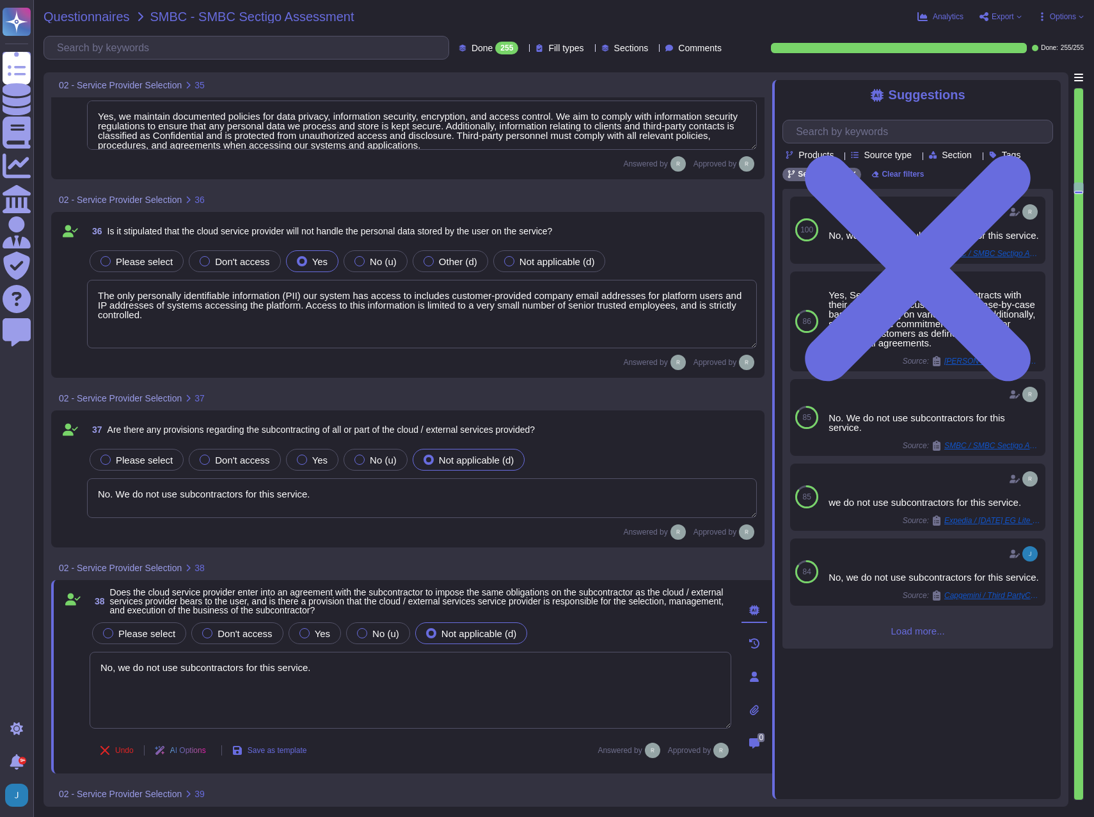
click at [103, 20] on span "Questionnaires" at bounding box center [87, 16] width 86 height 13
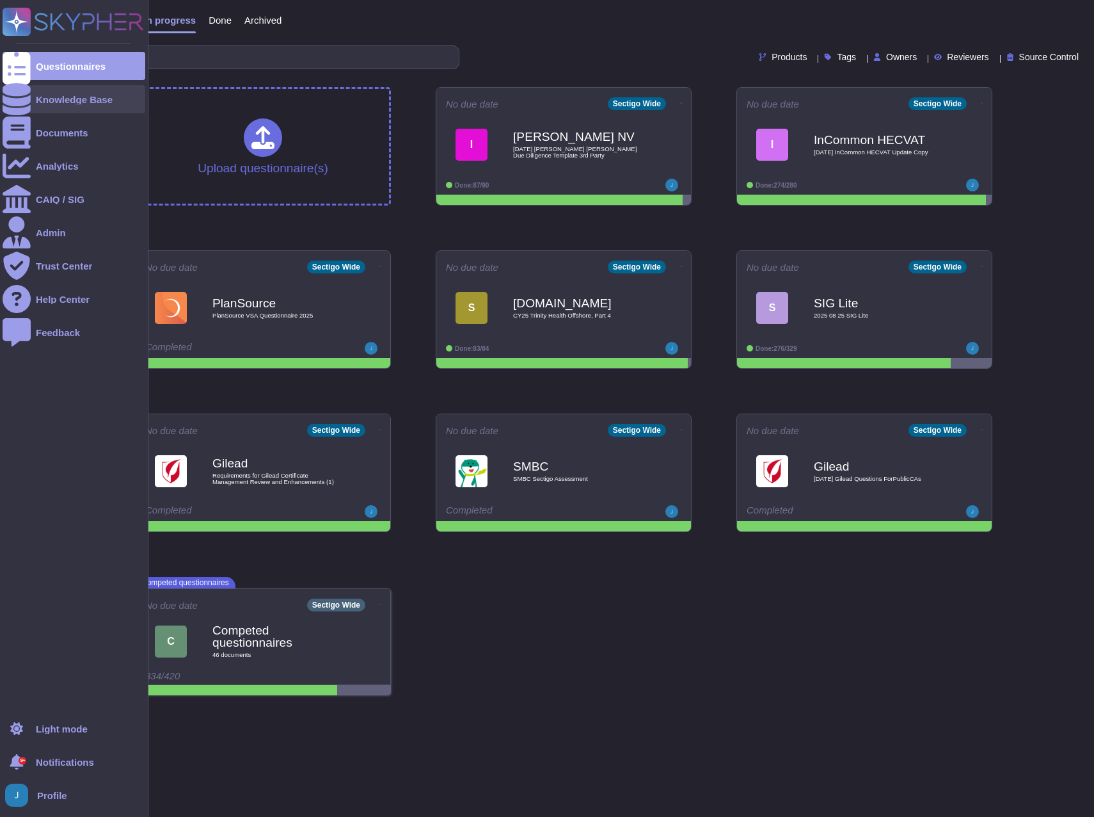
click at [84, 101] on div "Knowledge Base" at bounding box center [74, 100] width 77 height 10
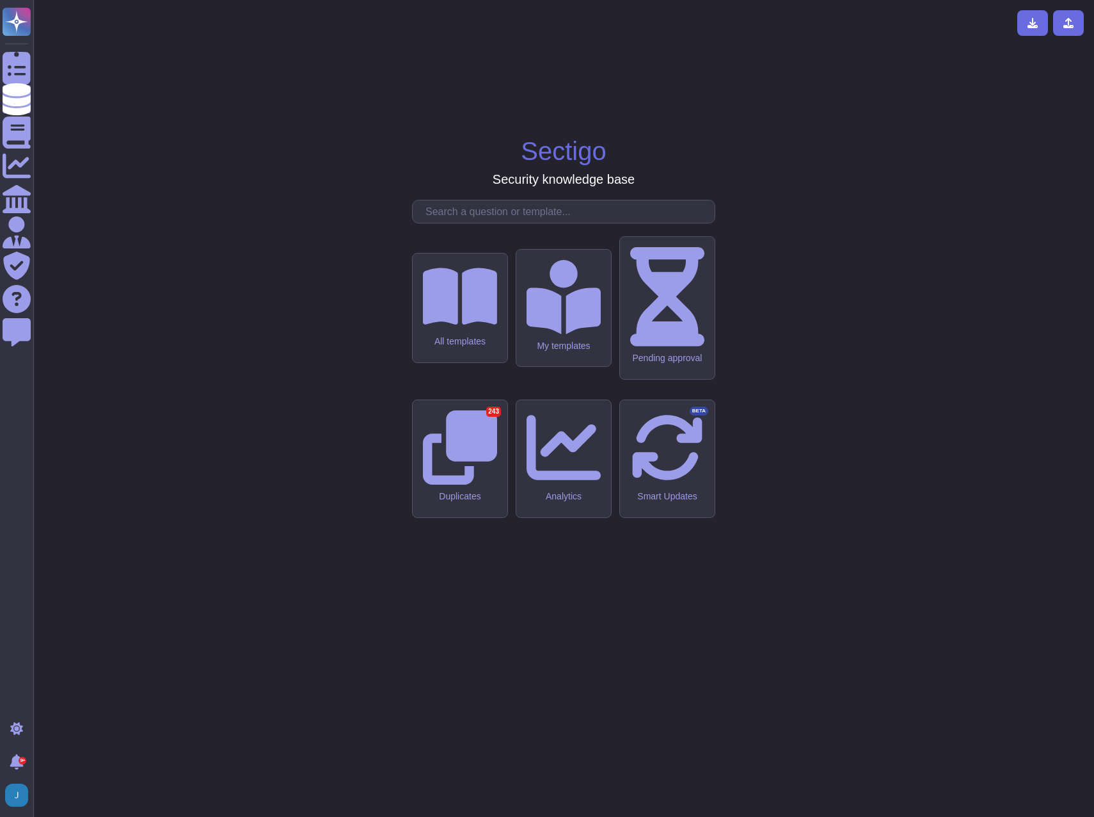
click at [505, 223] on input "text" at bounding box center [567, 211] width 296 height 22
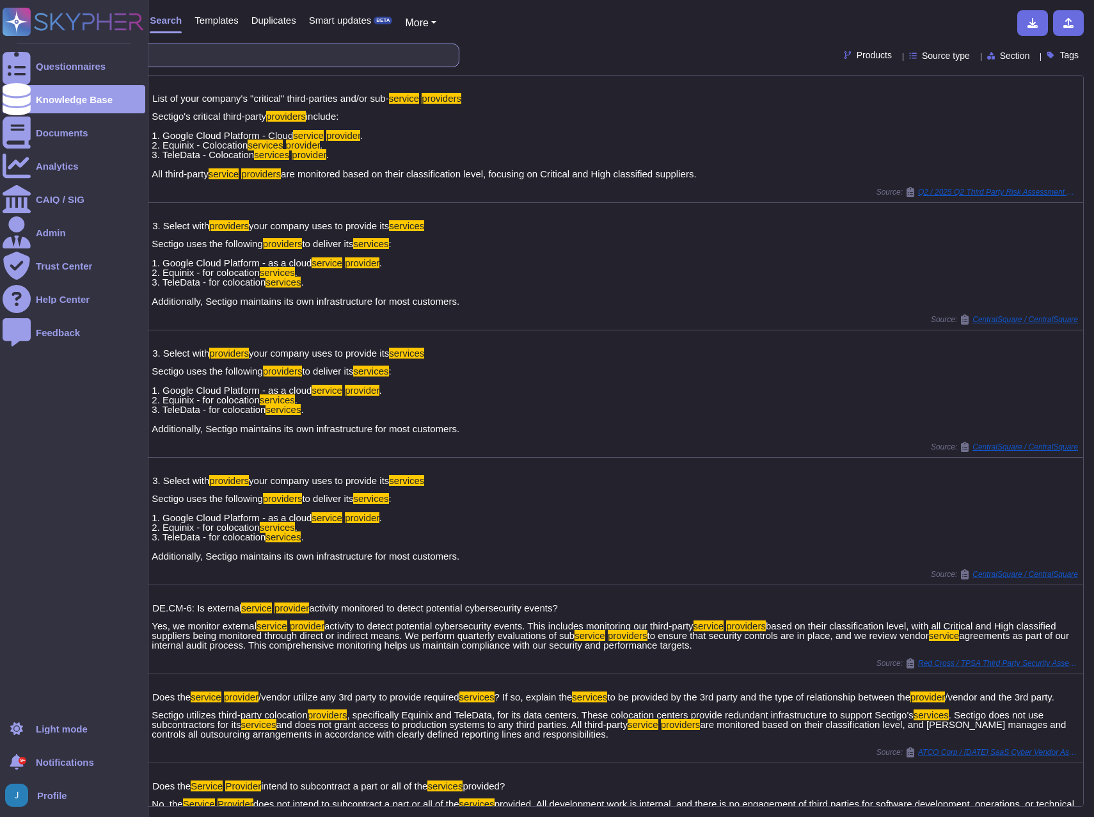
drag, startPoint x: 227, startPoint y: 54, endPoint x: 63, endPoint y: 41, distance: 163.7
click at [34, 34] on div "Questionnaires Knowledge Base Documents Analytics CAIQ / SIG Admin Trust Center…" at bounding box center [547, 408] width 1094 height 817
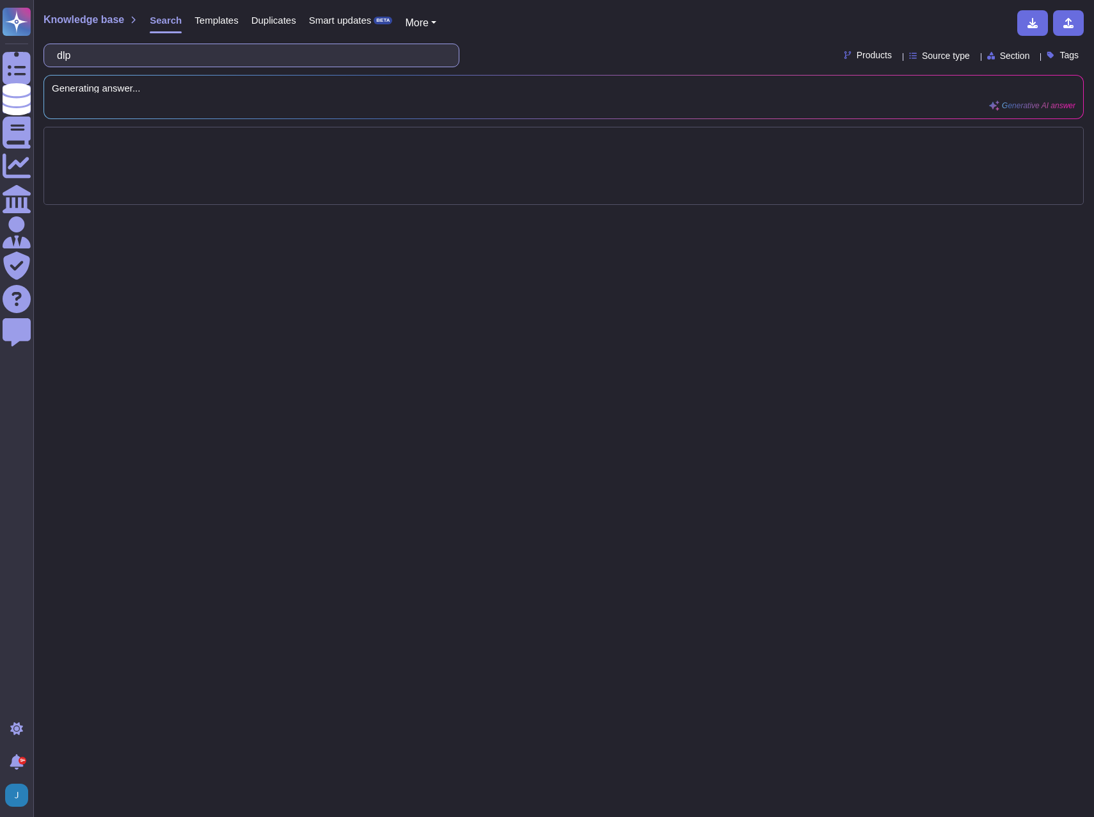
type input "dlp"
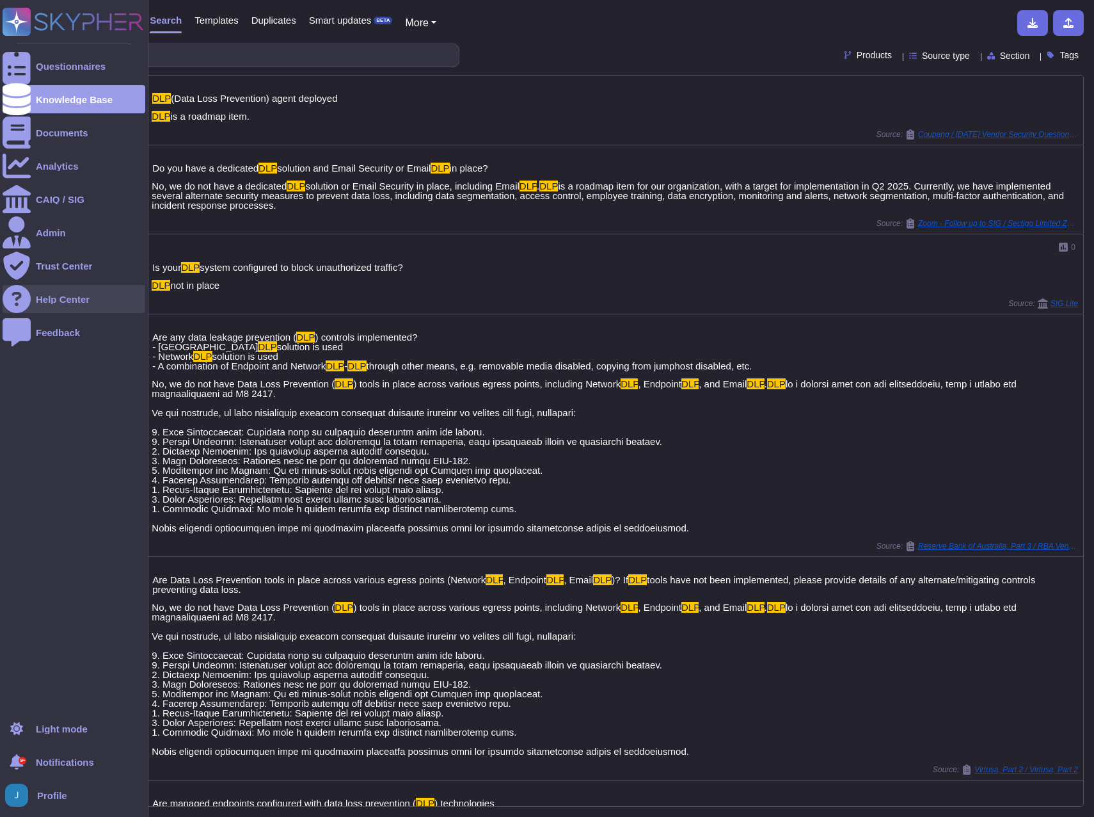
click at [73, 306] on div "Help Center" at bounding box center [74, 299] width 143 height 28
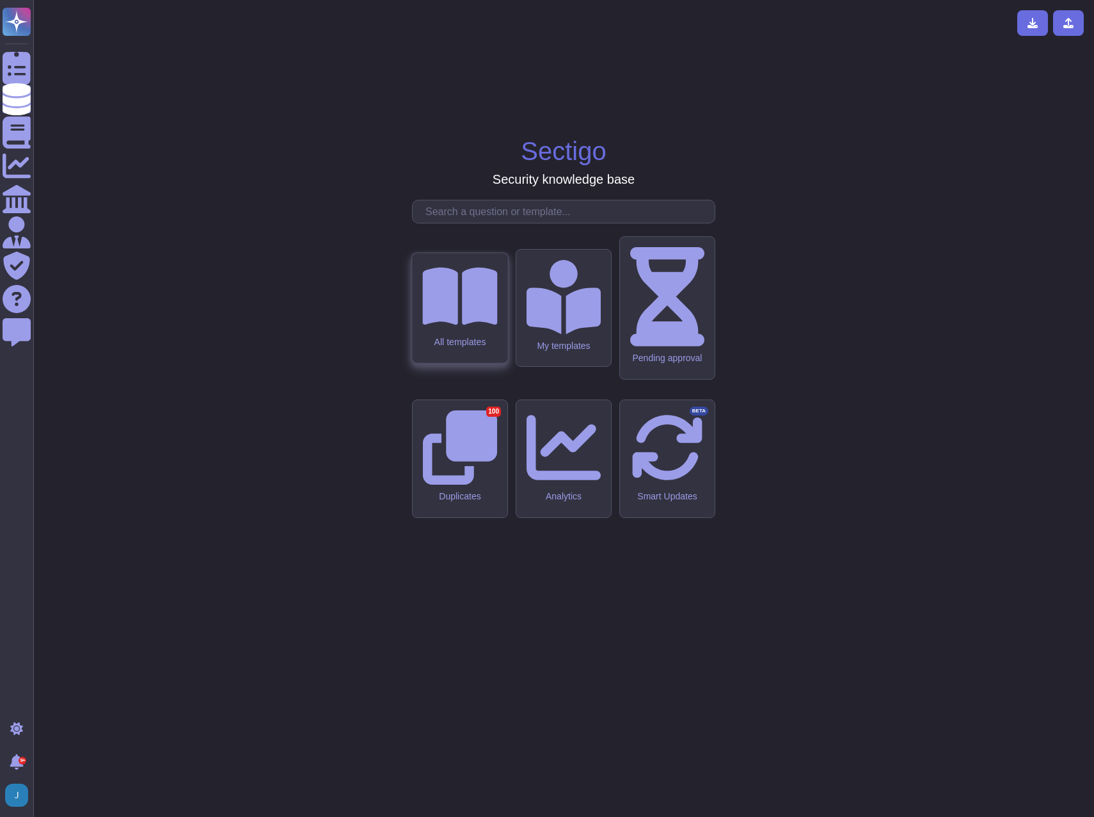
click at [468, 348] on div "All templates" at bounding box center [459, 342] width 75 height 11
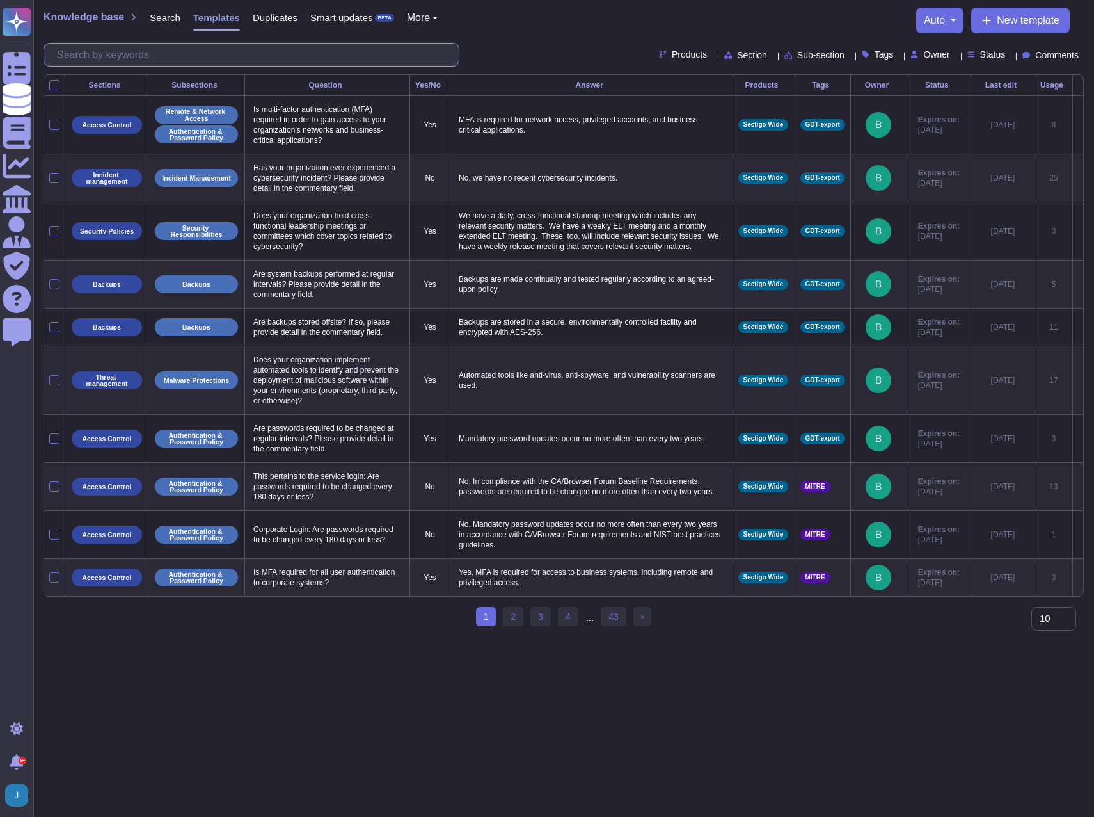
click at [173, 45] on input "text" at bounding box center [255, 55] width 408 height 22
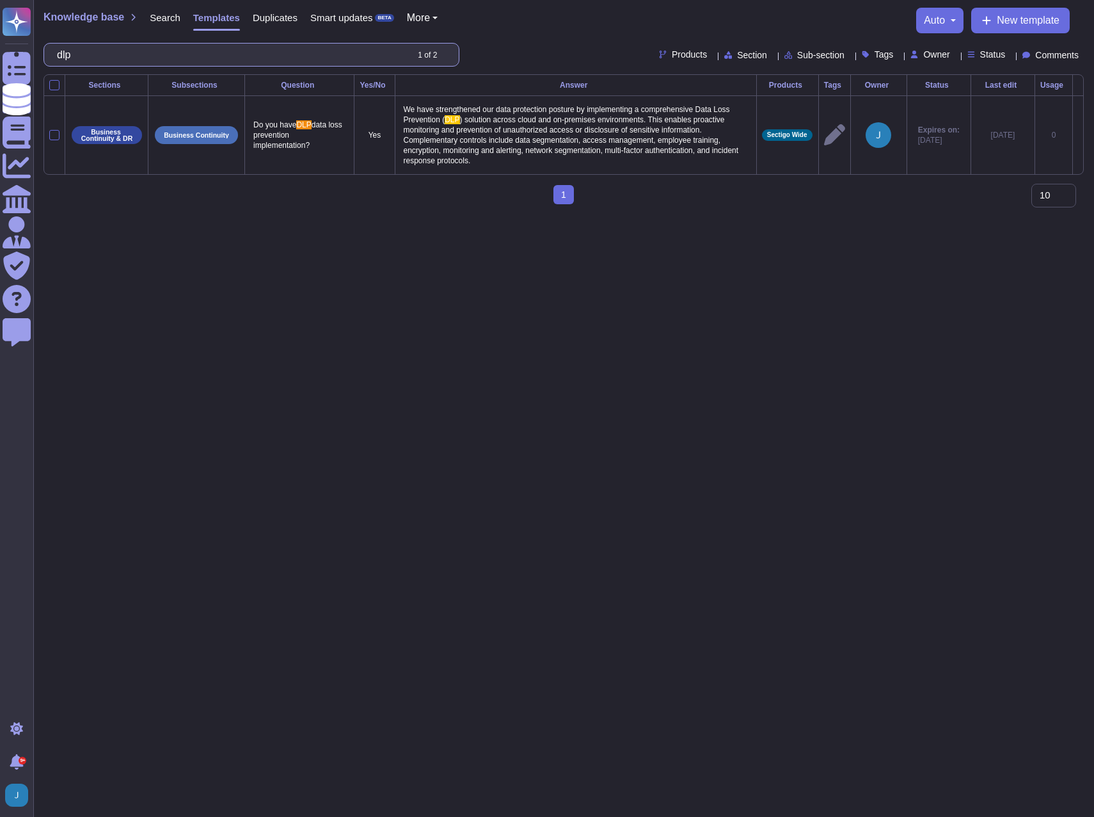
type input "dlp"
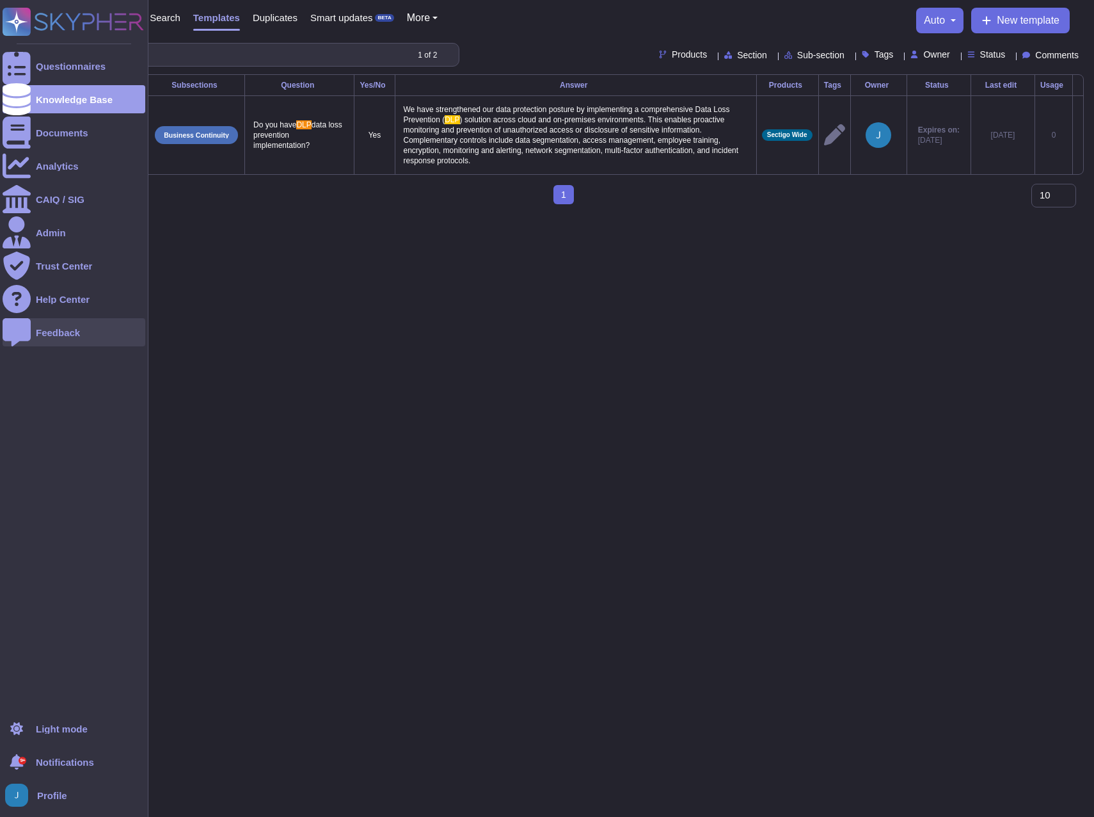
click at [35, 319] on div "Feedback" at bounding box center [74, 332] width 143 height 28
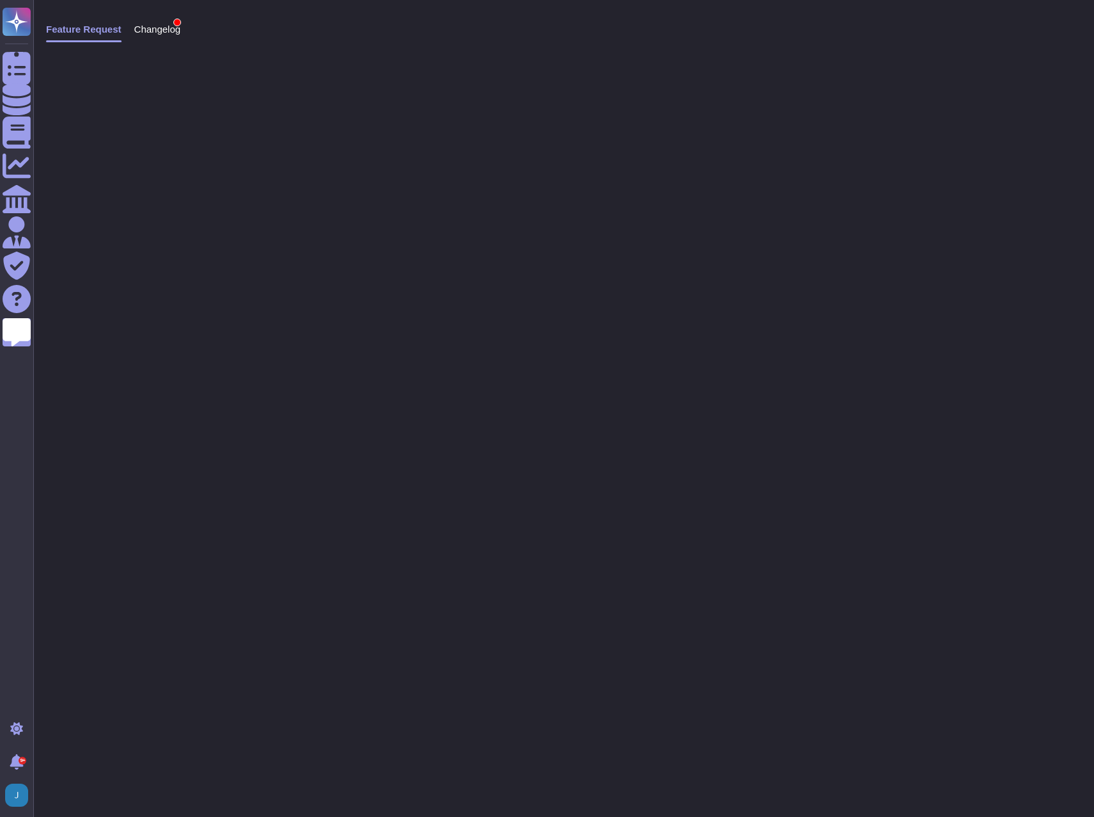
click at [161, 24] on span "Changelog" at bounding box center [157, 29] width 47 height 10
